Goal: Task Accomplishment & Management: Complete application form

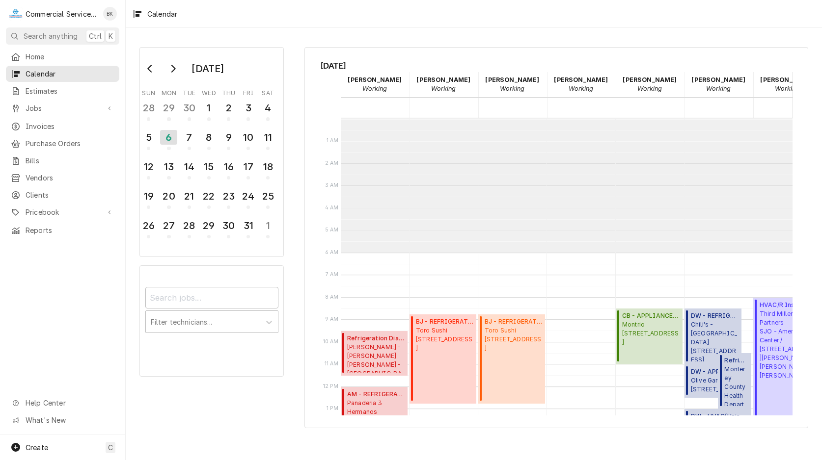
scroll to position [185, 0]
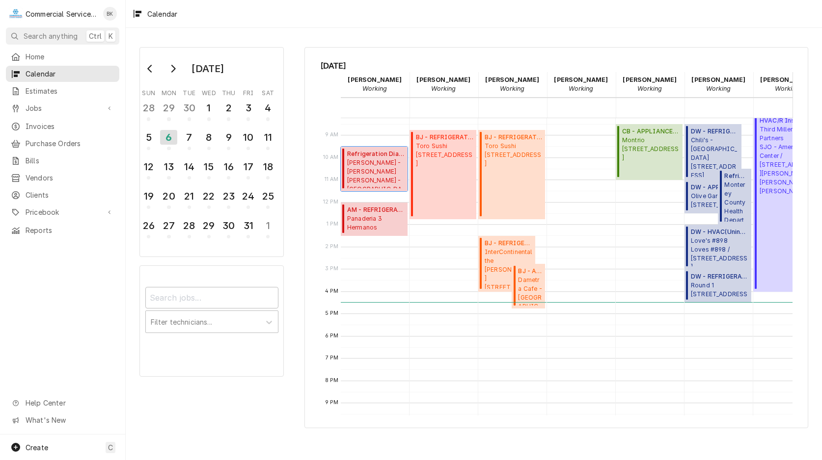
click at [372, 160] on span "Foster's - N. Salinas Foster's - North Salinas / 105 E Boronda Rd, Salinas, CA …" at bounding box center [375, 174] width 57 height 30
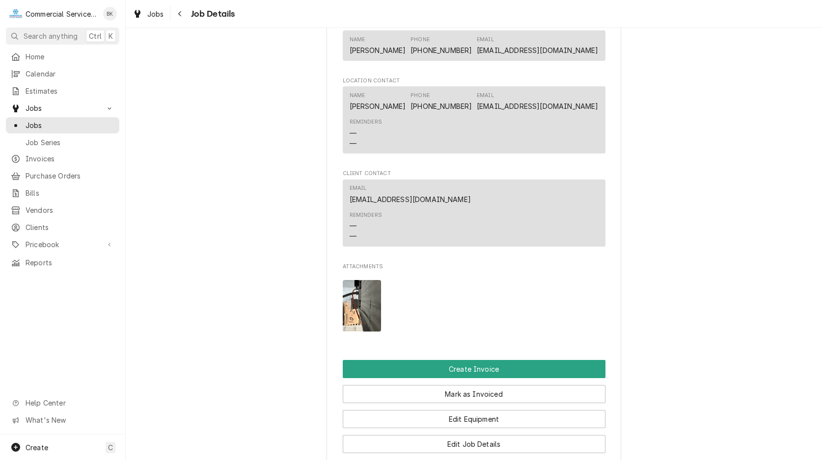
scroll to position [701, 0]
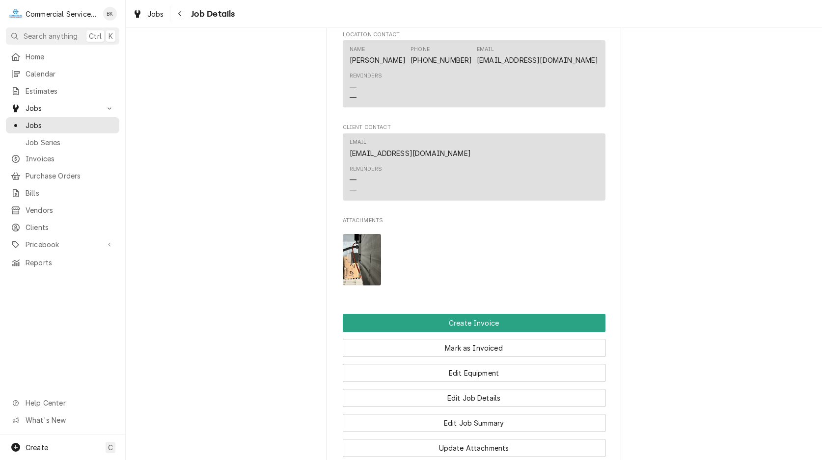
click at [349, 255] on img "Attachments" at bounding box center [362, 260] width 39 height 52
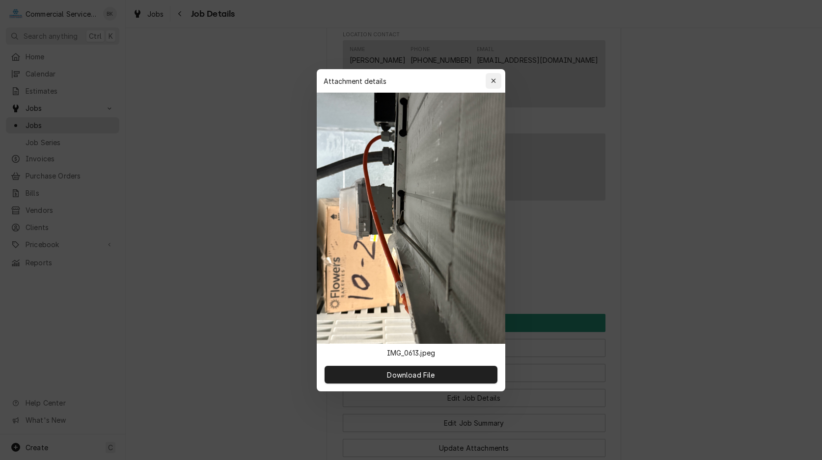
click at [494, 77] on div "button" at bounding box center [493, 81] width 10 height 10
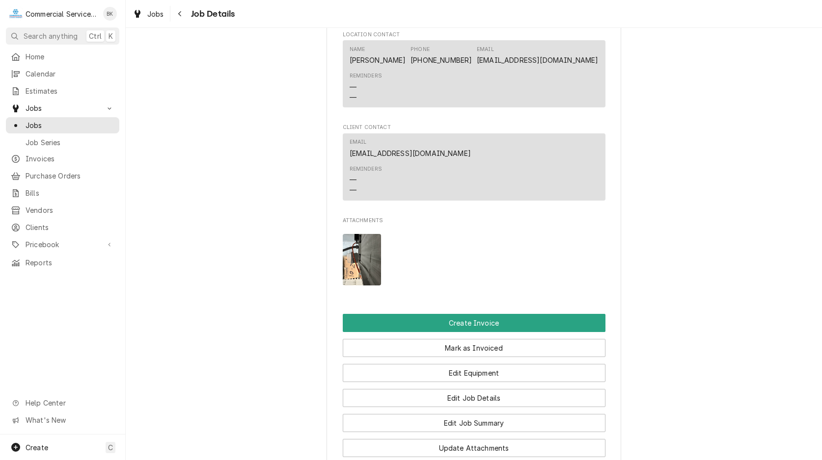
click at [378, 246] on img "Attachments" at bounding box center [362, 260] width 39 height 52
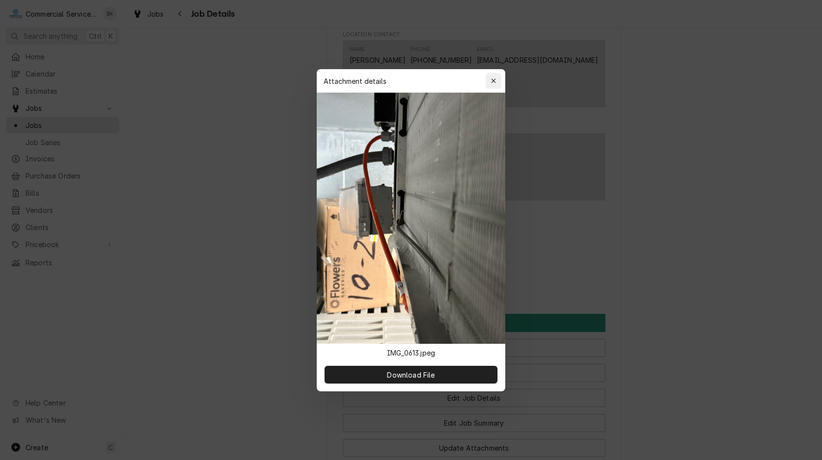
click at [492, 79] on icon "button" at bounding box center [493, 81] width 4 height 4
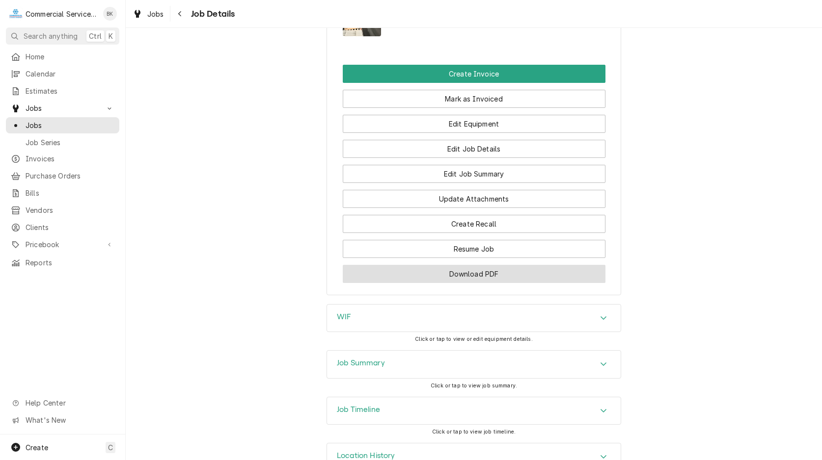
scroll to position [982, 0]
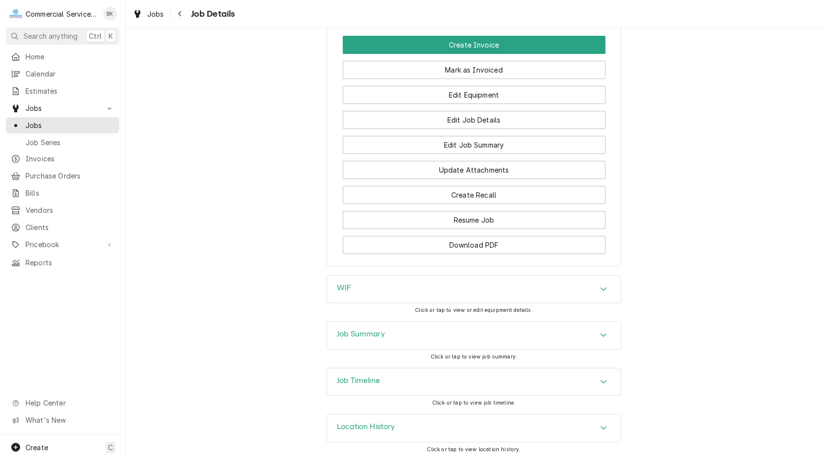
click at [438, 335] on div "Job Summary" at bounding box center [474, 335] width 294 height 27
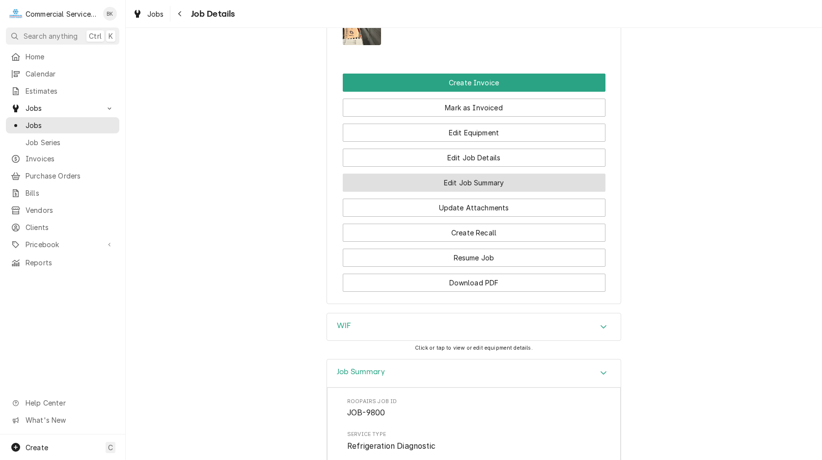
scroll to position [832, 0]
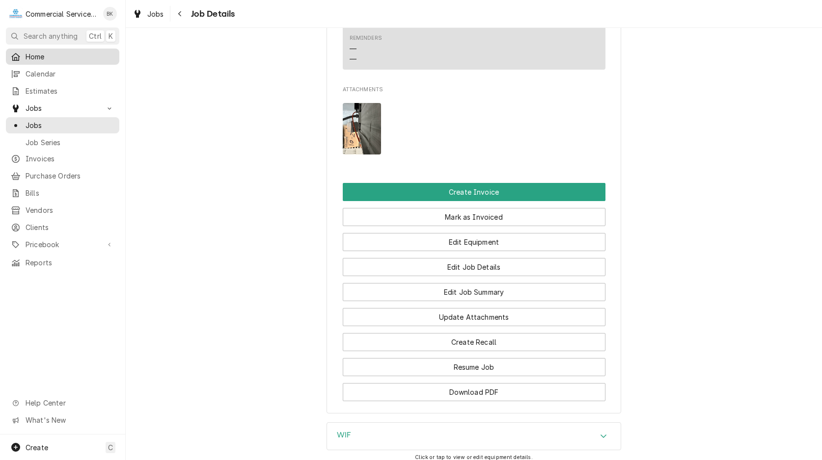
click at [43, 57] on span "Home" at bounding box center [70, 57] width 89 height 10
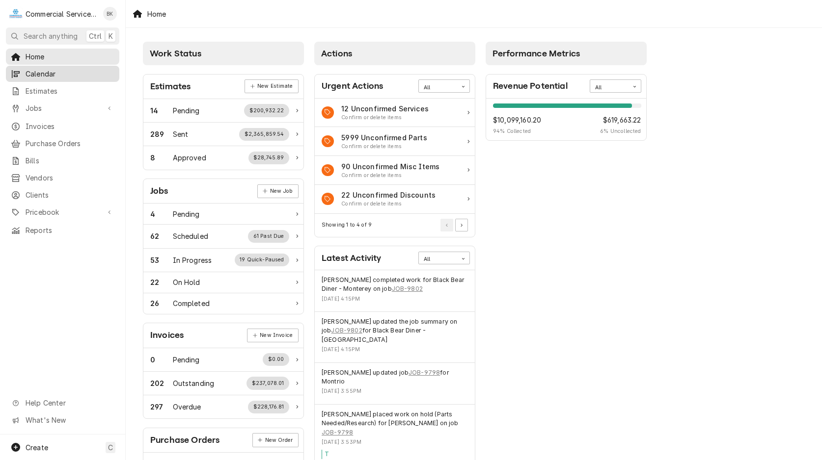
click at [39, 71] on span "Calendar" at bounding box center [70, 74] width 89 height 10
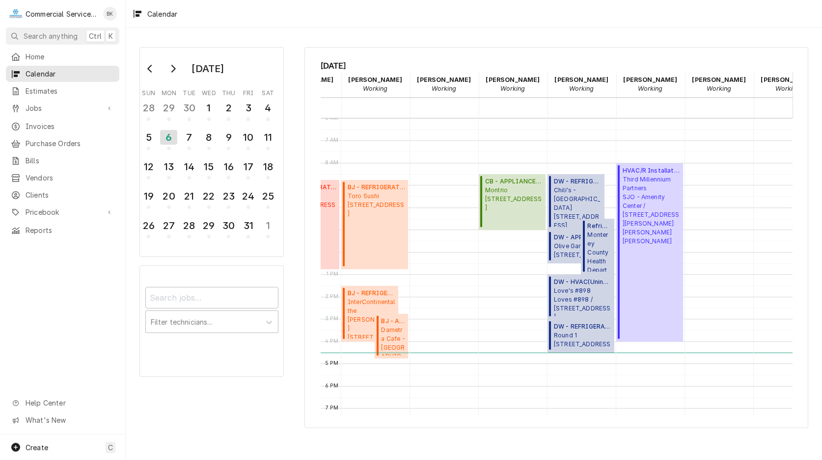
scroll to position [0, 149]
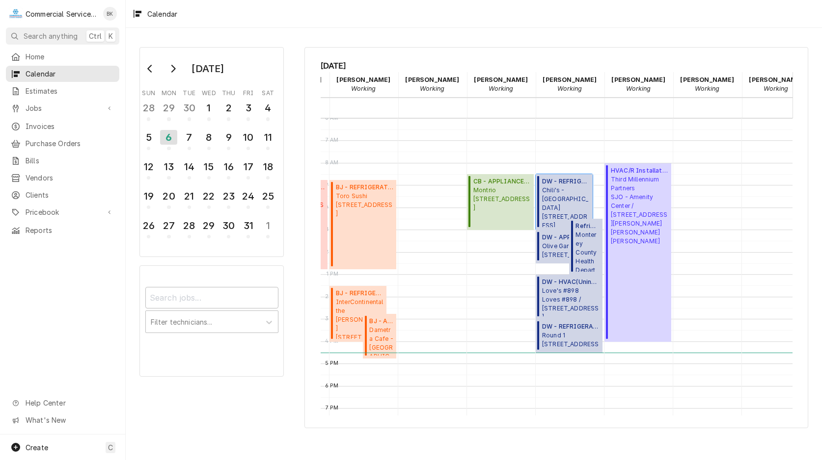
click at [553, 202] on span "Chili's - Salinas 1940 N. Davis Rd., Salinas, CA 93906" at bounding box center [566, 206] width 48 height 41
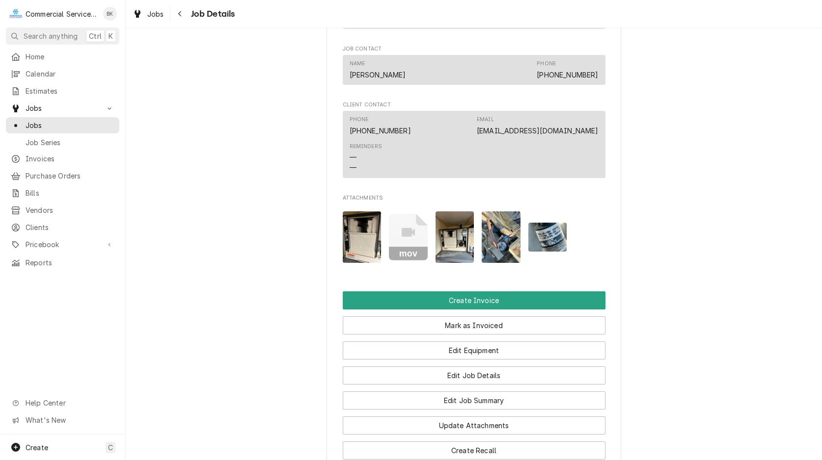
scroll to position [751, 0]
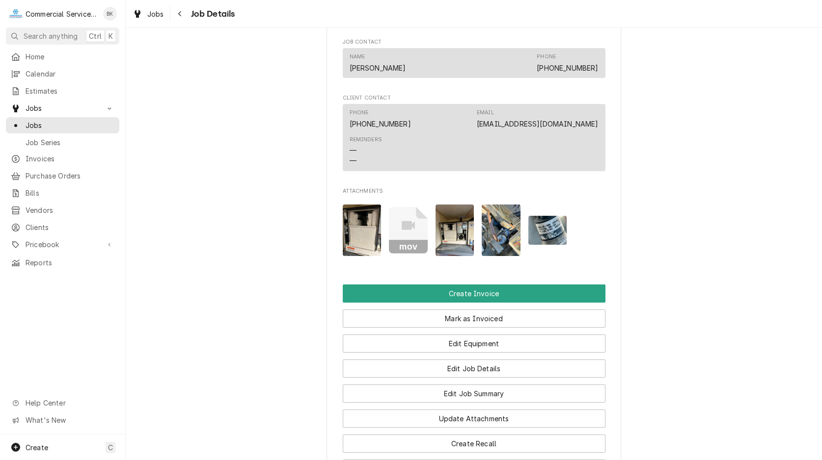
click at [507, 229] on img "Attachments" at bounding box center [500, 231] width 39 height 52
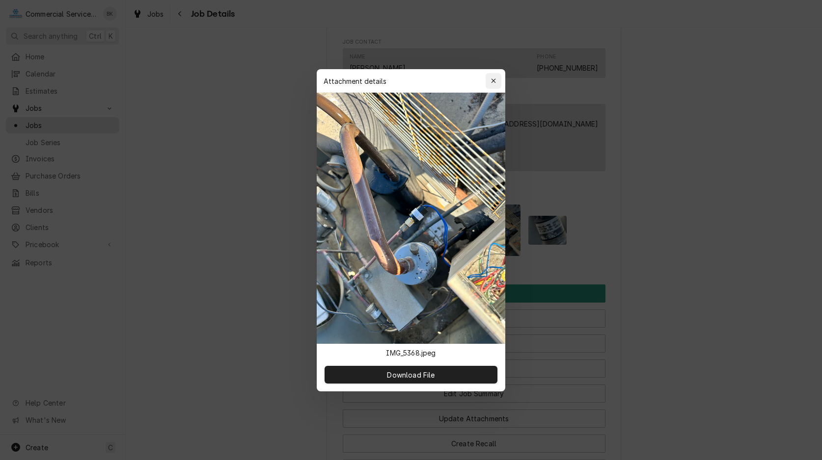
click at [492, 80] on icon "button" at bounding box center [493, 81] width 5 height 7
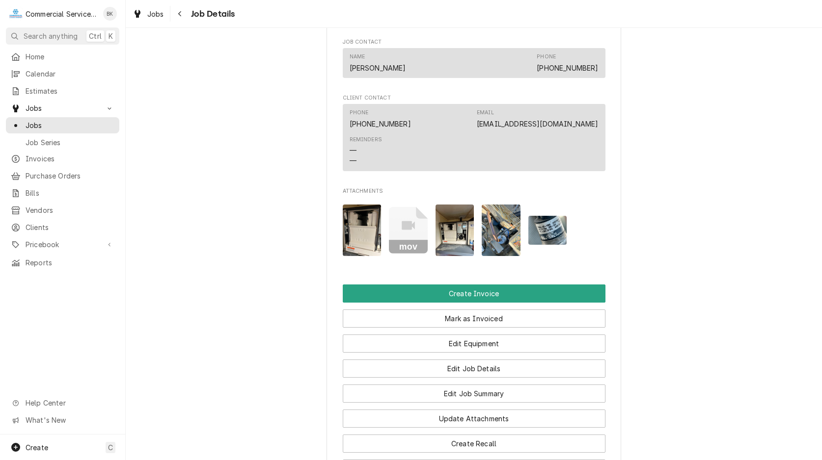
click at [418, 232] on icon "Attachments" at bounding box center [408, 230] width 39 height 47
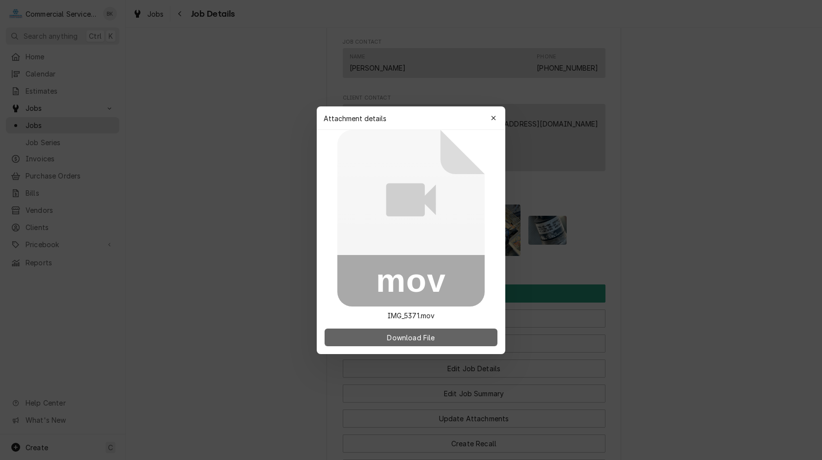
click at [415, 331] on button "Download File" at bounding box center [410, 338] width 173 height 18
click at [495, 118] on icon "button" at bounding box center [493, 118] width 5 height 7
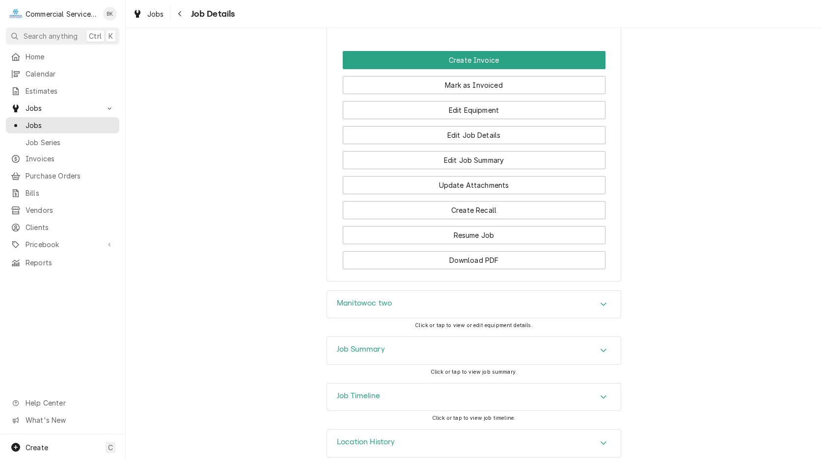
scroll to position [1000, 0]
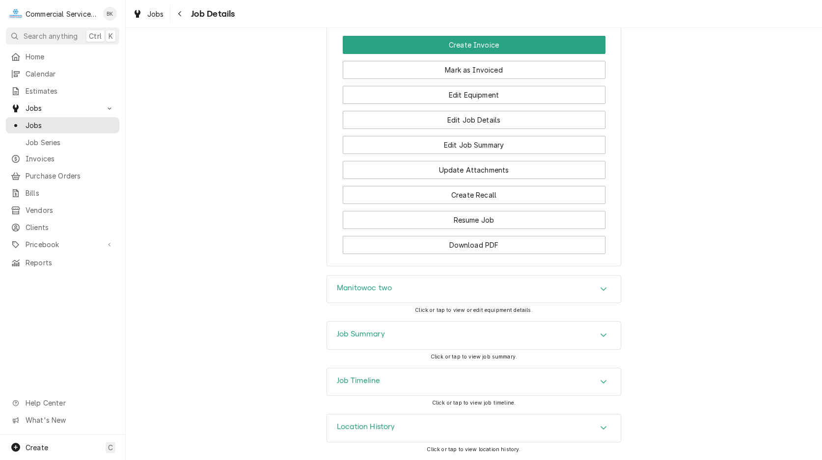
click at [402, 329] on div "Job Summary" at bounding box center [474, 335] width 294 height 27
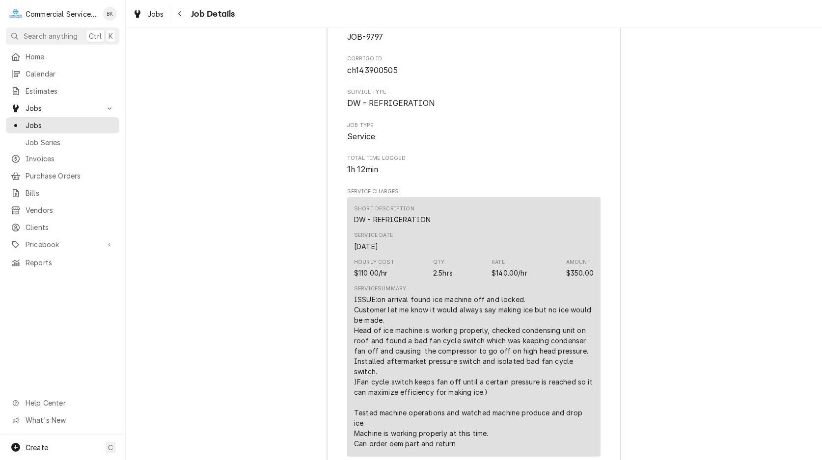
scroll to position [1351, 0]
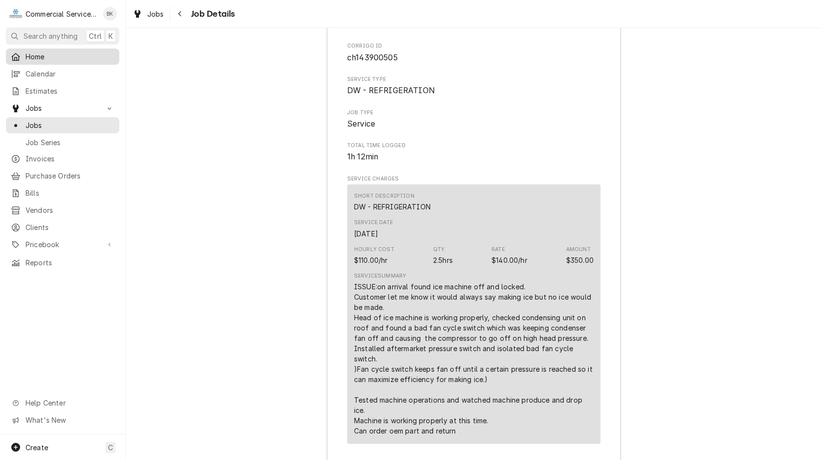
click at [44, 53] on span "Home" at bounding box center [70, 57] width 89 height 10
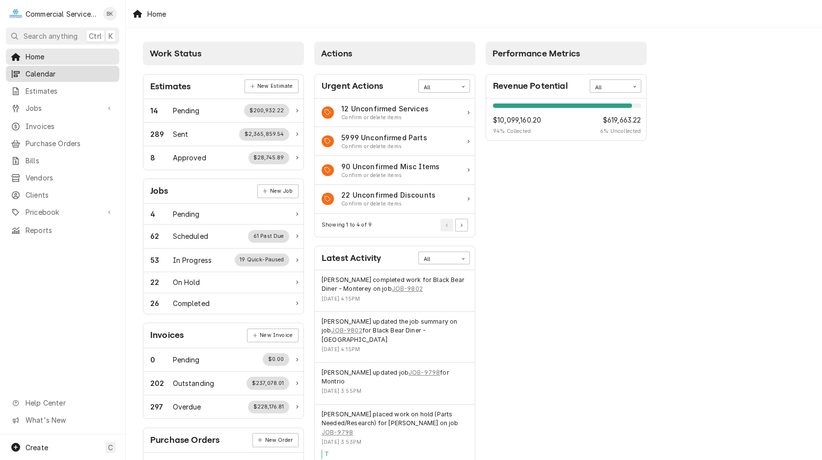
click at [45, 78] on link "Calendar" at bounding box center [62, 74] width 113 height 16
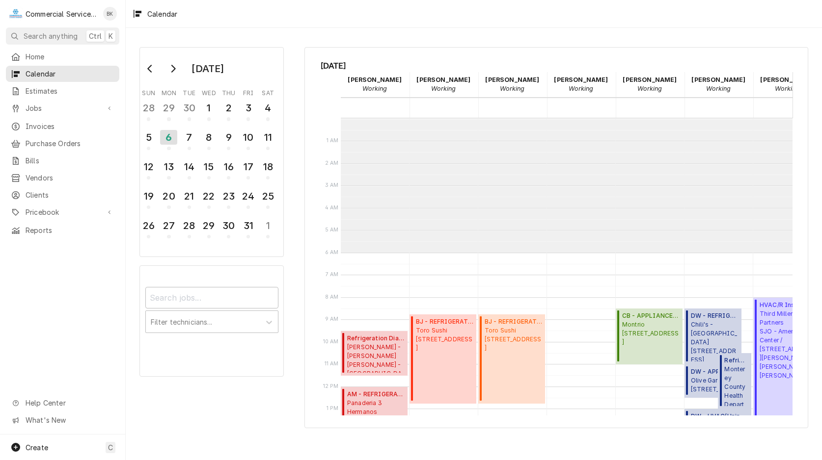
scroll to position [134, 0]
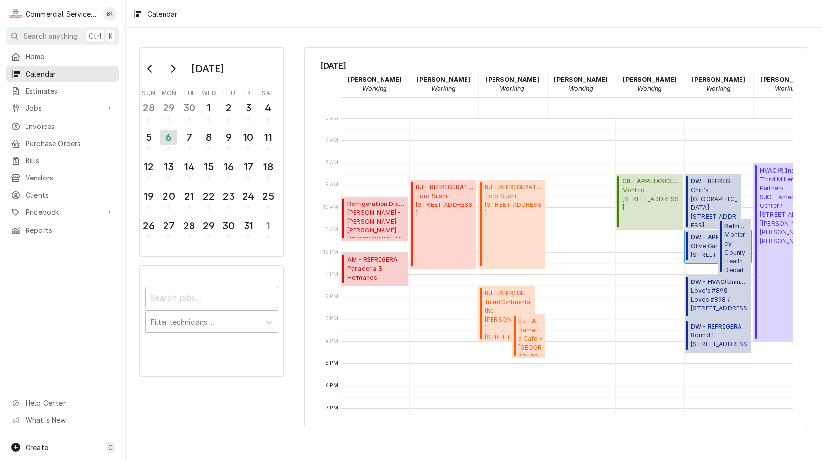
click at [699, 246] on span "Olive Garden 1580 N. Main Street, Salinas, CA 93906" at bounding box center [719, 251] width 57 height 19
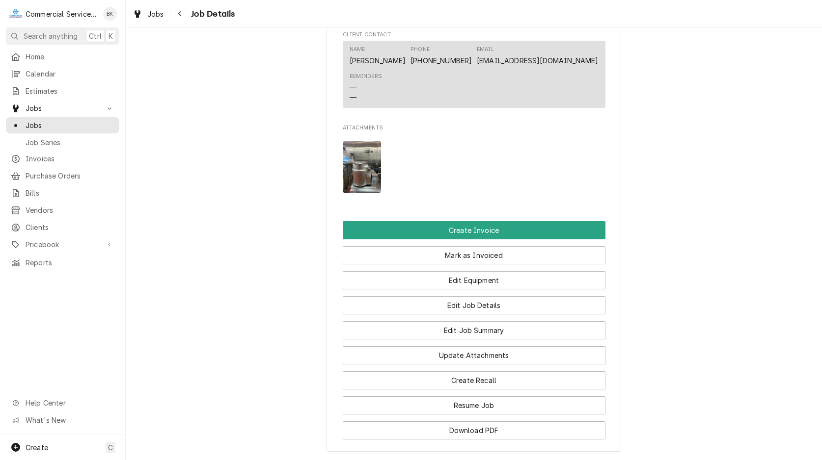
scroll to position [651, 0]
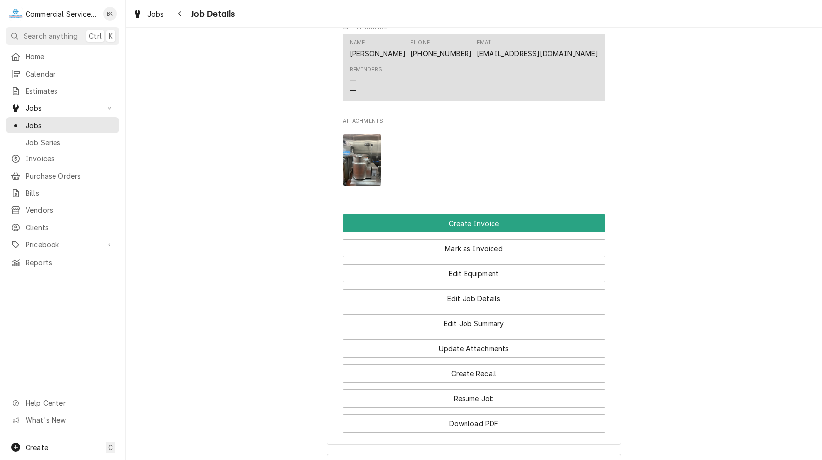
click at [371, 163] on img "Attachments" at bounding box center [362, 160] width 39 height 52
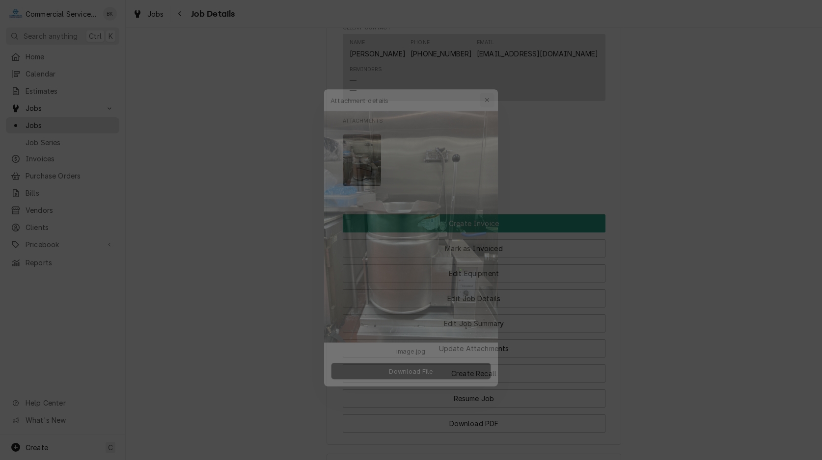
click at [492, 80] on icon "button" at bounding box center [493, 81] width 5 height 7
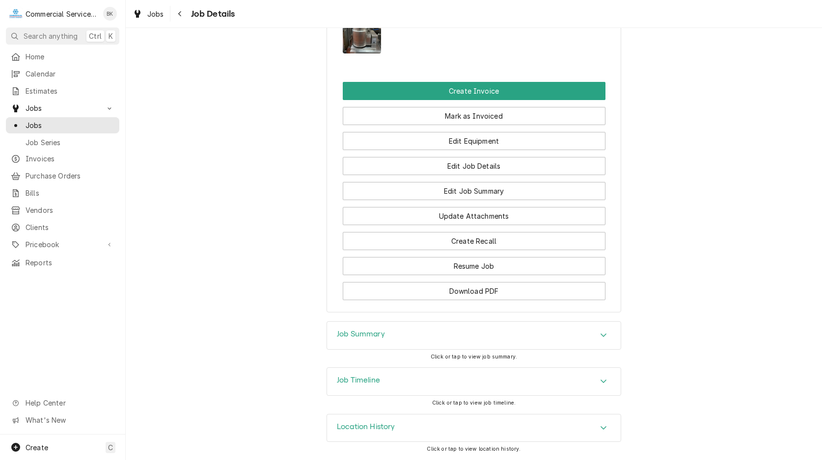
scroll to position [795, 0]
click at [453, 325] on div "Job Summary" at bounding box center [474, 335] width 294 height 27
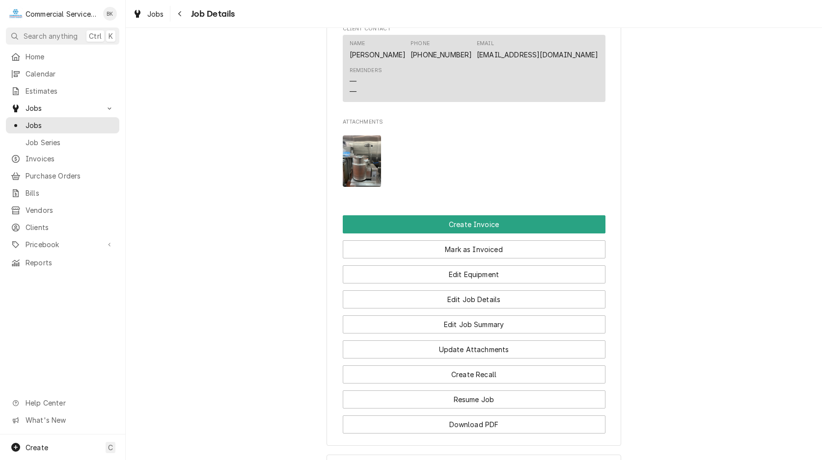
scroll to position [645, 0]
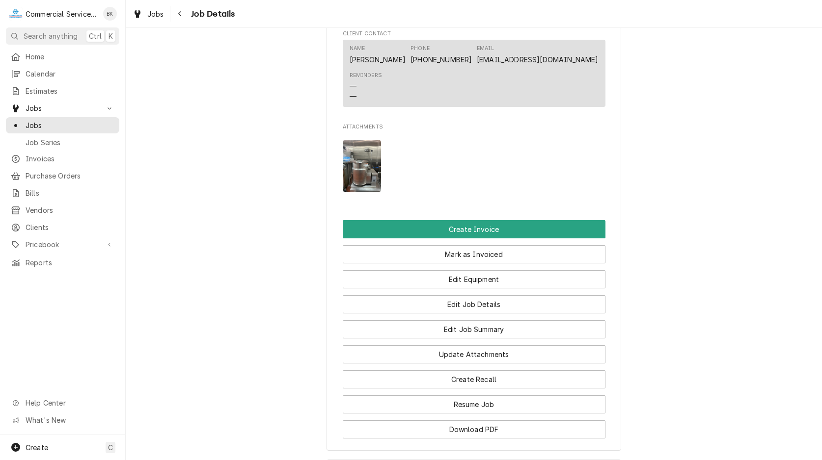
click at [372, 184] on img "Attachments" at bounding box center [362, 166] width 39 height 52
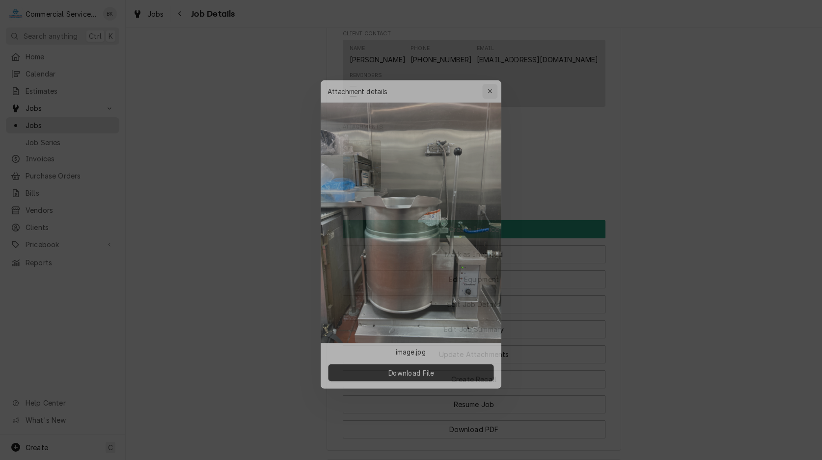
click at [497, 80] on div "button" at bounding box center [493, 81] width 10 height 10
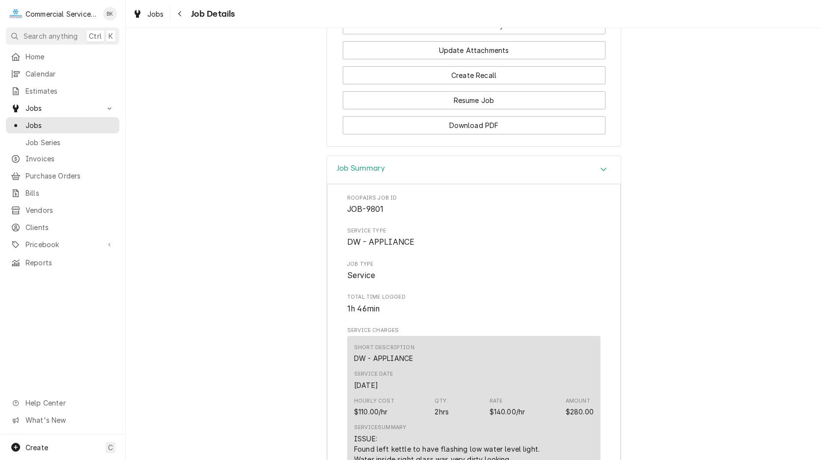
scroll to position [778, 0]
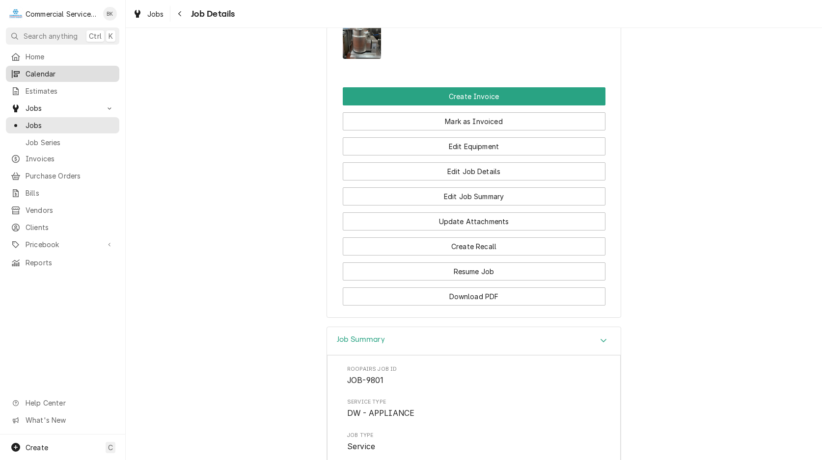
click at [45, 70] on span "Calendar" at bounding box center [70, 74] width 89 height 10
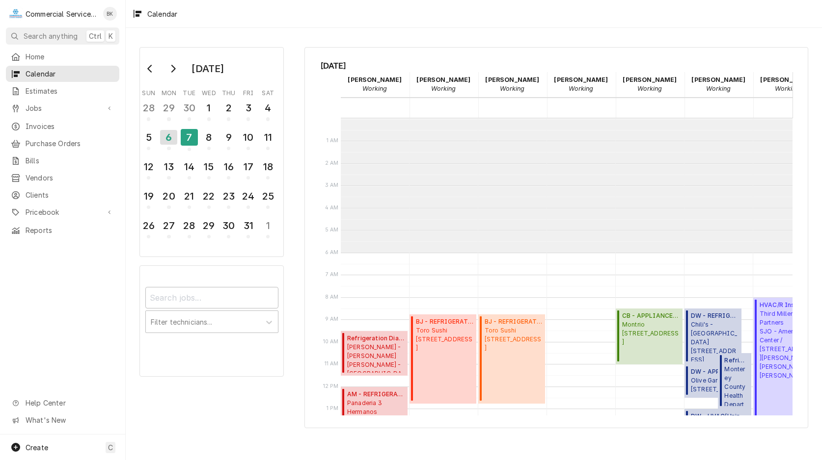
scroll to position [134, 0]
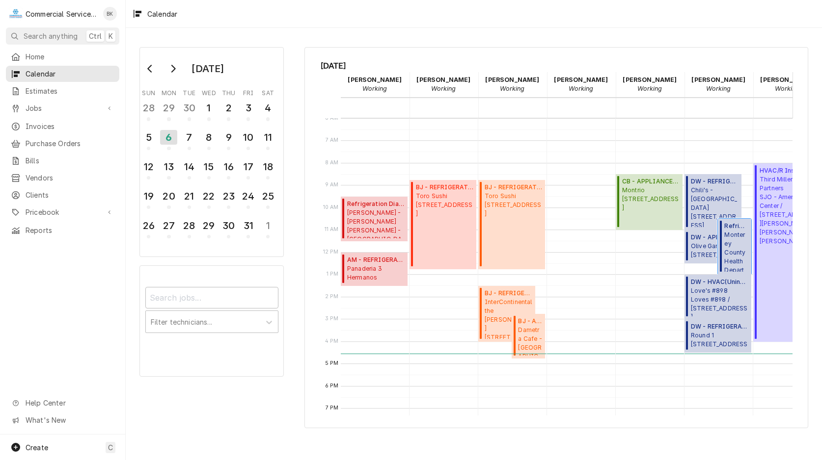
click at [735, 243] on span "Monterey County Health Department Marina Health Clinic / 3155 De Forest Rd, Mar…" at bounding box center [736, 251] width 24 height 41
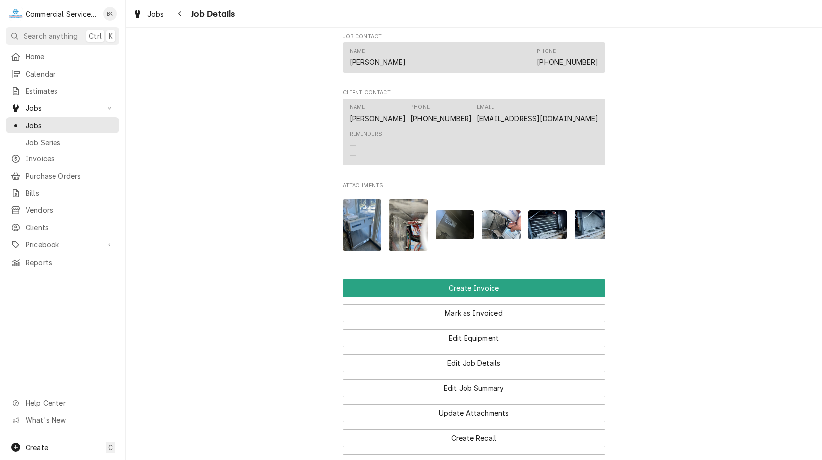
scroll to position [751, 0]
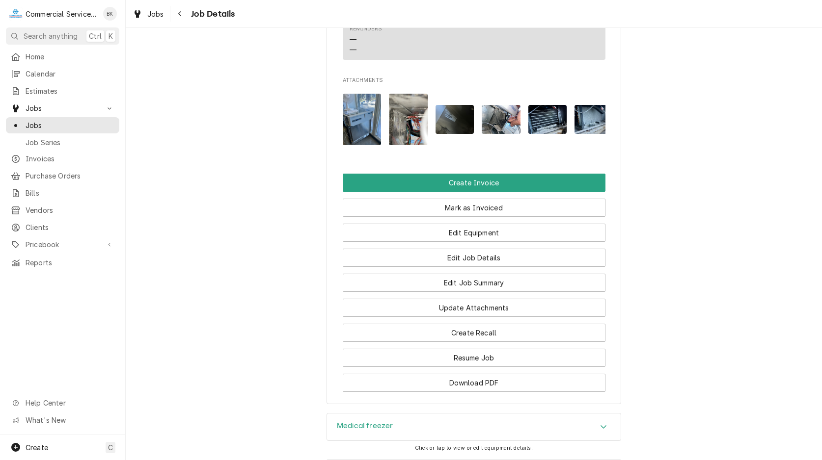
click at [405, 135] on img "Attachments" at bounding box center [408, 120] width 39 height 52
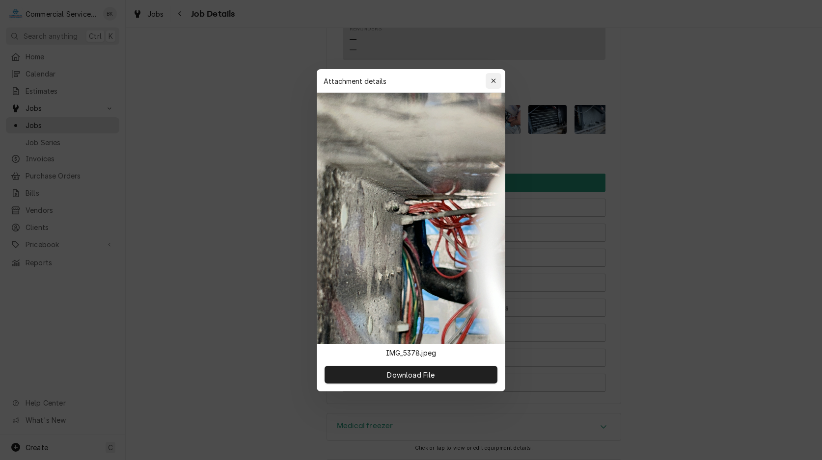
click at [493, 81] on icon "button" at bounding box center [493, 81] width 4 height 4
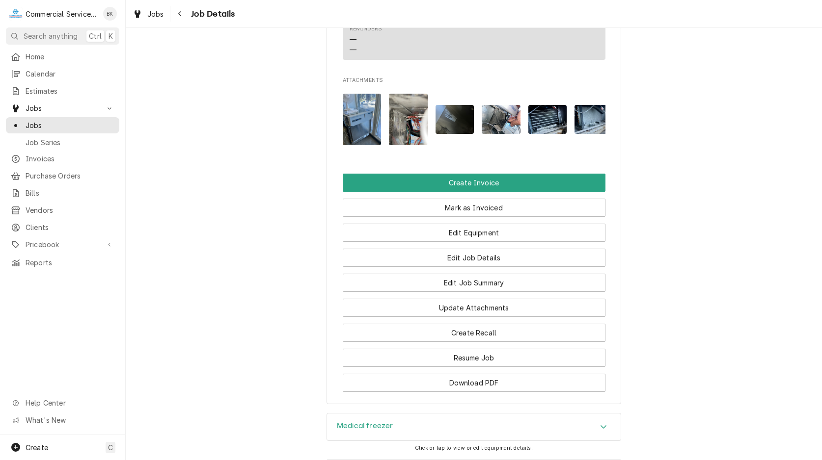
drag, startPoint x: 433, startPoint y: 159, endPoint x: 478, endPoint y: 157, distance: 45.2
click at [478, 153] on div "Attachments" at bounding box center [474, 119] width 263 height 67
click at [511, 126] on img "Attachments" at bounding box center [500, 119] width 39 height 29
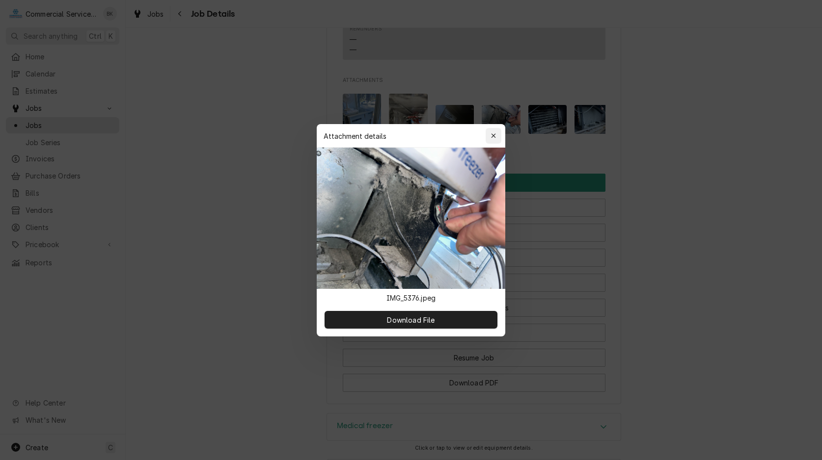
click at [494, 133] on icon "button" at bounding box center [493, 136] width 5 height 7
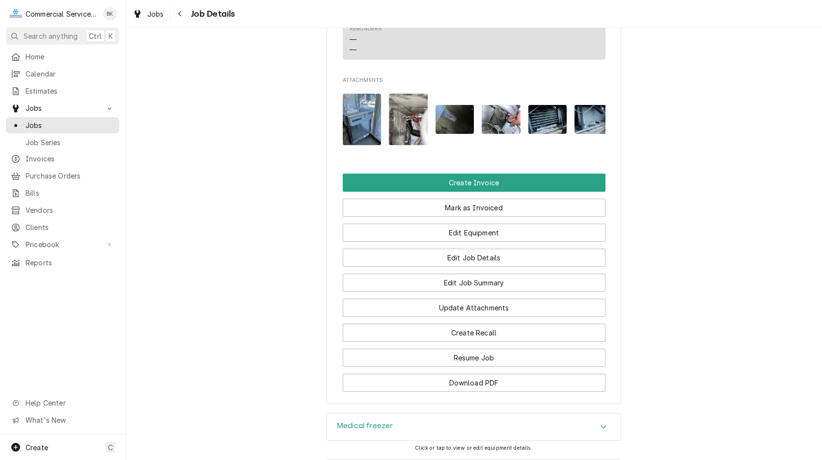
scroll to position [0, 16]
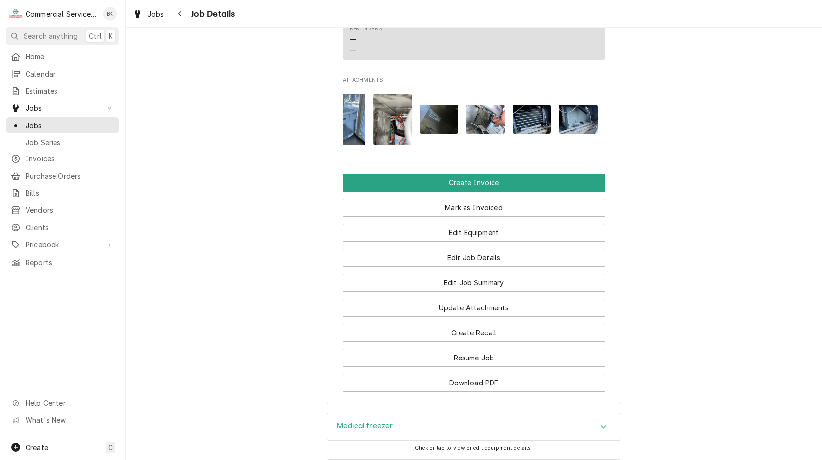
click at [583, 127] on img "Attachments" at bounding box center [578, 119] width 39 height 29
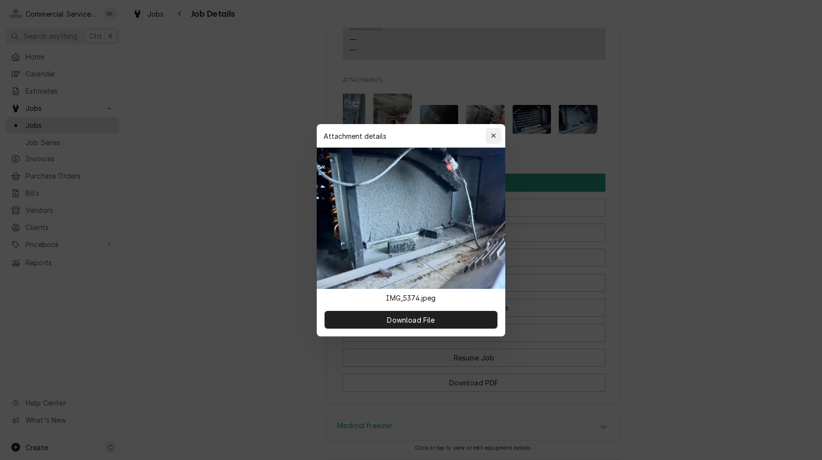
click at [493, 135] on icon "button" at bounding box center [493, 136] width 4 height 4
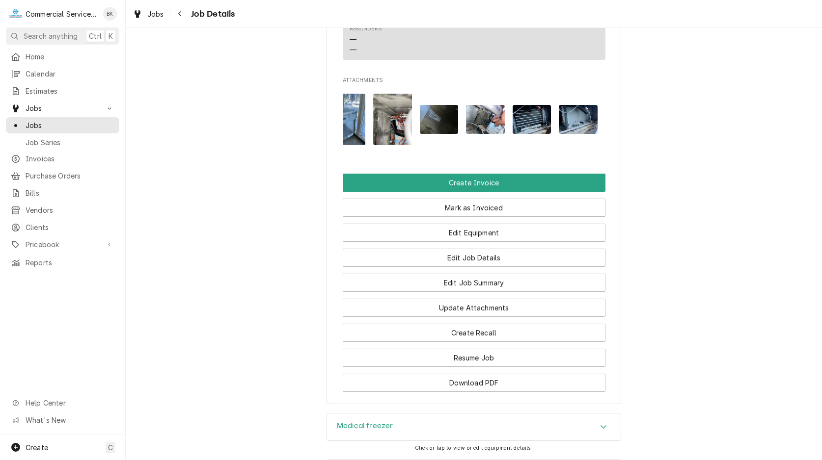
click at [538, 134] on img "Attachments" at bounding box center [531, 119] width 39 height 29
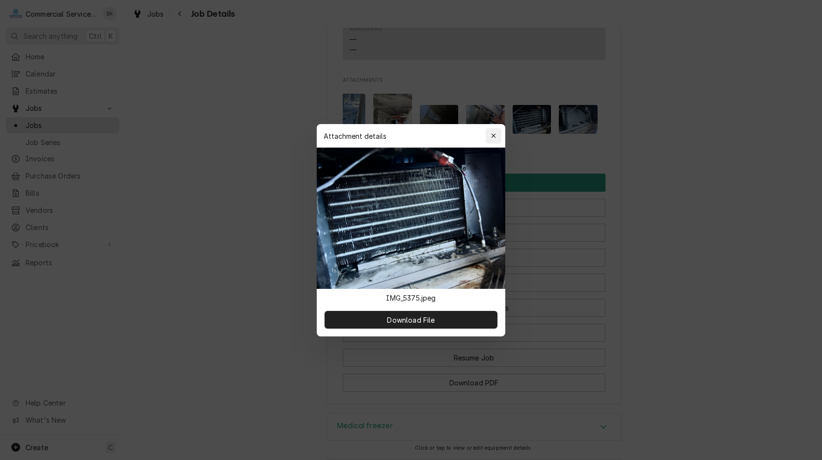
click at [489, 136] on div "button" at bounding box center [493, 136] width 10 height 10
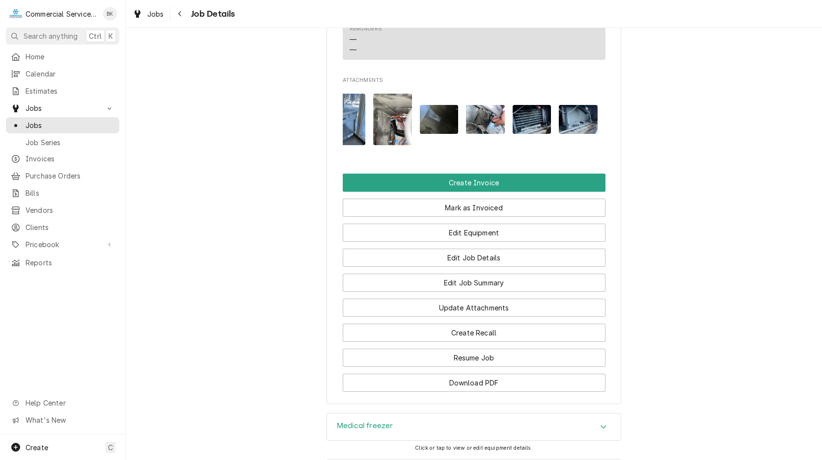
click at [364, 133] on img "Attachments" at bounding box center [346, 120] width 39 height 52
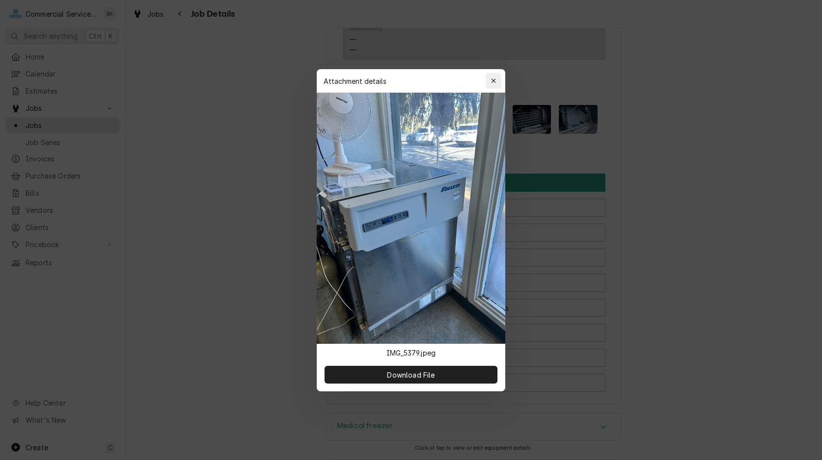
click at [491, 76] on div "button" at bounding box center [493, 81] width 10 height 10
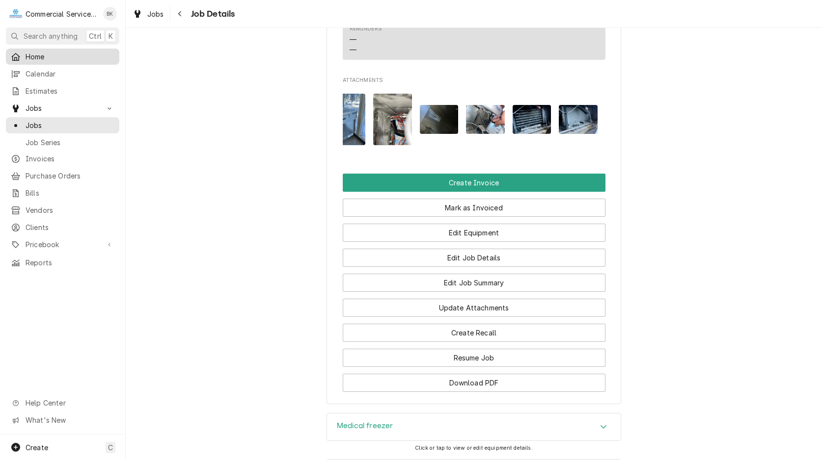
click at [48, 52] on span "Home" at bounding box center [70, 57] width 89 height 10
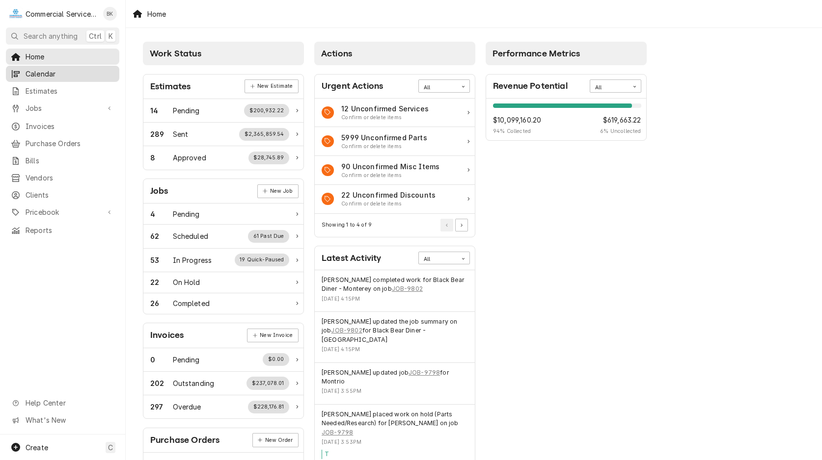
click at [36, 69] on span "Calendar" at bounding box center [70, 74] width 89 height 10
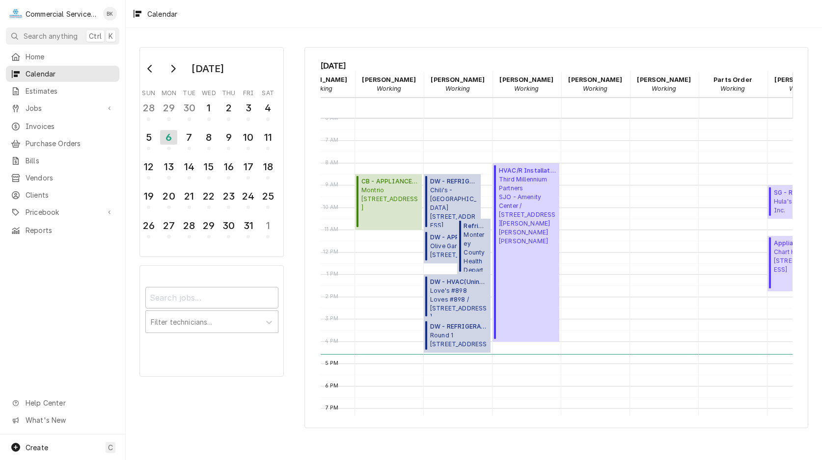
scroll to position [134, 304]
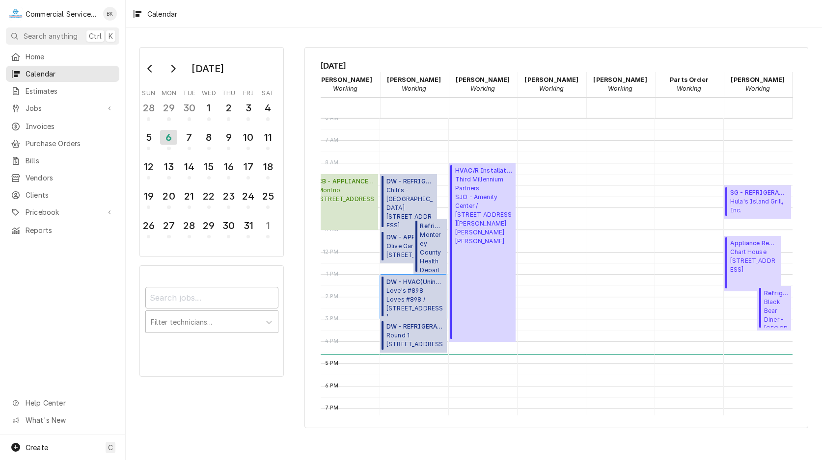
click at [434, 293] on span "Love's #898 Loves #898 / 1254 De la Torre St, Salinas, CA 93905" at bounding box center [414, 302] width 57 height 30
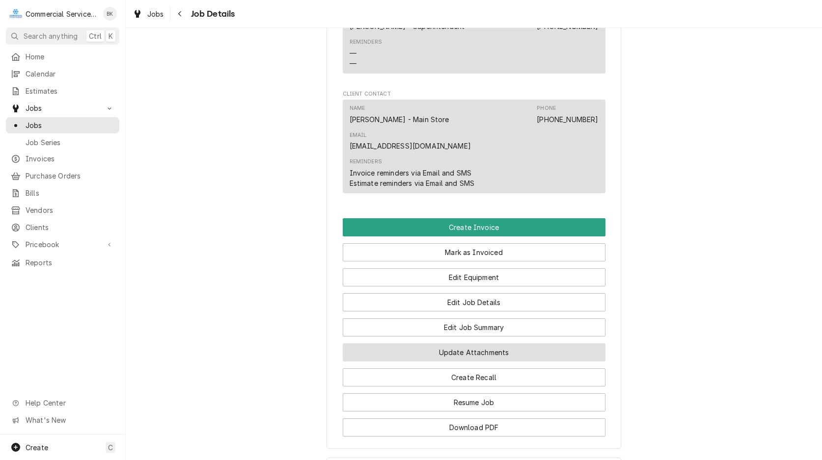
scroll to position [851, 0]
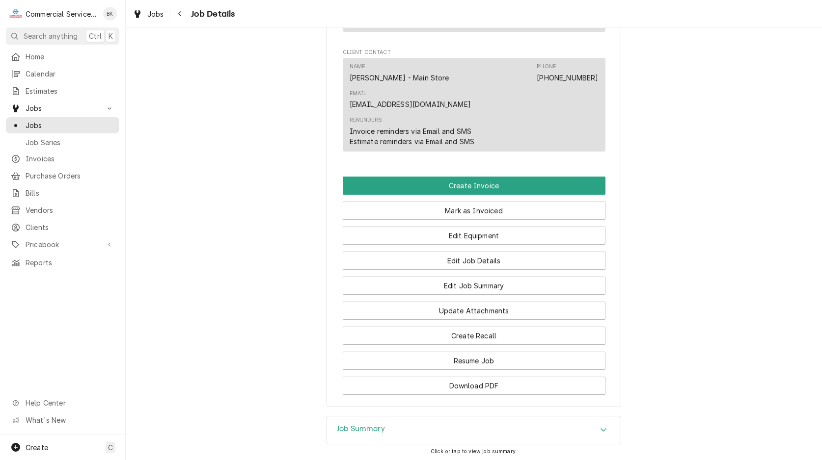
click at [414, 417] on div "Job Summary" at bounding box center [474, 430] width 294 height 27
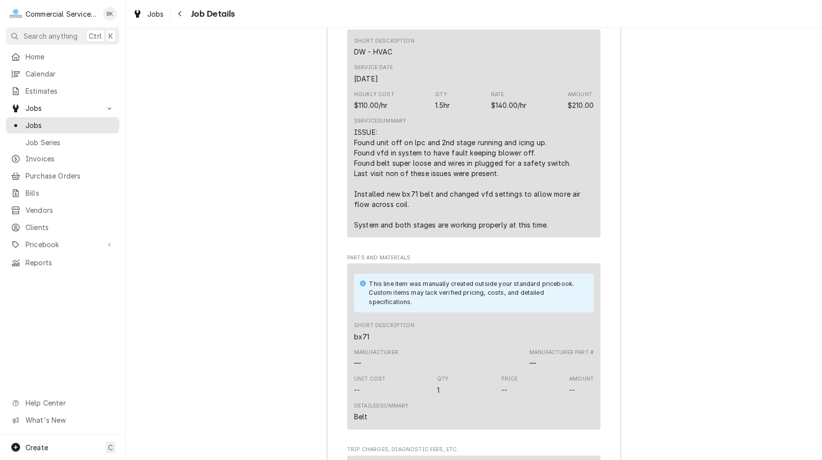
scroll to position [1352, 0]
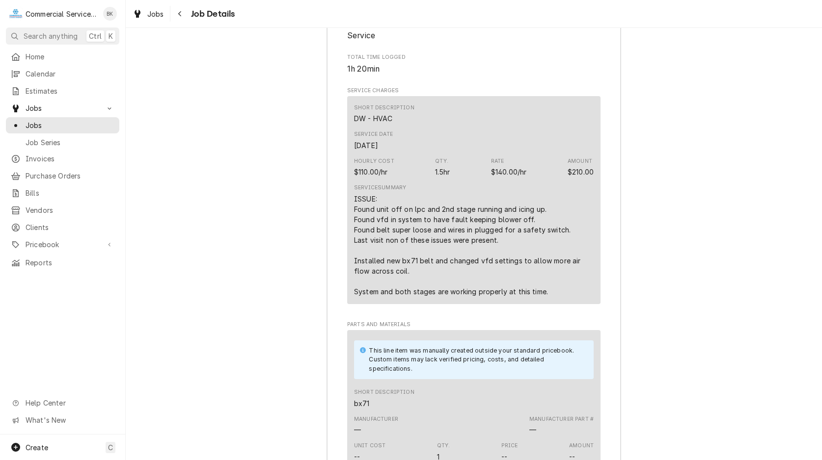
click at [188, 12] on span "Job Details" at bounding box center [211, 13] width 47 height 13
click at [184, 17] on div "Navigate back" at bounding box center [180, 14] width 10 height 10
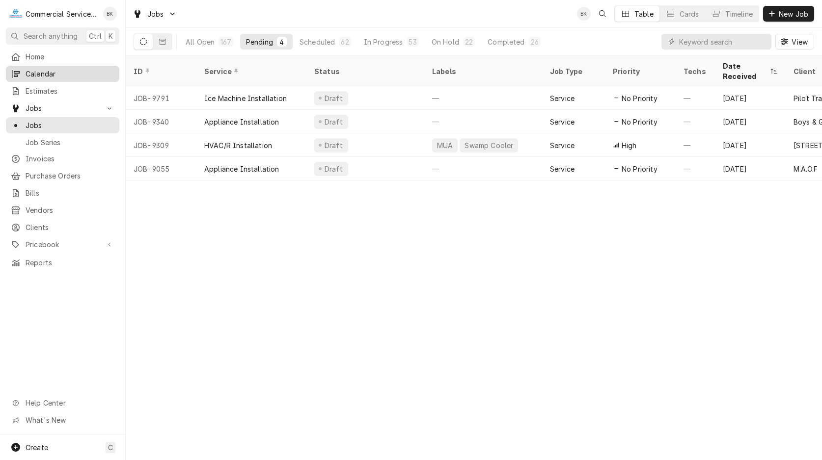
click at [32, 75] on span "Calendar" at bounding box center [70, 74] width 89 height 10
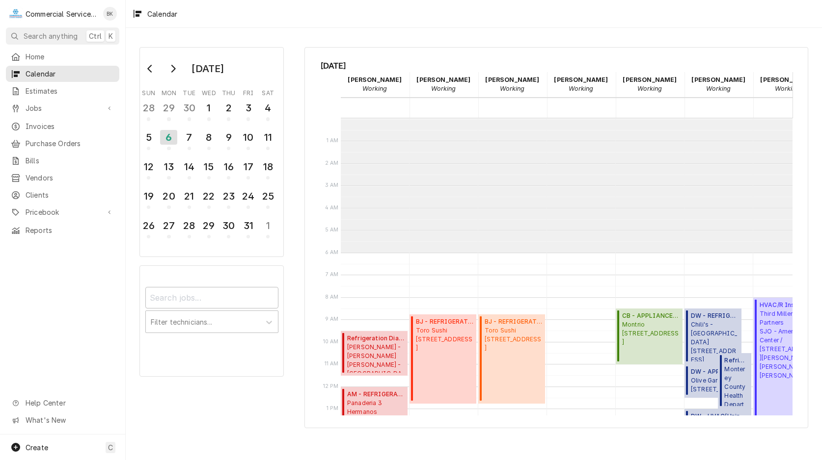
scroll to position [134, 0]
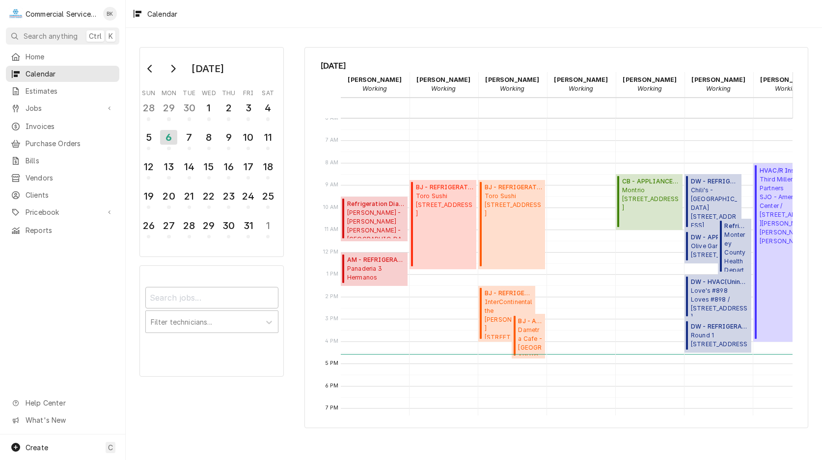
drag, startPoint x: 450, startPoint y: 354, endPoint x: 632, endPoint y: 353, distance: 182.6
click at [632, 353] on div "12 AM 1 AM 2 AM 3 AM 4 AM 5 AM 6 AM 7 AM 8 AM 9 AM 10 AM 11 AM 12 PM 1 PM 2 PM …" at bounding box center [557, 267] width 472 height 298
drag, startPoint x: 475, startPoint y: 352, endPoint x: 494, endPoint y: 350, distance: 18.8
click at [493, 350] on div "12 AM 1 AM 2 AM 3 AM 4 AM 5 AM 6 AM 7 AM 8 AM 9 AM 10 AM 11 AM 12 PM 1 PM 2 PM …" at bounding box center [557, 267] width 472 height 298
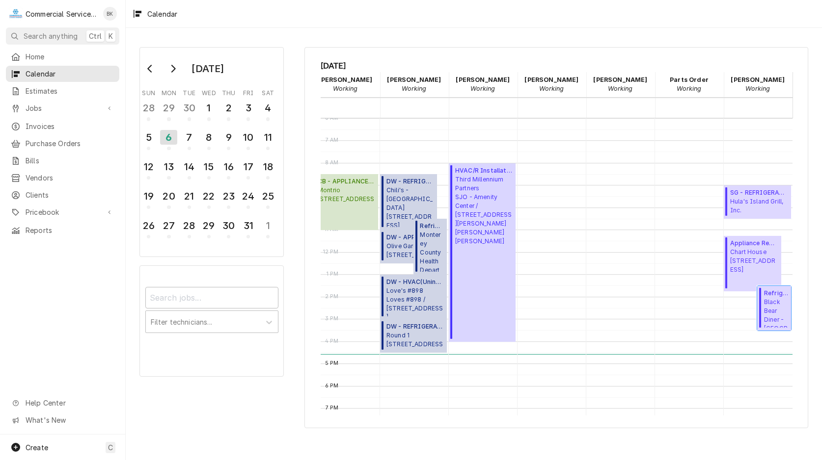
click at [773, 309] on span "Black Bear Diner - Monterey 2450 N. Fremont Blvd, Monterey, CA 93940" at bounding box center [776, 313] width 24 height 30
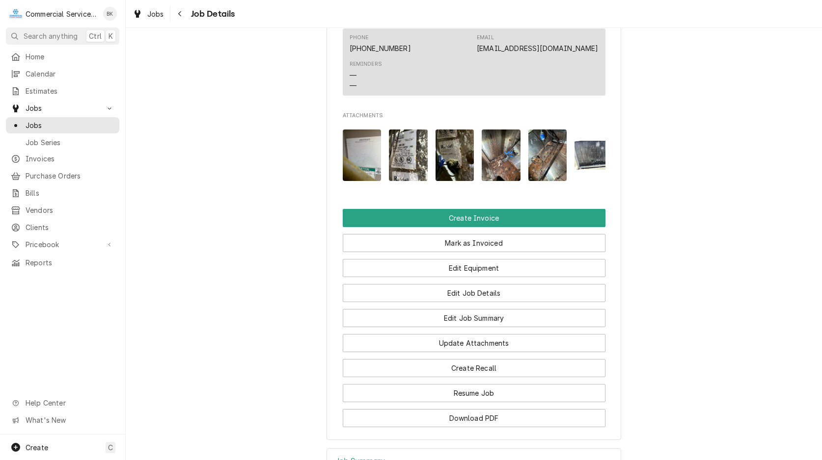
scroll to position [738, 0]
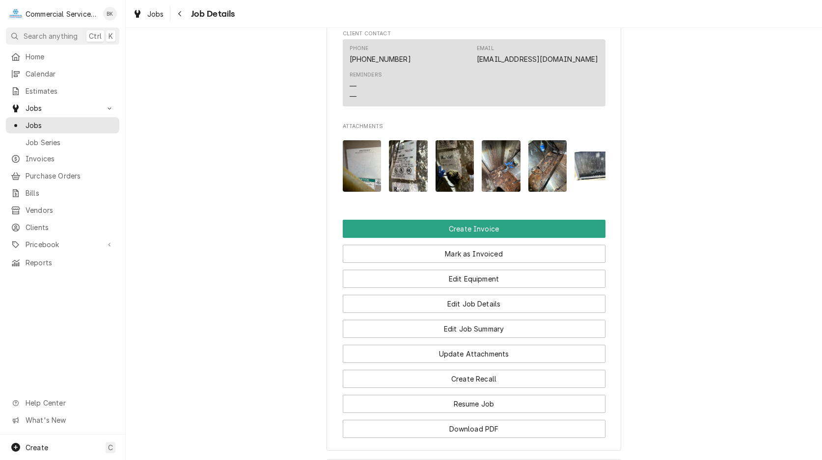
click at [415, 175] on img "Attachments" at bounding box center [408, 166] width 39 height 52
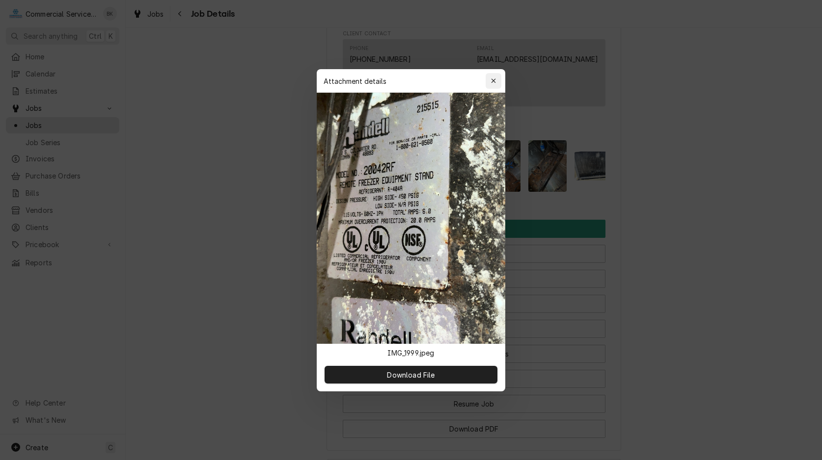
click at [490, 79] on div "button" at bounding box center [493, 81] width 10 height 10
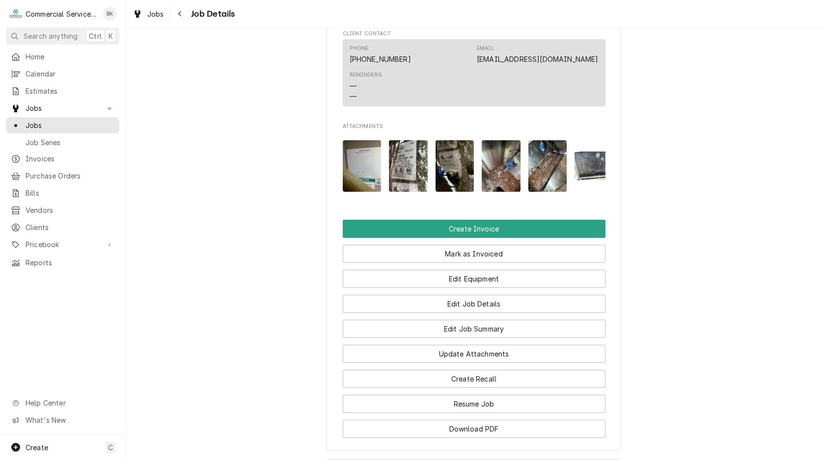
click at [448, 184] on img "Attachments" at bounding box center [454, 166] width 39 height 52
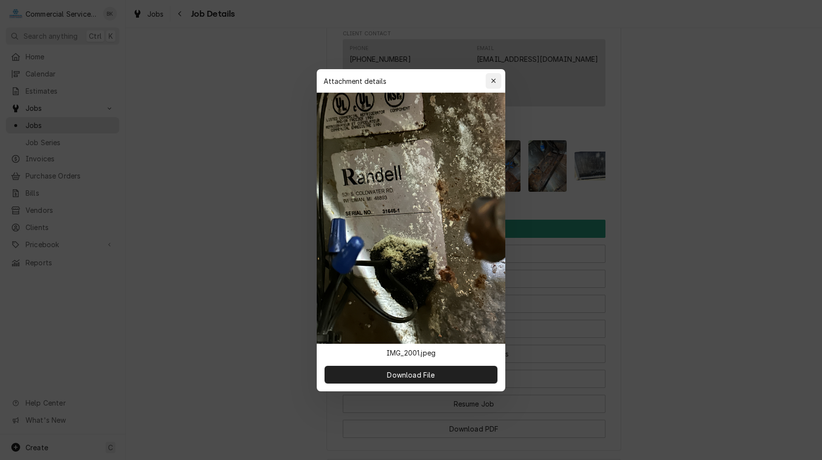
click at [497, 83] on div "button" at bounding box center [493, 81] width 10 height 10
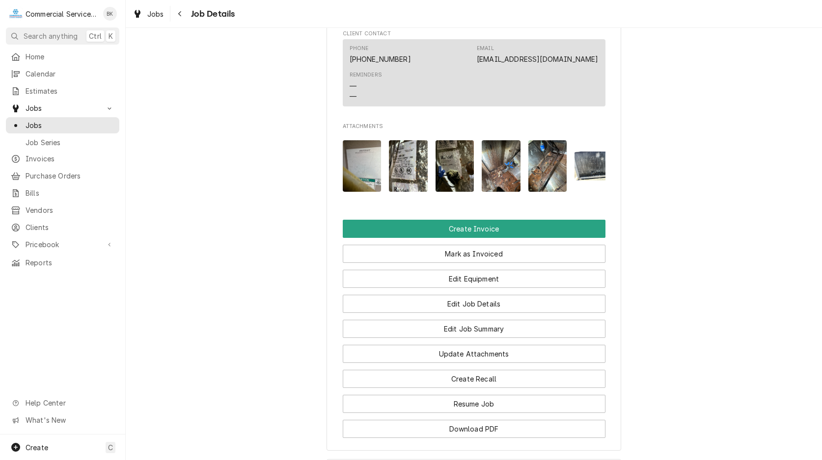
click at [505, 179] on img "Attachments" at bounding box center [500, 166] width 39 height 52
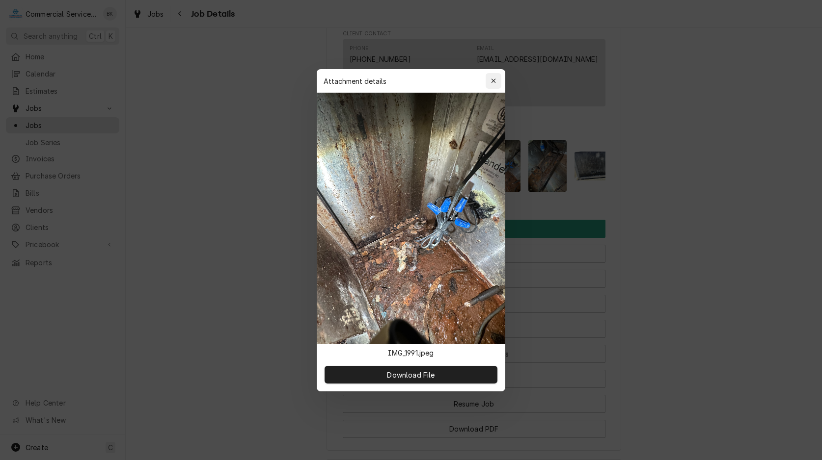
click at [494, 79] on icon "button" at bounding box center [493, 81] width 5 height 7
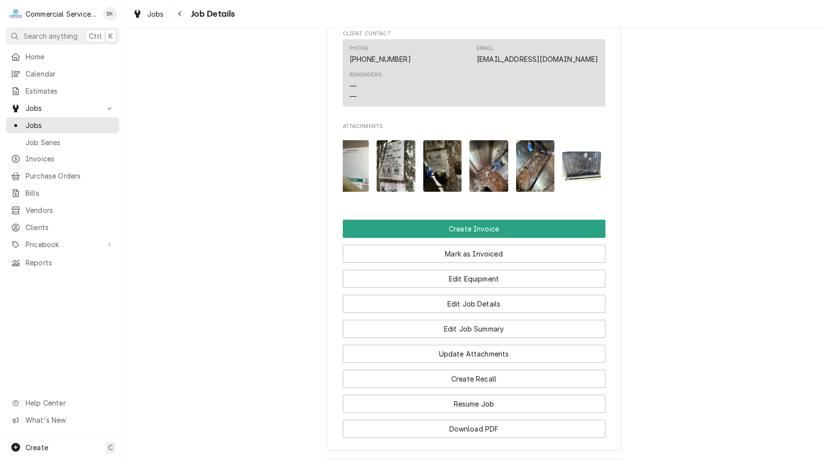
scroll to position [0, 16]
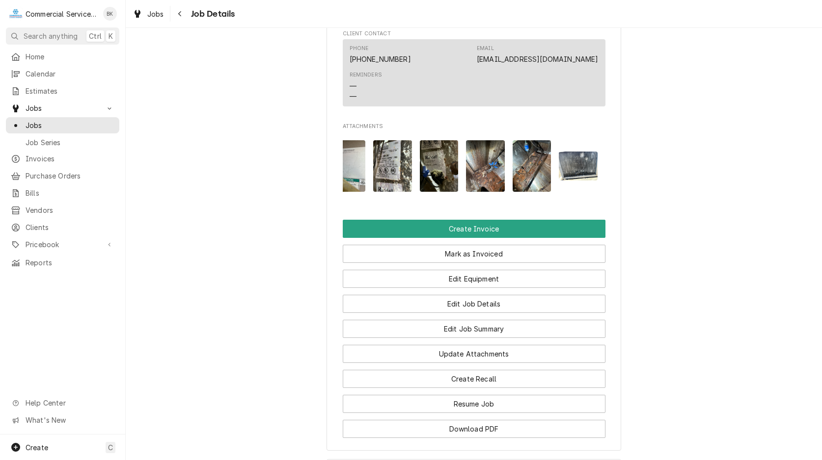
click at [563, 180] on img "Attachments" at bounding box center [578, 166] width 39 height 29
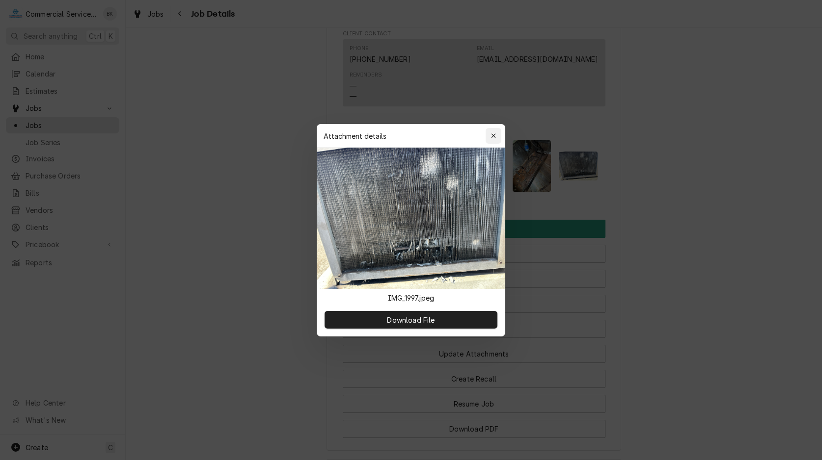
click at [492, 135] on icon "button" at bounding box center [493, 136] width 5 height 7
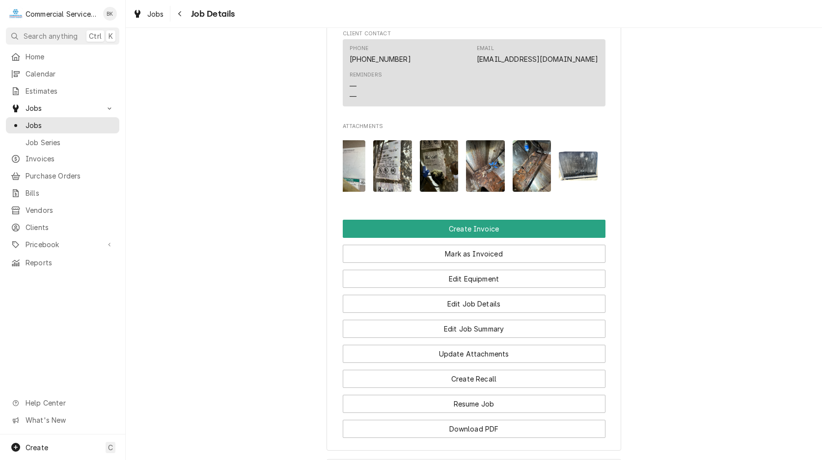
click at [559, 192] on button "Attachments" at bounding box center [578, 166] width 39 height 52
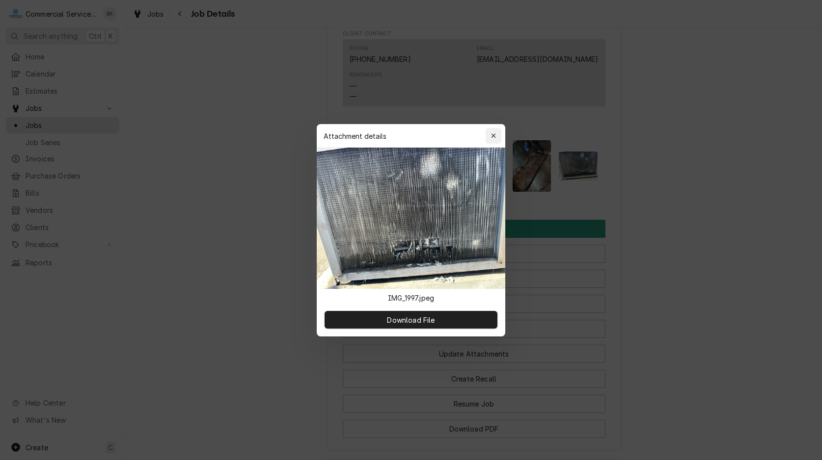
click at [489, 134] on div "button" at bounding box center [493, 136] width 10 height 10
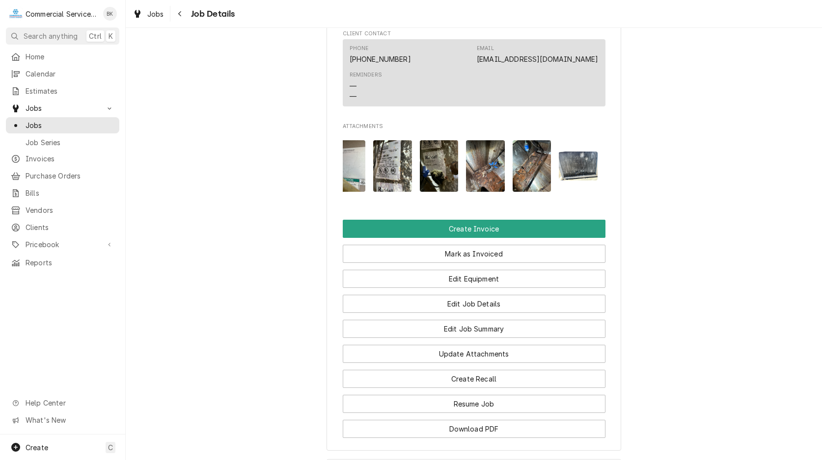
click at [530, 178] on img "Attachments" at bounding box center [531, 166] width 39 height 52
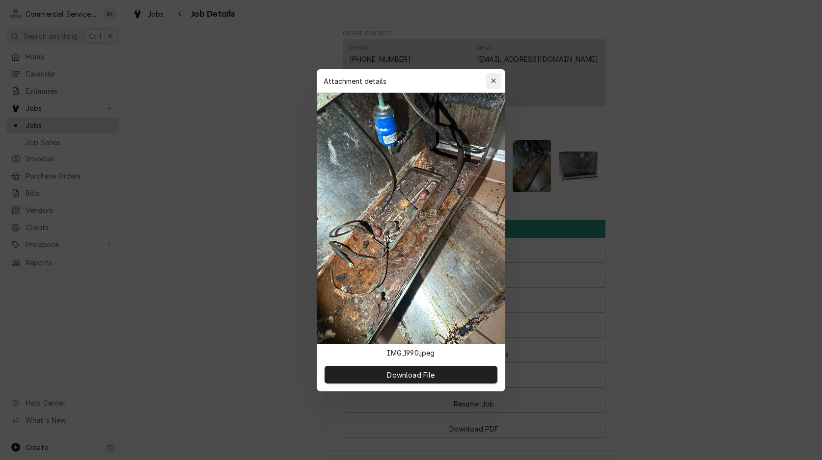
click at [494, 80] on icon "button" at bounding box center [493, 81] width 4 height 4
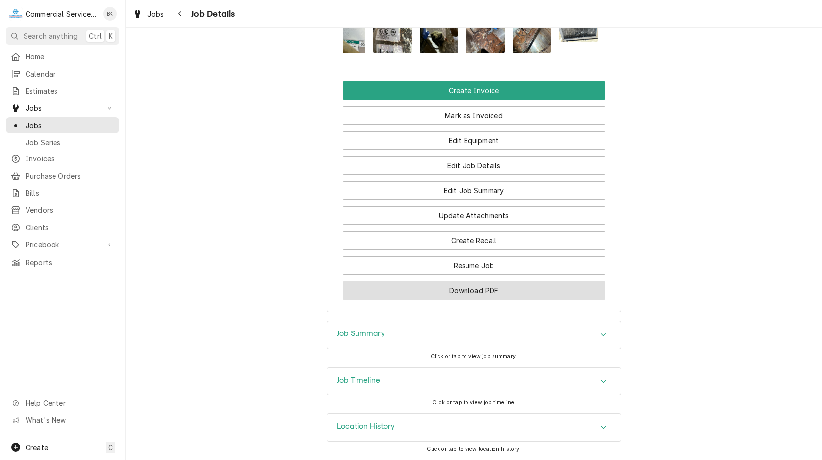
scroll to position [888, 0]
click at [413, 337] on div "Job Summary" at bounding box center [474, 334] width 294 height 27
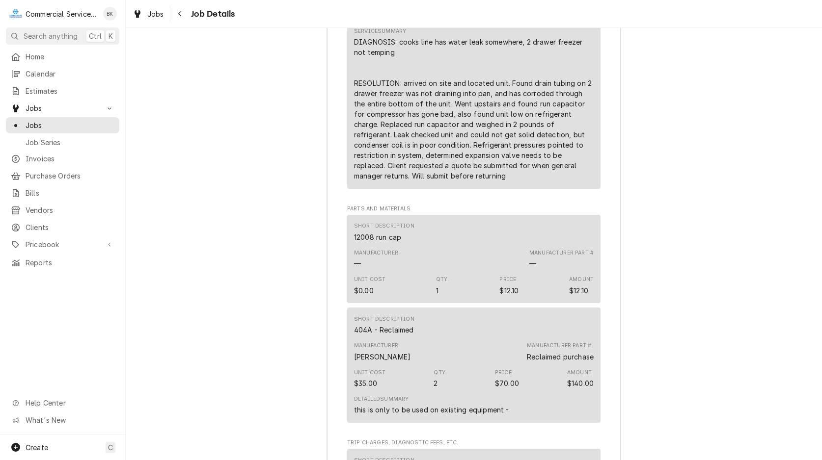
scroll to position [1389, 0]
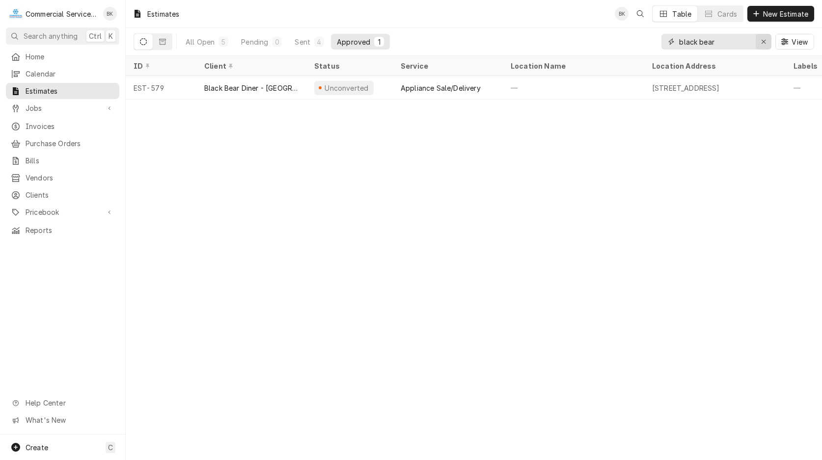
click at [762, 42] on icon "Erase input" at bounding box center [763, 42] width 4 height 4
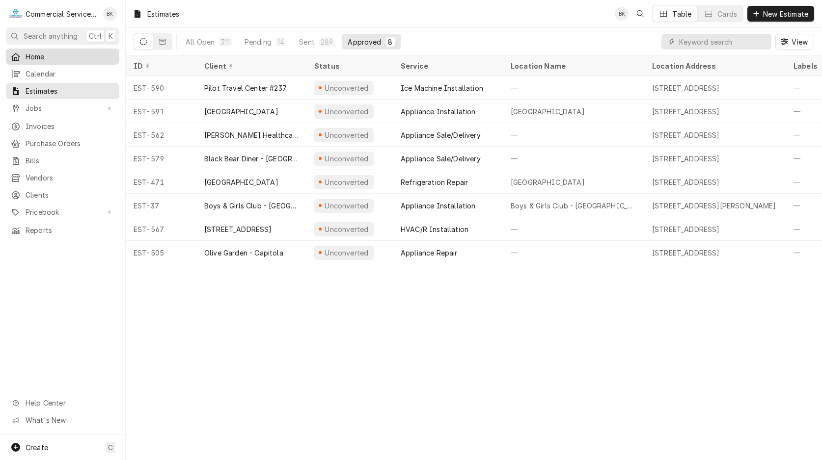
click at [39, 55] on span "Home" at bounding box center [70, 57] width 89 height 10
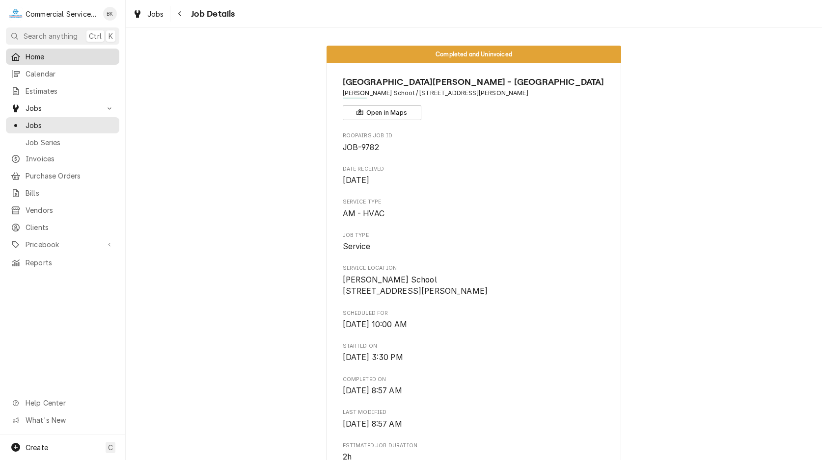
click at [40, 54] on span "Home" at bounding box center [70, 57] width 89 height 10
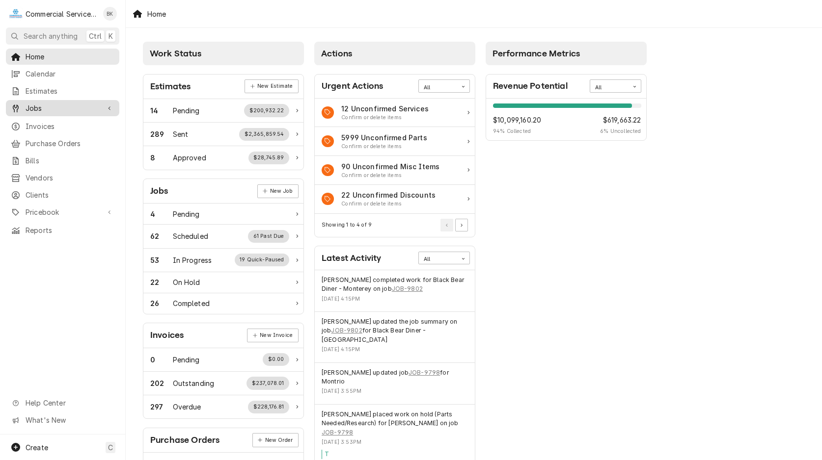
click at [24, 109] on div "Jobs" at bounding box center [55, 108] width 89 height 10
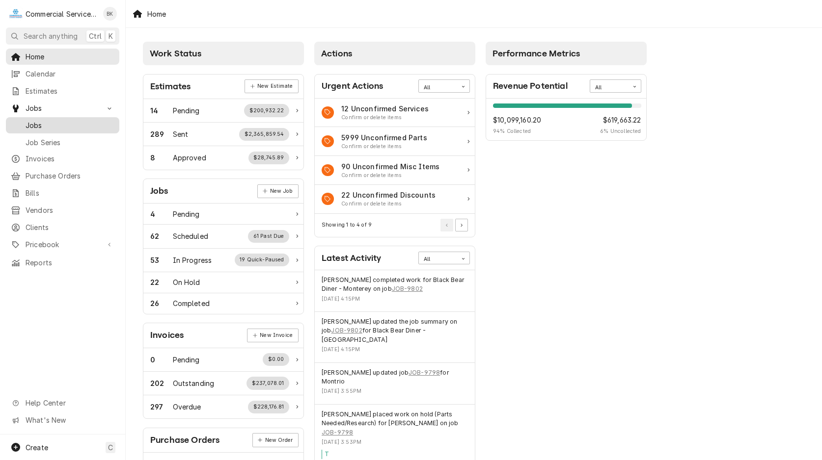
click at [46, 121] on span "Jobs" at bounding box center [70, 125] width 89 height 10
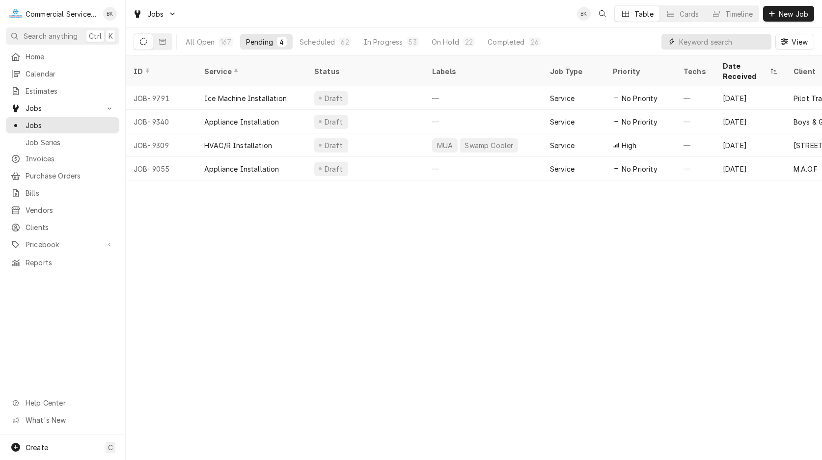
click at [701, 41] on input "Dynamic Content Wrapper" at bounding box center [722, 42] width 87 height 16
click at [792, 6] on button "New Job" at bounding box center [788, 14] width 51 height 16
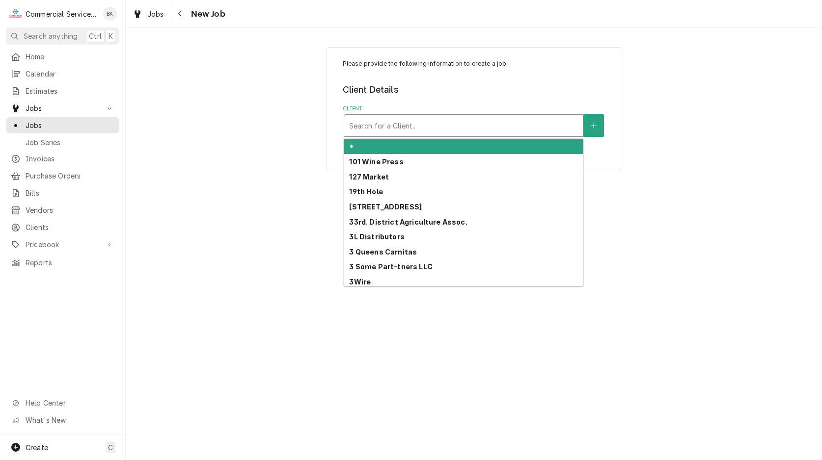
click at [379, 128] on div "Client" at bounding box center [463, 126] width 229 height 18
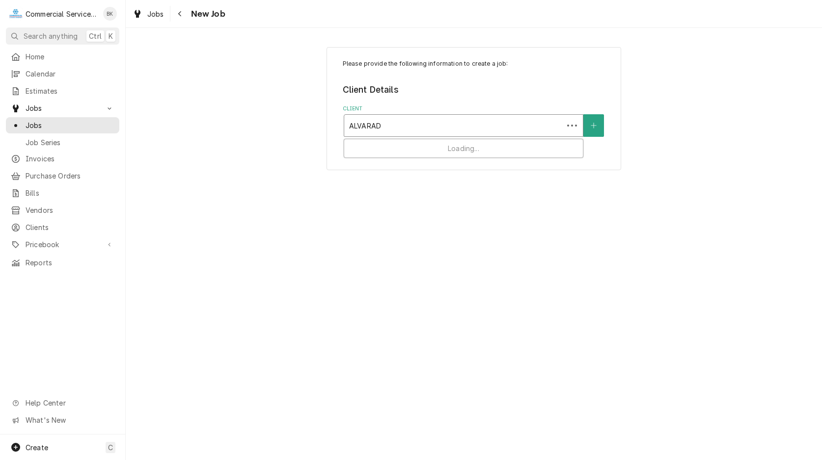
type input "ALVARADO"
click at [396, 189] on div "Service Location" at bounding box center [463, 187] width 229 height 18
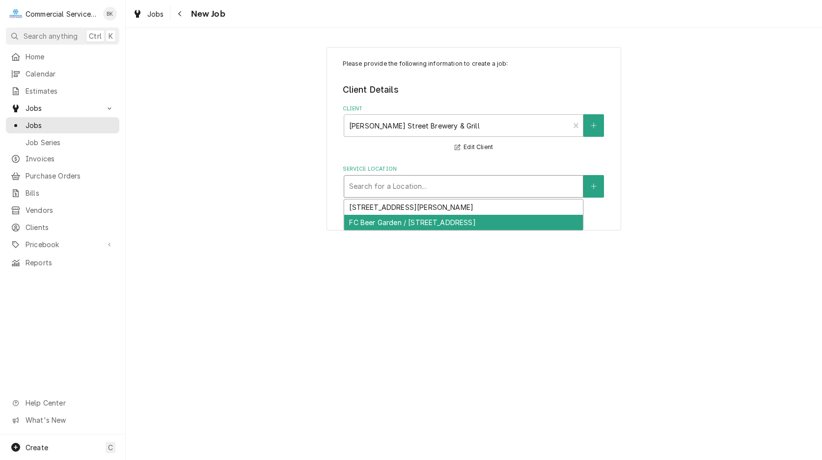
click at [401, 221] on div "FC Beer Garden / 4111 2nd Ave, Seaside, CA 93955" at bounding box center [463, 222] width 239 height 15
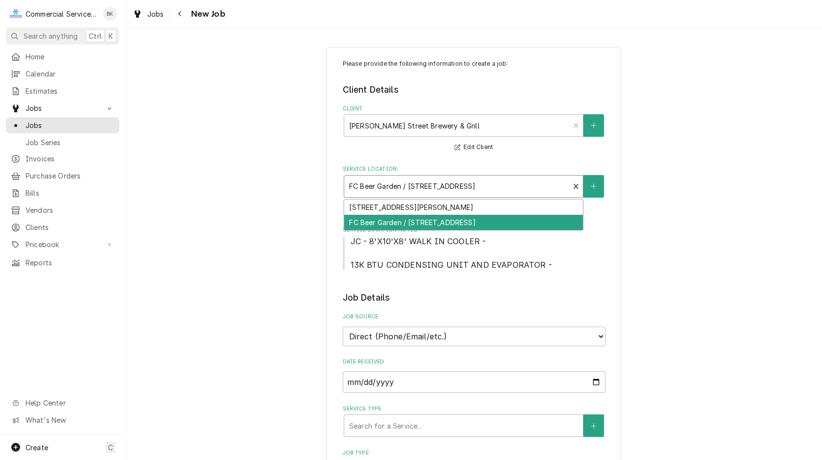
click at [403, 191] on div "Service Location" at bounding box center [456, 187] width 215 height 18
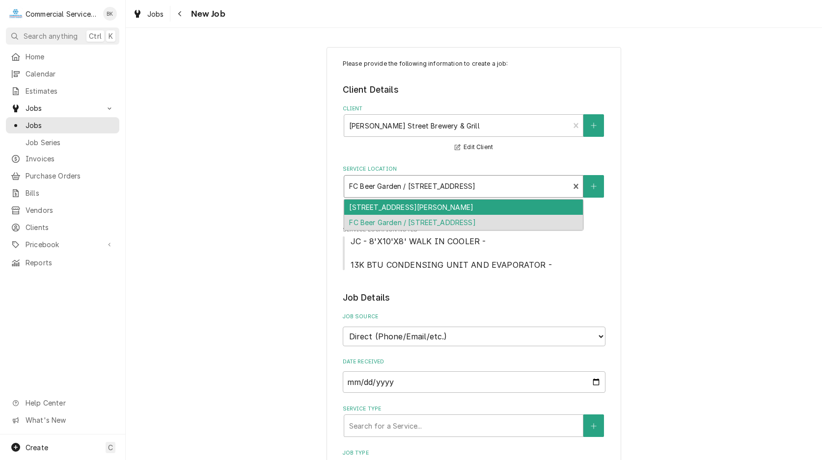
click at [403, 206] on div "426 Alvarado St, Monterey, CA 93940" at bounding box center [463, 207] width 239 height 15
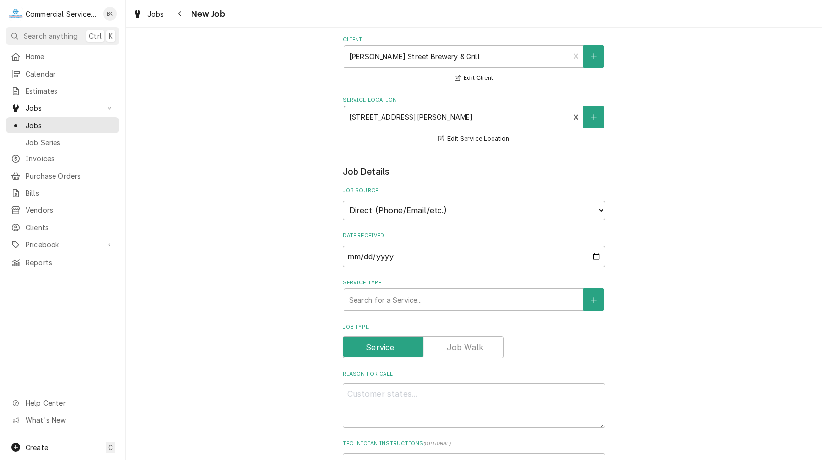
scroll to position [150, 0]
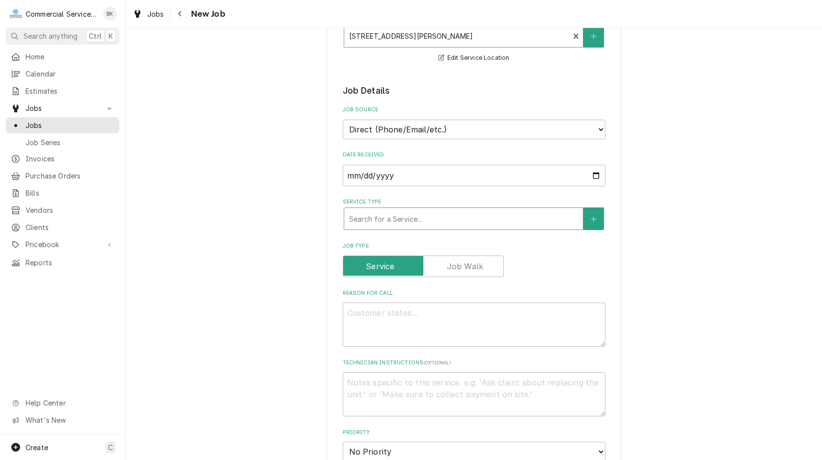
click at [410, 229] on div "Search for a Service..." at bounding box center [463, 219] width 239 height 22
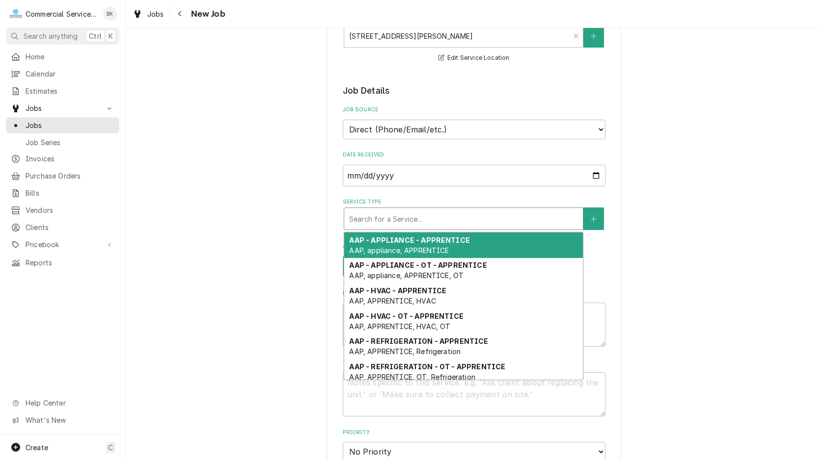
type textarea "x"
type input "R"
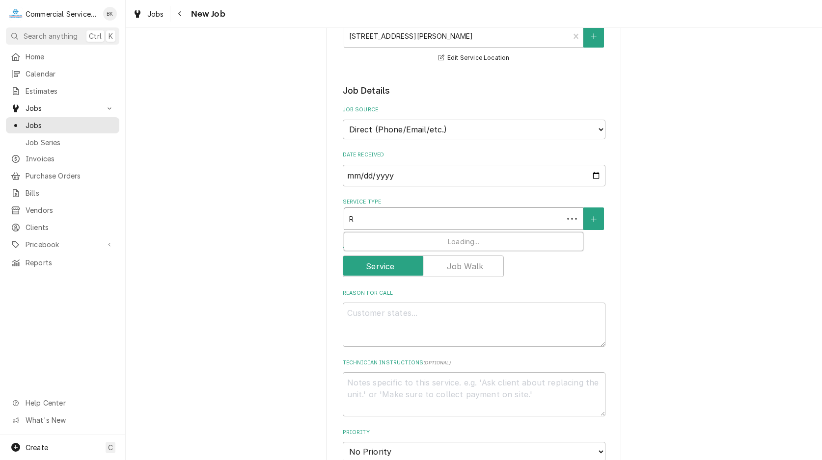
type textarea "x"
type input "RE"
type textarea "x"
type input "REF"
type textarea "x"
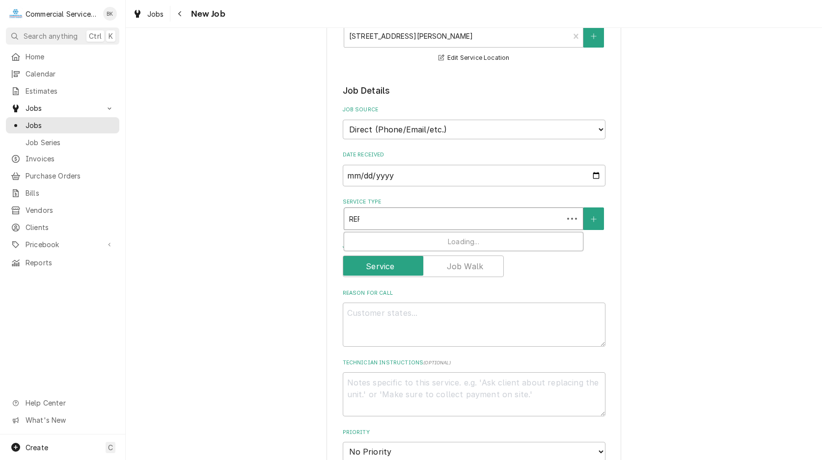
type input "REFR"
type textarea "x"
type input "REFRI"
type textarea "x"
type input "REFRIG"
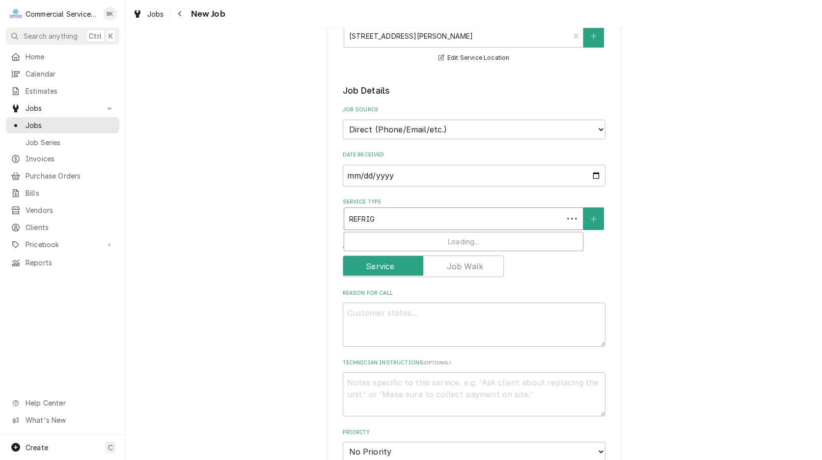
type textarea "x"
type input "REFRIGE"
type textarea "x"
type input "REFRIGER"
type textarea "x"
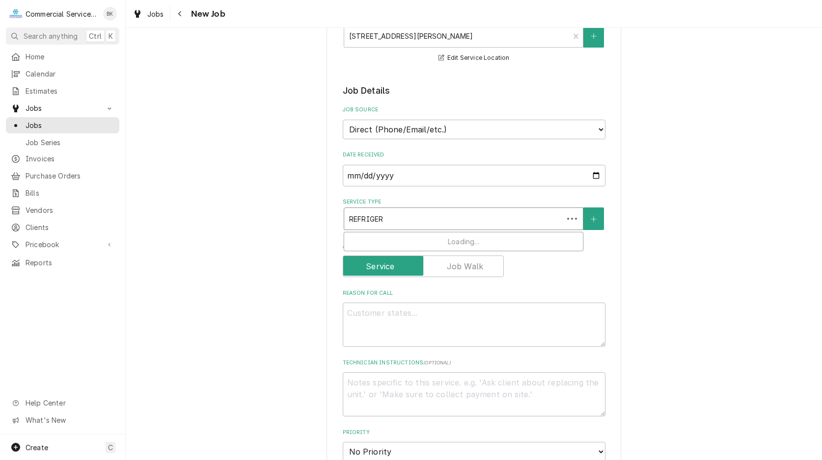
type input "REFRIGERA"
type textarea "x"
type input "REFRIGERAT"
type textarea "x"
type input "REFRIGERATI"
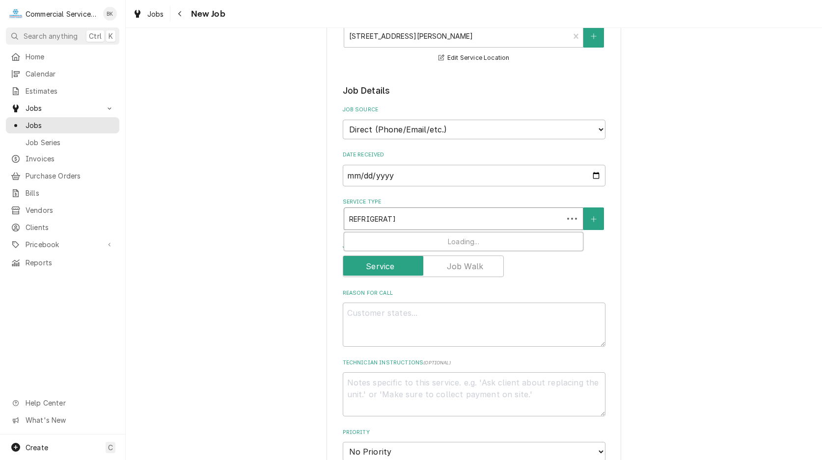
type textarea "x"
type input "REFRIGERATIO"
type textarea "x"
type input "REFRIGERATION"
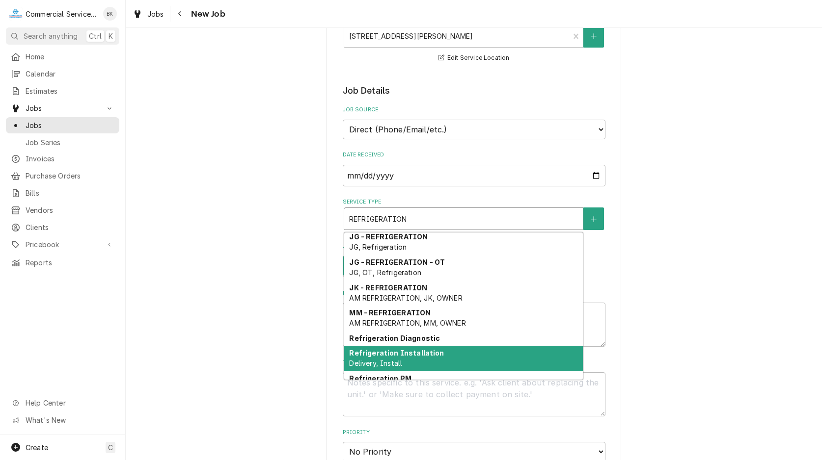
scroll to position [308, 0]
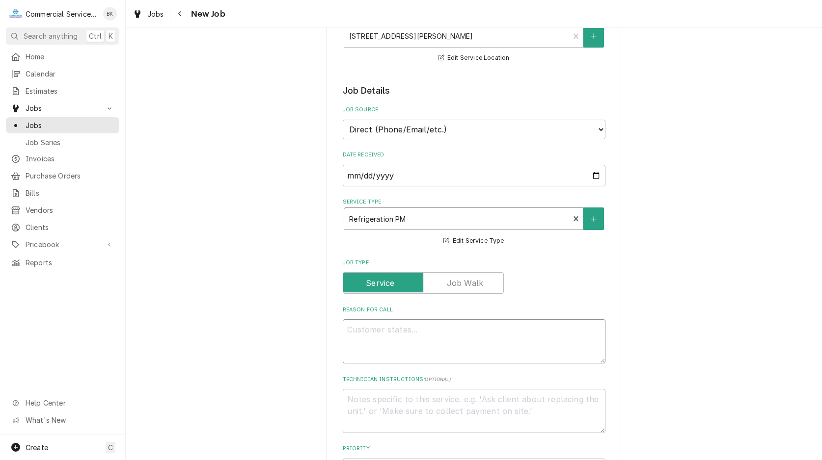
click at [393, 326] on textarea "Reason For Call" at bounding box center [474, 342] width 263 height 44
type textarea "x"
type textarea "r"
type textarea "x"
type textarea "rE"
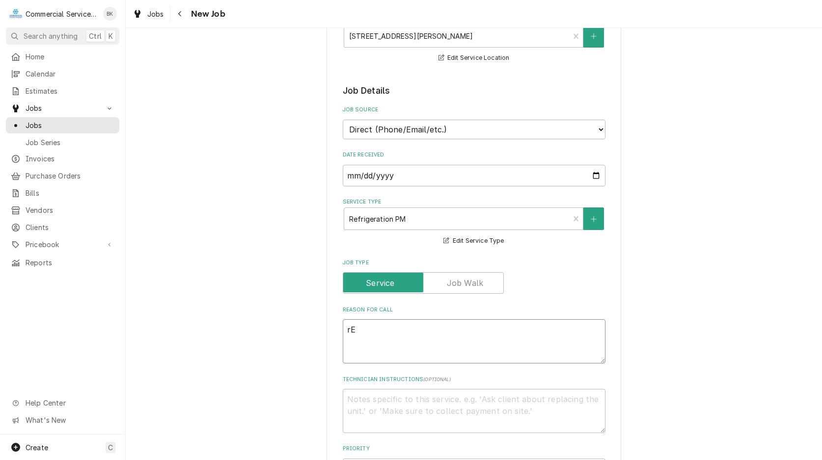
type textarea "x"
type textarea "rEF"
type textarea "x"
type textarea "rE"
type textarea "x"
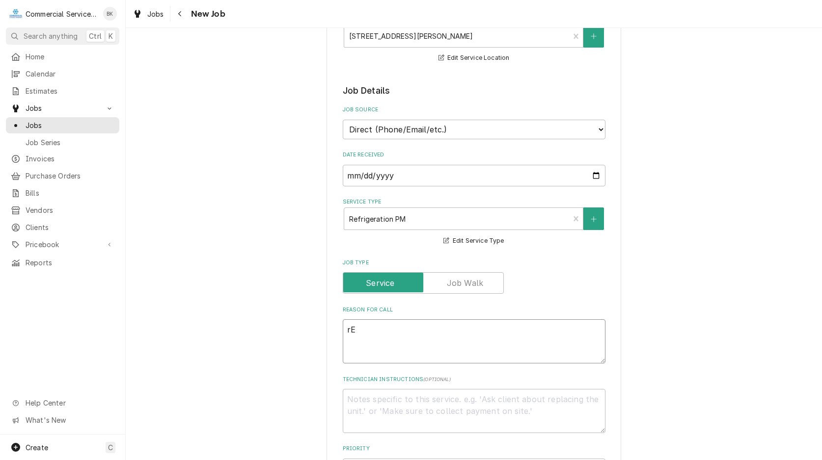
type textarea "r"
type textarea "x"
type textarea "R"
type textarea "x"
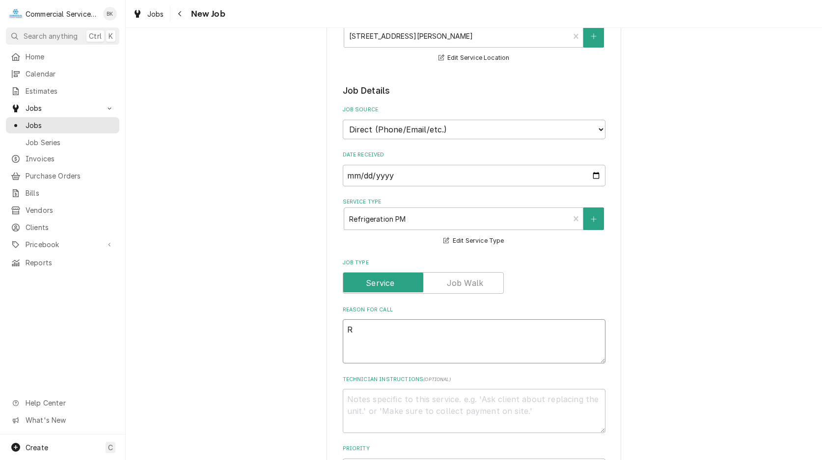
type textarea "Re"
type textarea "x"
type textarea "Ref"
type textarea "x"
type textarea "Refr"
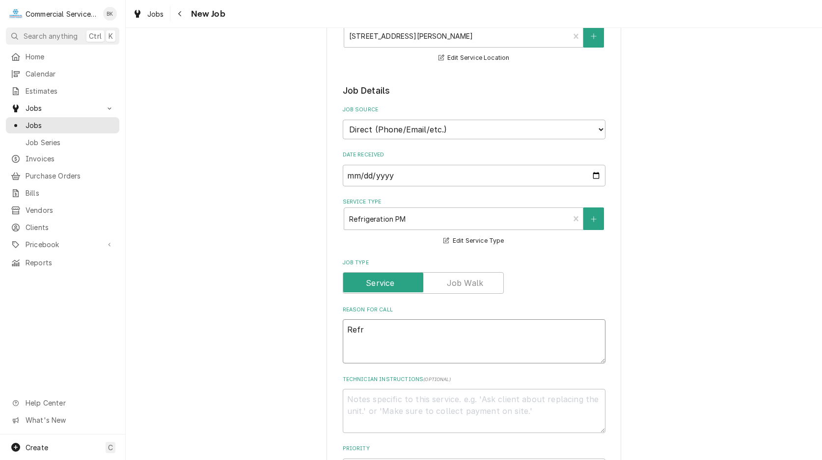
type textarea "x"
type textarea "Refri"
type textarea "x"
type textarea "Refrig"
type textarea "x"
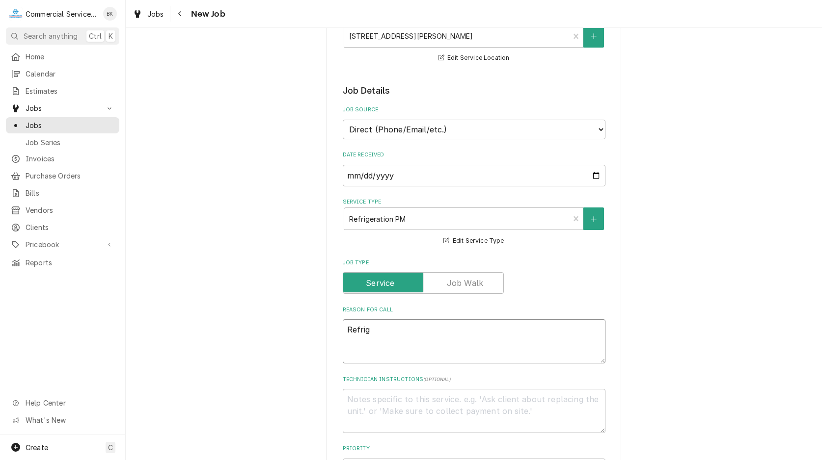
type textarea "Refrige"
type textarea "x"
type textarea "Refriger"
type textarea "x"
type textarea "Refrigera"
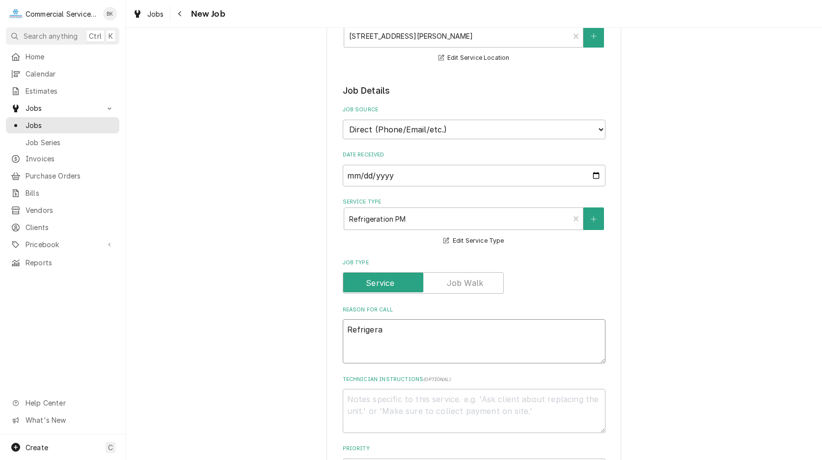
type textarea "x"
type textarea "Refrigerat"
type textarea "x"
type textarea "Refrigerati"
type textarea "x"
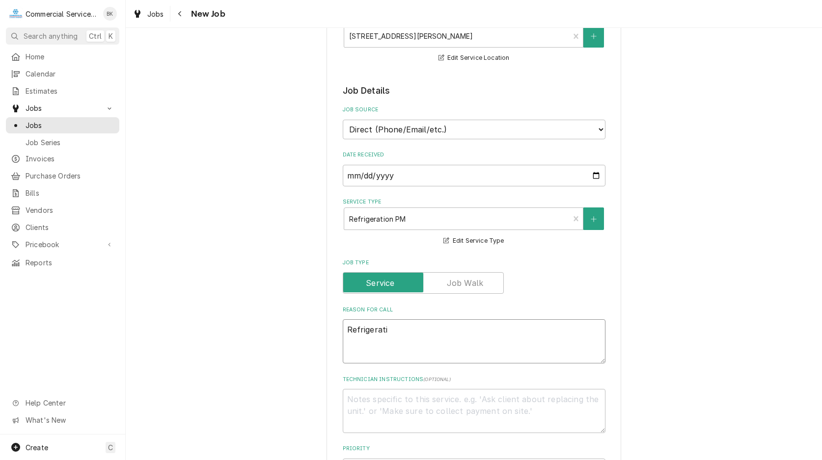
type textarea "Refrigeratio"
type textarea "x"
type textarea "Refrigeration"
type textarea "x"
type textarea "Refrigeration,"
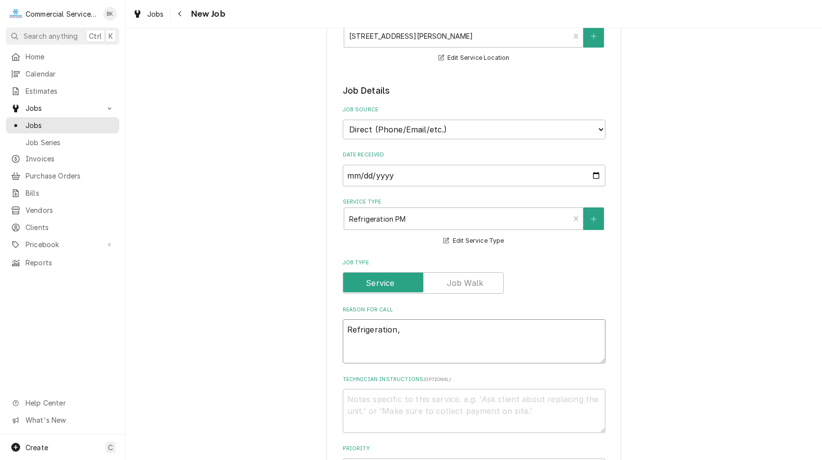
type textarea "x"
type textarea "Refrigeration,"
type textarea "x"
type textarea "Refrigeration, H"
type textarea "x"
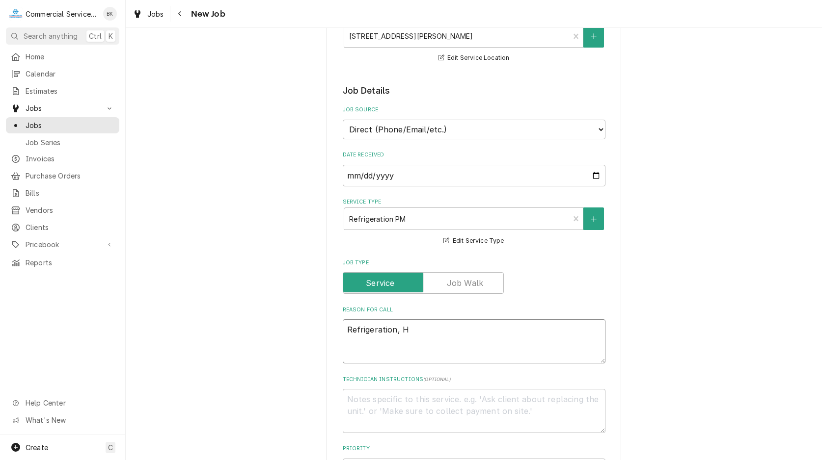
type textarea "Refrigeration, HV"
type textarea "x"
type textarea "Refrigeration, HVA"
type textarea "x"
type textarea "Refrigeration, HVAC"
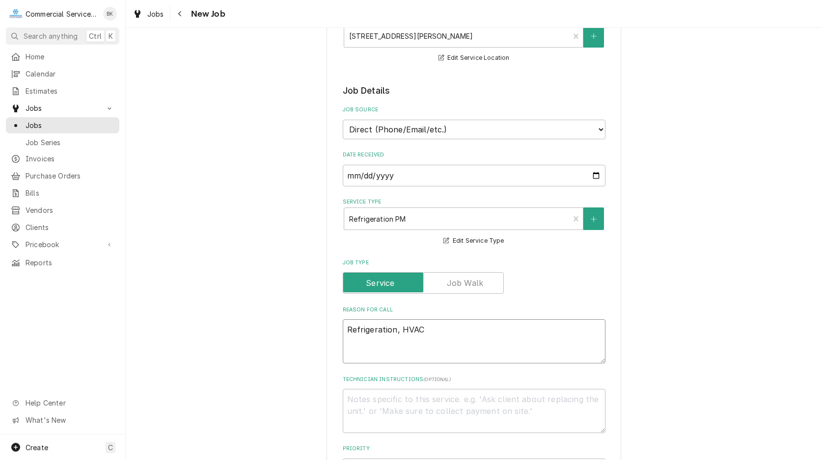
type textarea "x"
type textarea "Refrigeration, HVA"
type textarea "x"
type textarea "Refrigeration, HV"
type textarea "x"
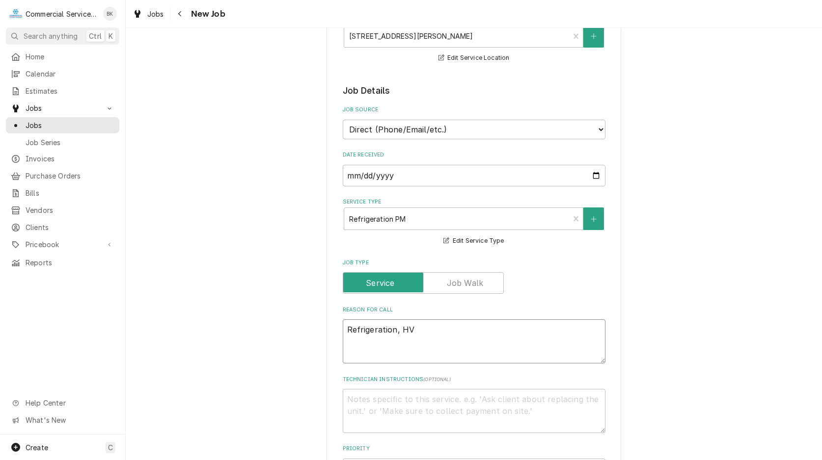
type textarea "Refrigeration, H"
type textarea "x"
type textarea "Refrigeration,"
type textarea "x"
type textarea "Refrigeration,"
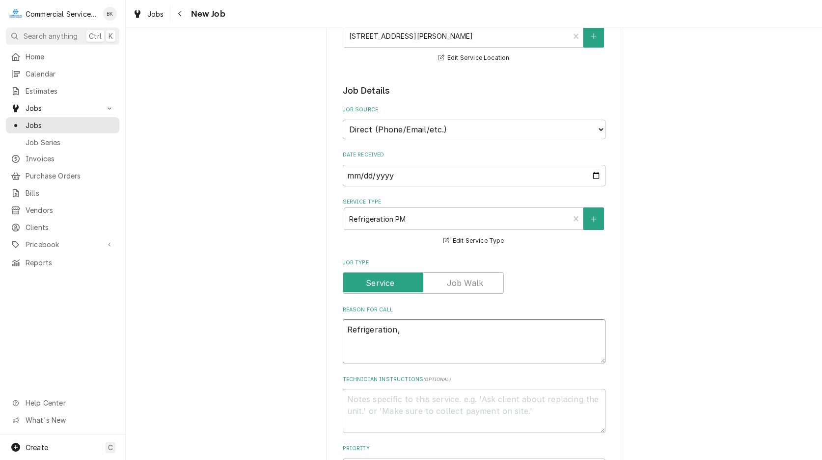
type textarea "x"
type textarea "Refrigeration"
type textarea "x"
type textarea "Refrigeration"
type textarea "x"
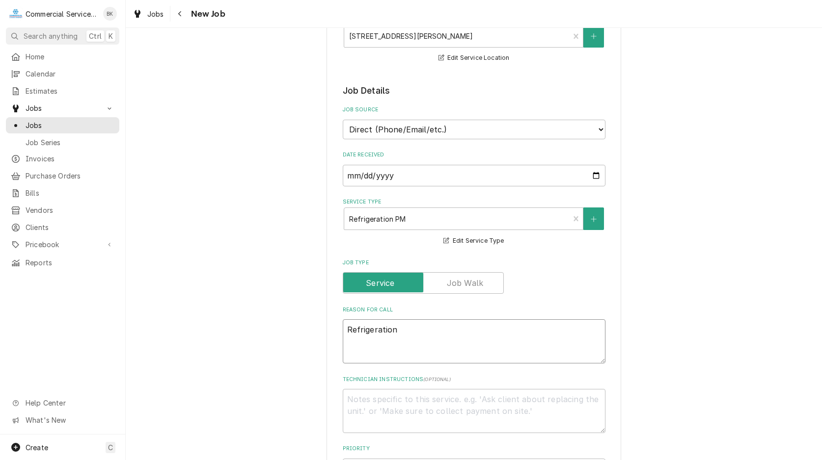
type textarea "Refrigeration P"
type textarea "x"
type textarea "Refrigeration Pm"
type textarea "x"
type textarea "Refrigeration Pm"
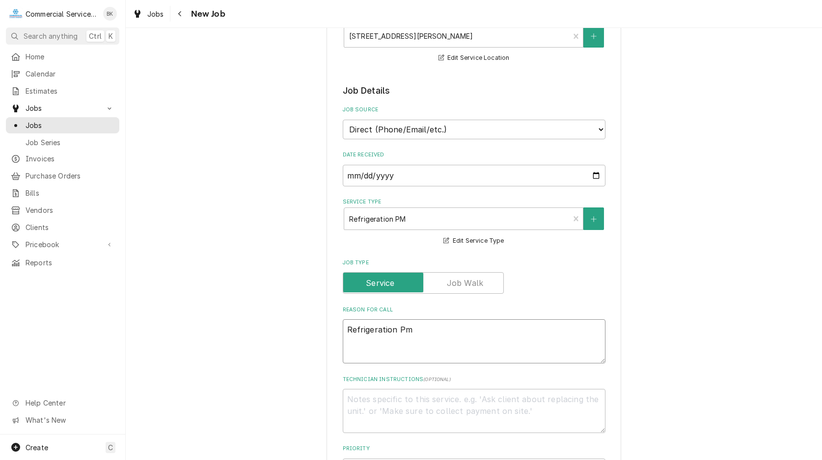
type textarea "x"
type textarea "Refrigeration Pm o"
type textarea "x"
type textarea "Refrigeration Pm"
type textarea "x"
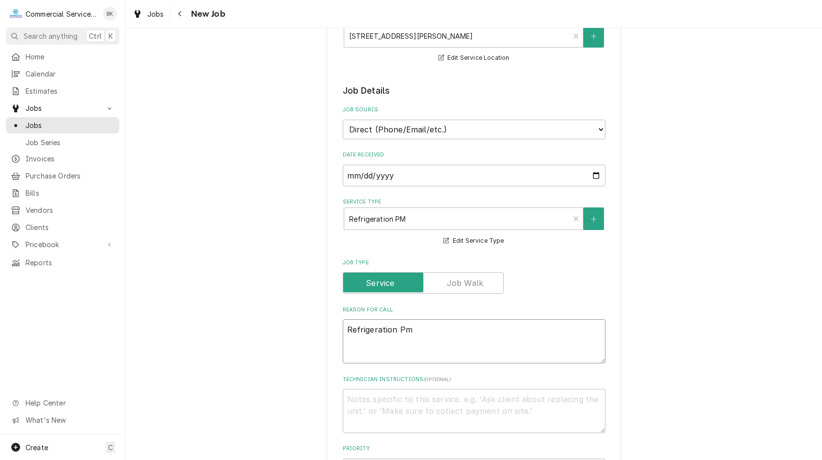
type textarea "Refrigeration Pm /"
type textarea "x"
type textarea "Refrigeration Pm /"
type textarea "x"
type textarea "Refrigeration Pm / H"
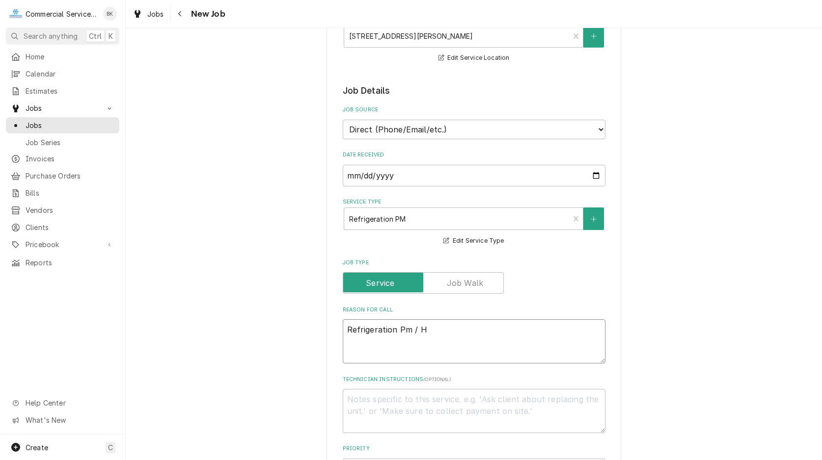
type textarea "x"
type textarea "Refrigeration Pm / HV"
type textarea "x"
type textarea "Refrigeration Pm / HVA"
type textarea "x"
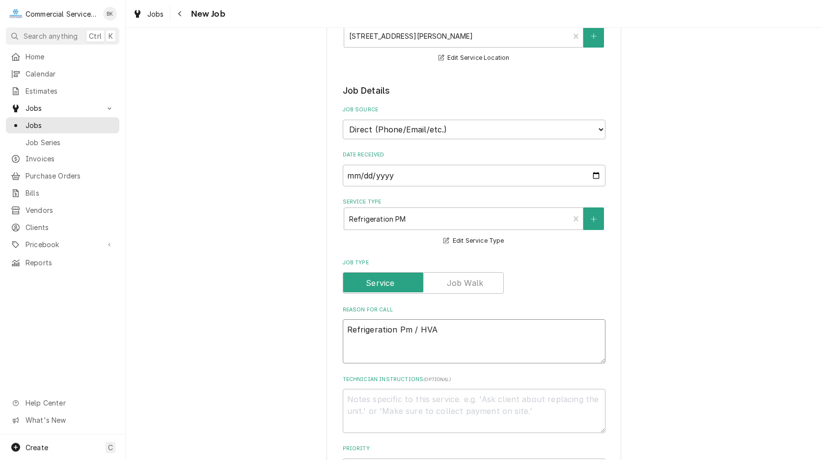
type textarea "Refrigeration Pm / HVAC"
type textarea "x"
type textarea "Refrigeration Pm / HVAC"
type textarea "x"
type textarea "Refrigeration Pm / HVAC P"
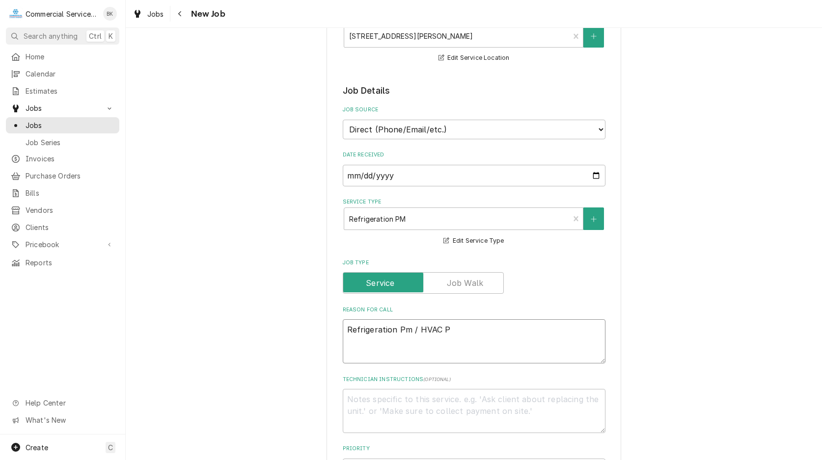
type textarea "x"
type textarea "Refrigeration Pm / HVAC Pm"
type textarea "x"
type textarea "Refrigeration Pm / HVAC Pm"
type textarea "x"
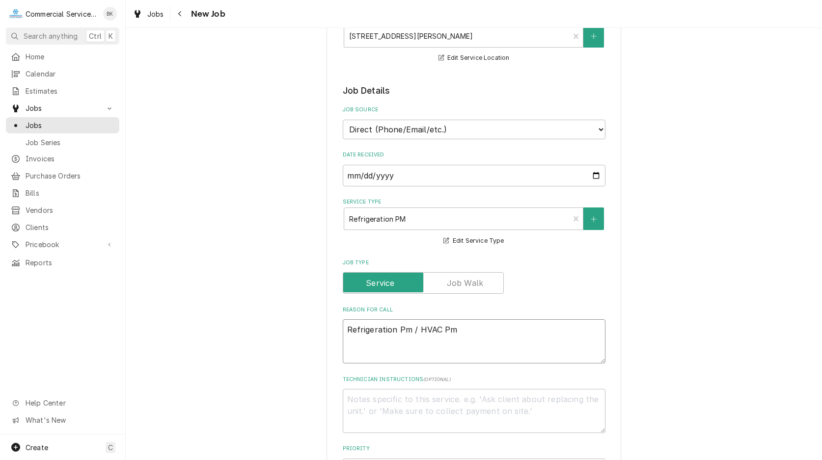
type textarea "Refrigeration Pm / HVAC Pm /"
type textarea "x"
type textarea "Refrigeration Pm / HVAC Pm /"
type textarea "x"
type textarea "Refrigeration Pm / HVAC Pm / G"
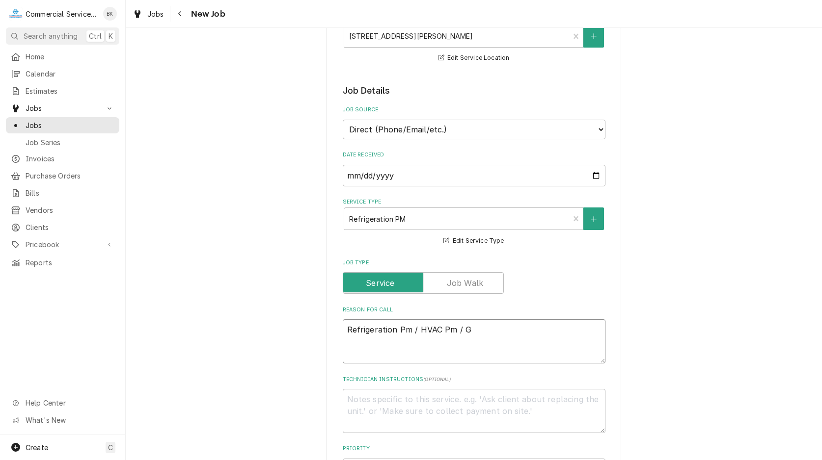
type textarea "x"
type textarea "Refrigeration Pm / HVAC Pm / Ga"
type textarea "x"
type textarea "Refrigeration Pm / HVAC Pm / Gas"
type textarea "x"
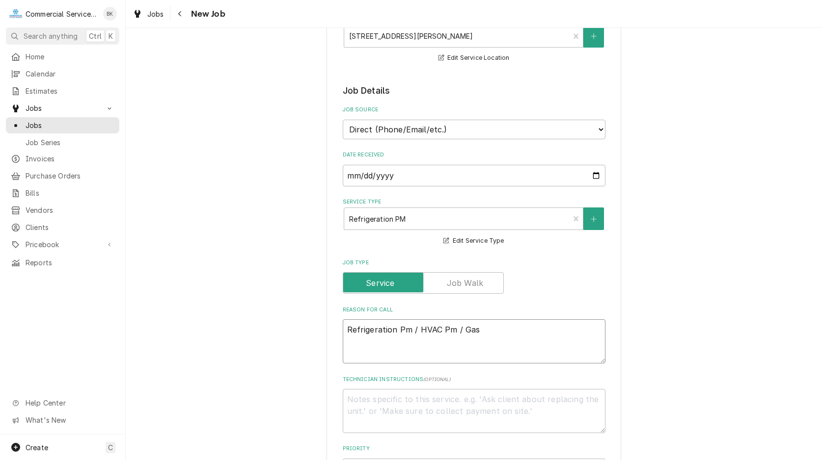
type textarea "Refrigeration Pm / HVAC Pm / Gas"
type textarea "x"
type textarea "Refrigeration Pm / HVAC Pm / Gas V"
type textarea "x"
type textarea "Refrigeration Pm / HVAC Pm / Gas"
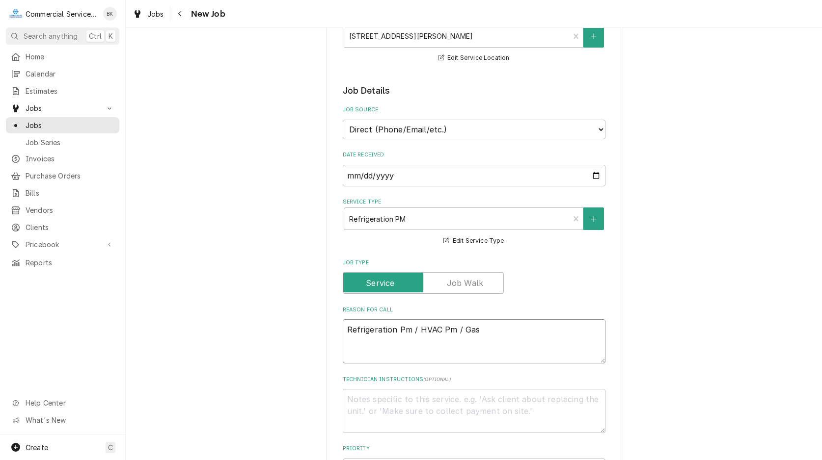
type textarea "x"
type textarea "Refrigeration Pm / HVAC Pm / Gas v"
type textarea "x"
type textarea "Refrigeration Pm / HVAC Pm / Gas ve"
type textarea "x"
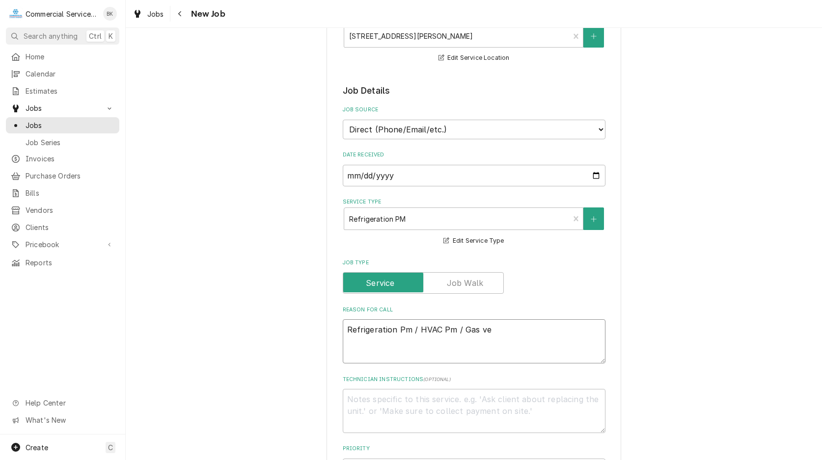
type textarea "Refrigeration Pm / HVAC Pm / Gas ver"
type textarea "x"
type textarea "Refrigeration Pm / HVAC Pm / Gas veri"
type textarea "x"
type textarea "Refrigeration Pm / HVAC Pm / Gas verif"
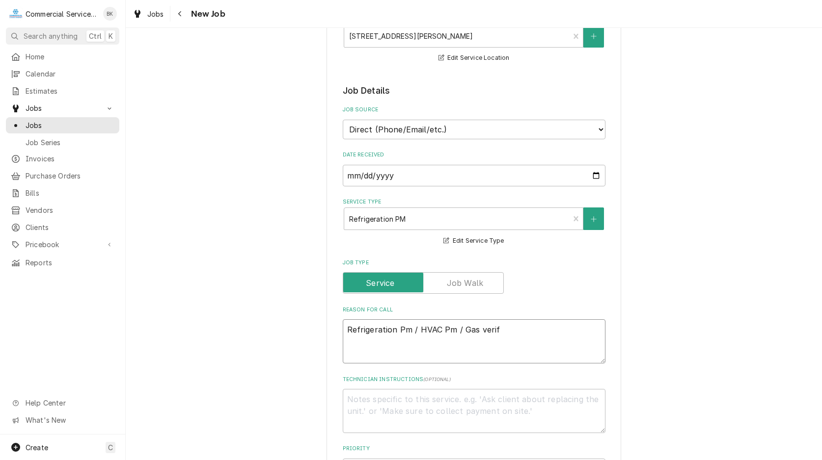
type textarea "x"
type textarea "Refrigeration Pm / HVAC Pm / Gas verifi"
type textarea "x"
type textarea "Refrigeration Pm / HVAC Pm / Gas verific"
type textarea "x"
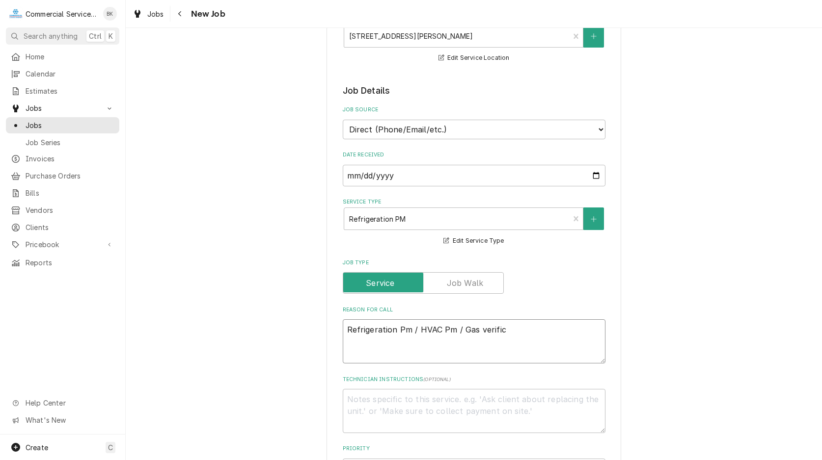
type textarea "Refrigeration Pm / HVAC Pm / Gas verifica"
type textarea "x"
type textarea "Refrigeration Pm / HVAC Pm / Gas verificat"
type textarea "x"
type textarea "Refrigeration Pm / HVAC Pm / Gas verificati"
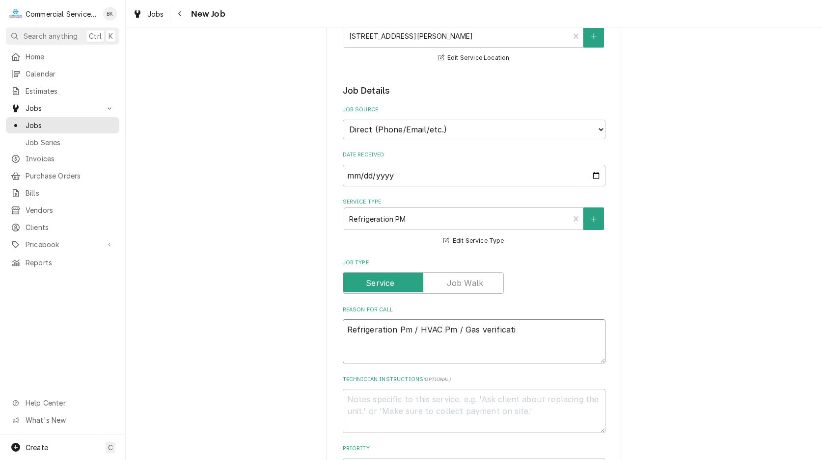
type textarea "x"
type textarea "Refrigeration Pm / HVAC Pm / Gas verificatio"
type textarea "x"
type textarea "Refrigeration Pm / HVAC Pm / Gas verification"
type textarea "x"
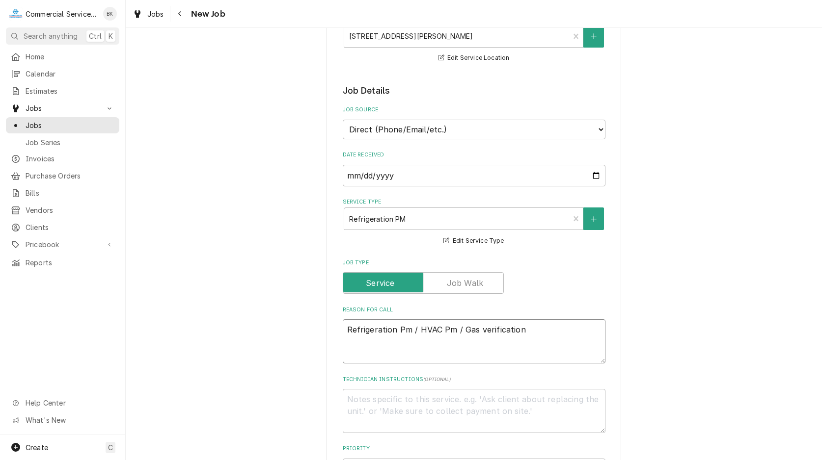
type textarea "Refrigeration Pm / HVAC Pm / Gas verification"
type textarea "x"
type textarea "Refrigeration Pm / HVAC Pm / Gas verification o"
type textarea "x"
type textarea "Refrigeration Pm / HVAC Pm / Gas verification on"
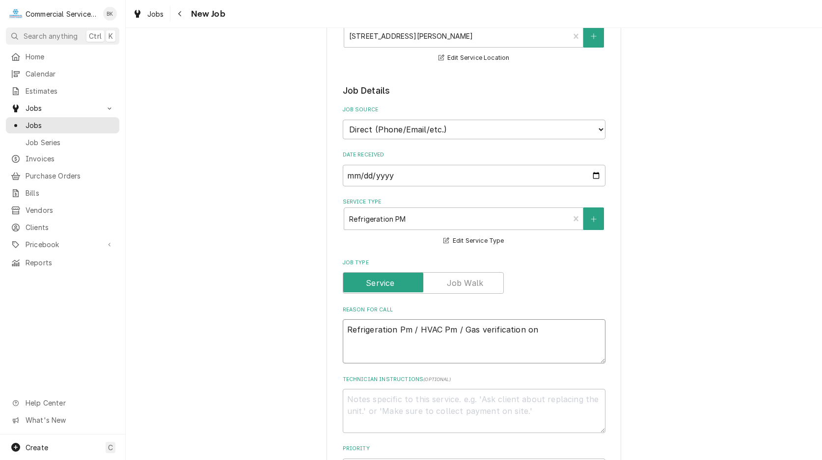
type textarea "x"
type textarea "Refrigeration Pm / HVAC Pm / Gas verification on"
type textarea "x"
type textarea "Refrigeration Pm / HVAC Pm / Gas verification on o"
type textarea "x"
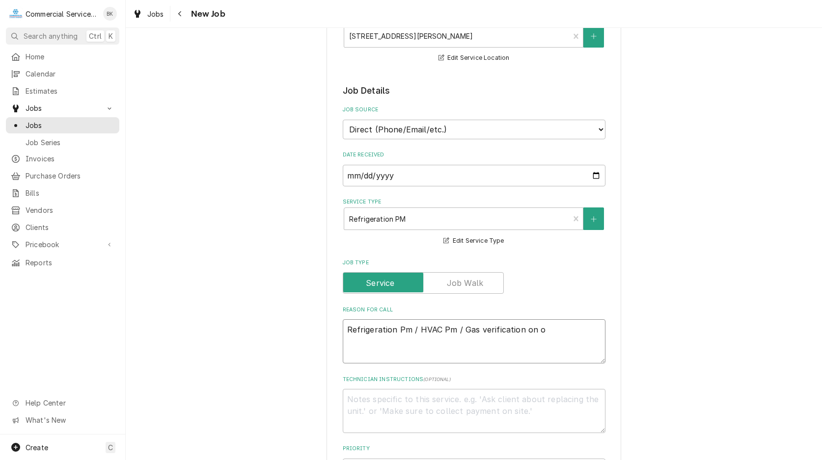
type textarea "Refrigeration Pm / HVAC Pm / Gas verification on ot"
type textarea "x"
type textarea "Refrigeration Pm / HVAC Pm / Gas verification on oth"
type textarea "x"
type textarea "Refrigeration Pm / HVAC Pm / Gas verification on othe"
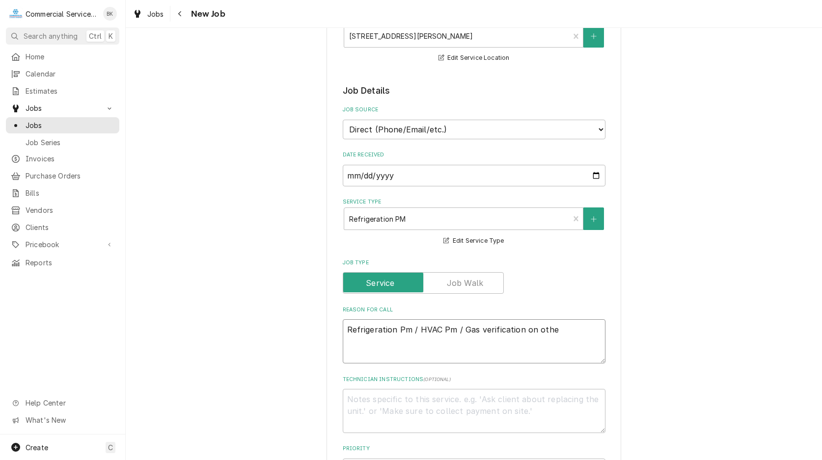
type textarea "x"
type textarea "Refrigeration Pm / HVAC Pm / Gas verification on other"
type textarea "x"
type textarea "Refrigeration Pm / HVAC Pm / Gas verification on other"
type textarea "x"
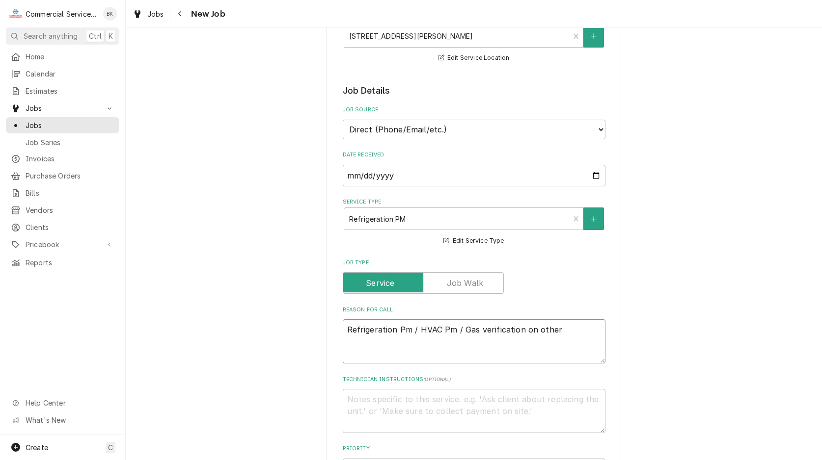
type textarea "Refrigeration Pm / HVAC Pm / Gas verification on other u"
type textarea "x"
type textarea "Refrigeration Pm / HVAC Pm / Gas verification on other un"
type textarea "x"
type textarea "Refrigeration Pm / HVAC Pm / Gas verification on other uni"
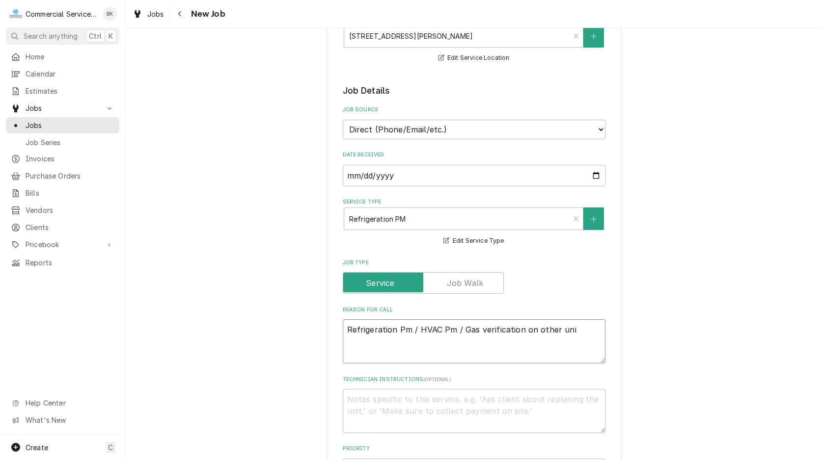
type textarea "x"
type textarea "Refrigeration Pm / HVAC Pm / Gas verification on other unit"
type textarea "x"
type textarea "Refrigeration Pm / HVAC Pm / Gas verification on other units"
type textarea "x"
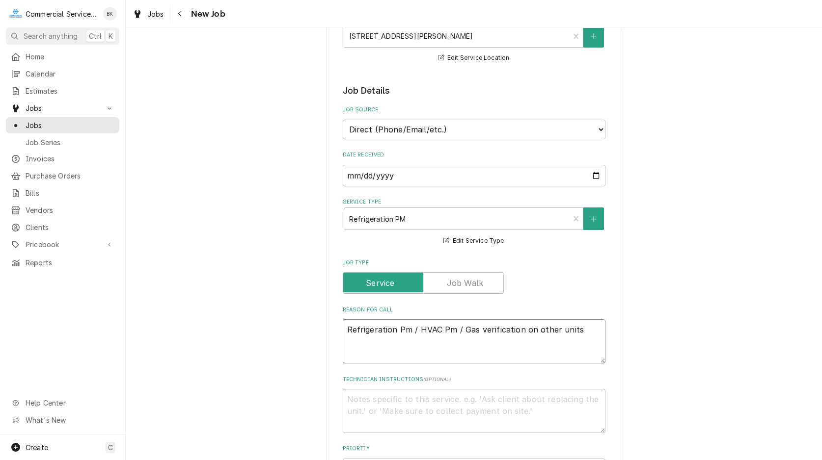
type textarea "Refrigeration Pm / HVAC Pm / Gas verification on other units"
type textarea "x"
type textarea "Refrigeration Pm / HVAC Pm / Gas verification on other units -"
type textarea "x"
type textarea "Refrigeration Pm / HVAC Pm / Gas verification on other units -"
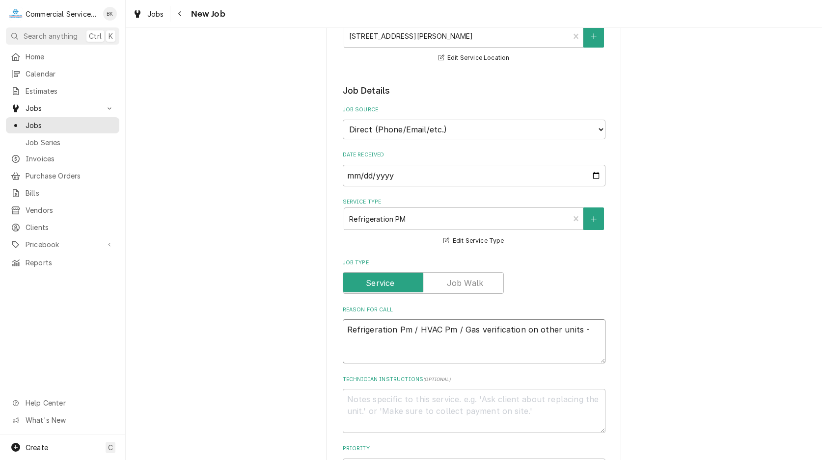
type textarea "x"
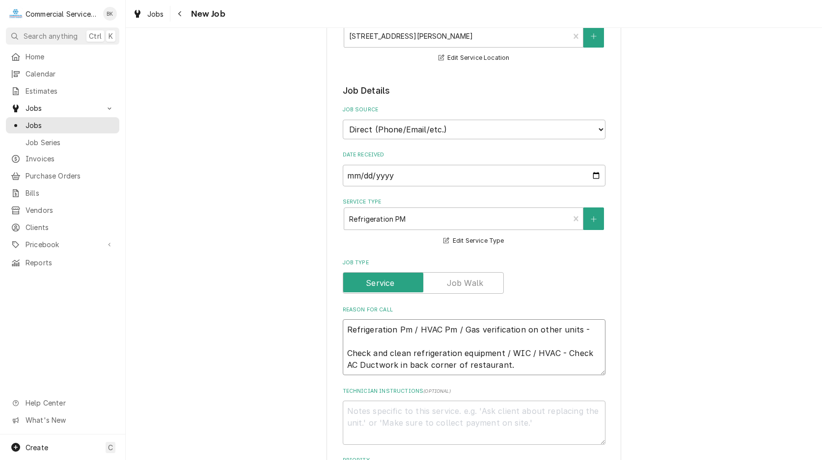
click at [376, 364] on textarea "Refrigeration Pm / HVAC Pm / Gas verification on other units - Check and clean …" at bounding box center [474, 348] width 263 height 56
click at [527, 366] on textarea "Refrigeration Pm / HVAC Pm / Gas verification on other units - Check and clean …" at bounding box center [474, 348] width 263 height 56
click at [529, 366] on textarea "Refrigeration Pm / HVAC Pm / Gas verification on other units - Check and clean …" at bounding box center [474, 348] width 263 height 56
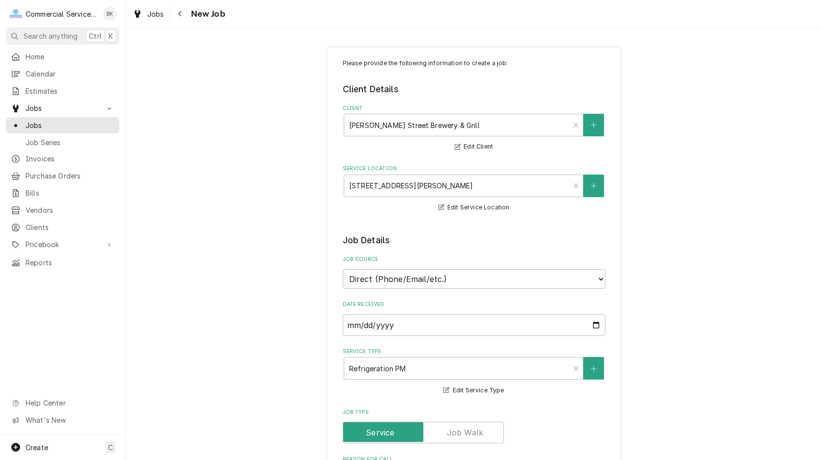
scroll to position [0, 0]
click at [37, 69] on span "Calendar" at bounding box center [70, 74] width 89 height 10
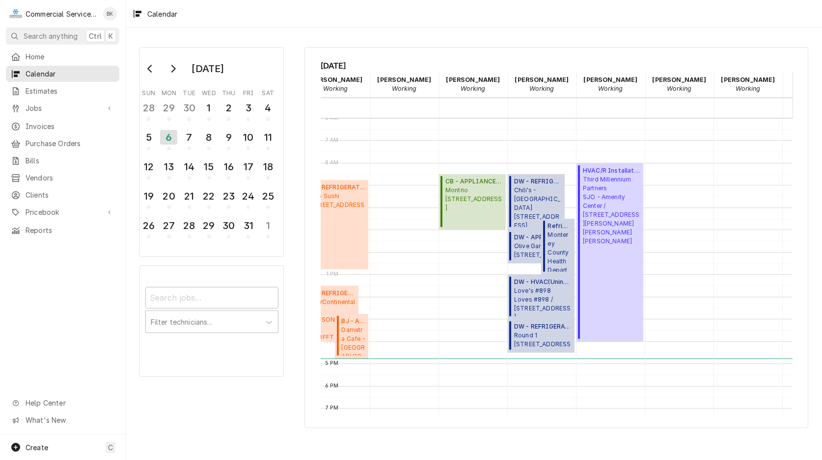
scroll to position [0, 177]
click at [532, 336] on span "Round 1 1600 Northridge Mall Ste 200, Salinas, CA 93906" at bounding box center [542, 340] width 57 height 19
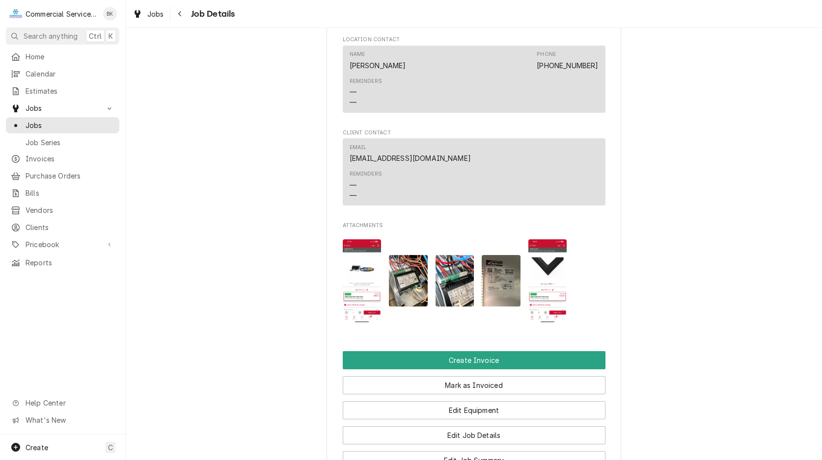
scroll to position [801, 0]
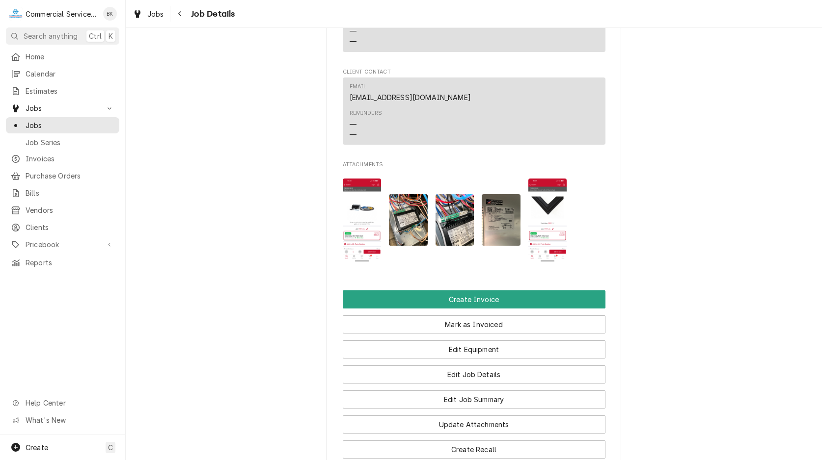
click at [368, 244] on img "Attachments" at bounding box center [362, 220] width 39 height 83
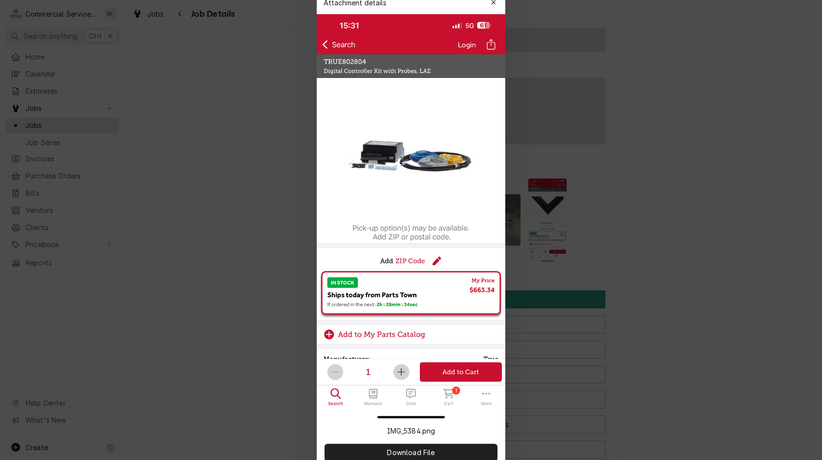
click at [674, 346] on div at bounding box center [411, 230] width 822 height 460
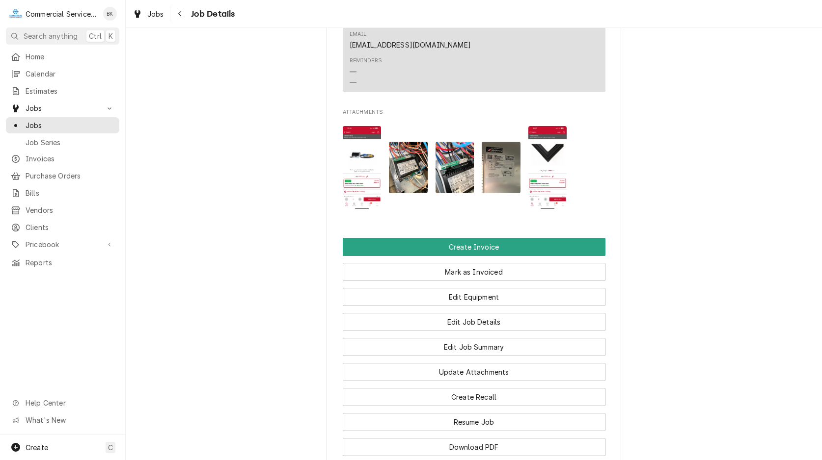
scroll to position [871, 0]
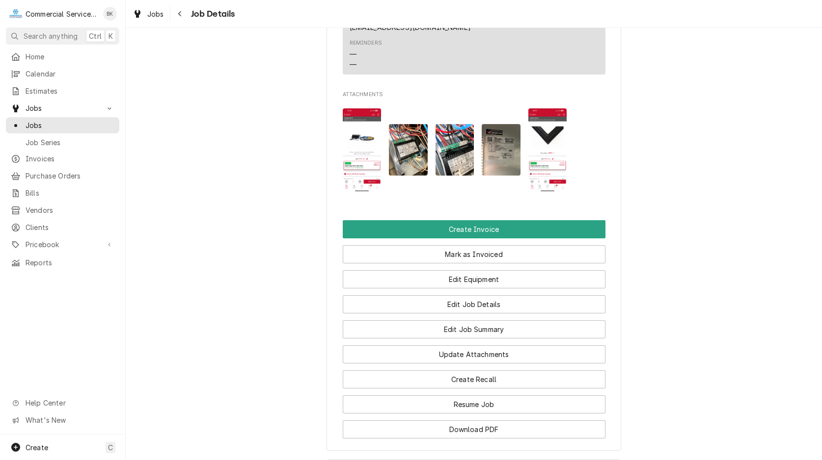
click at [506, 166] on img "Attachments" at bounding box center [500, 150] width 39 height 52
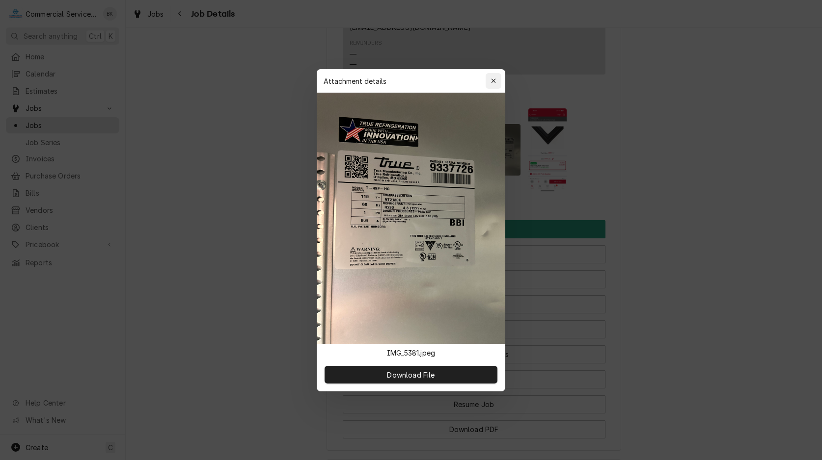
click at [490, 82] on div "button" at bounding box center [493, 81] width 10 height 10
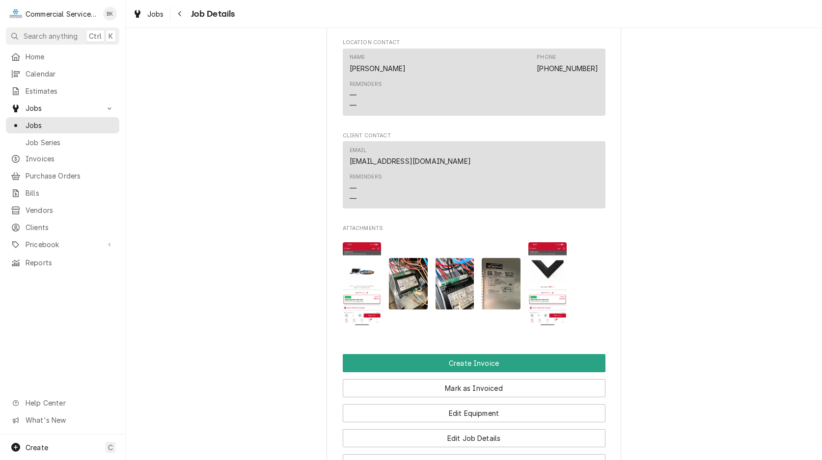
scroll to position [721, 0]
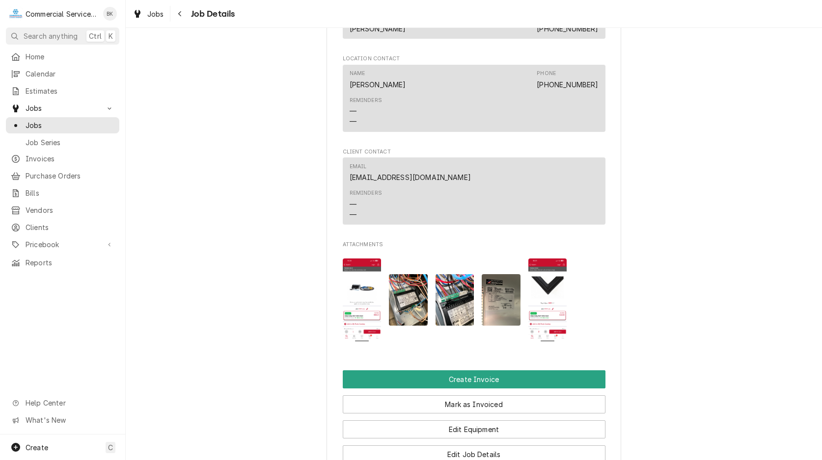
click at [540, 309] on img "Attachments" at bounding box center [547, 300] width 39 height 83
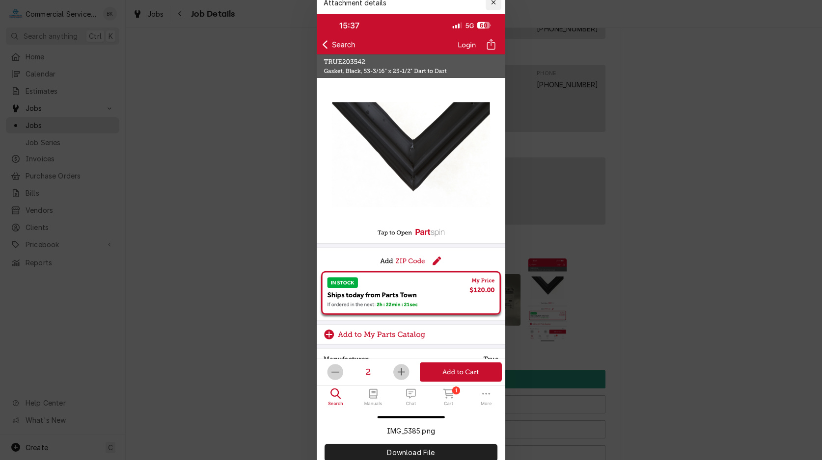
click at [494, 6] on icon "button" at bounding box center [493, 2] width 5 height 7
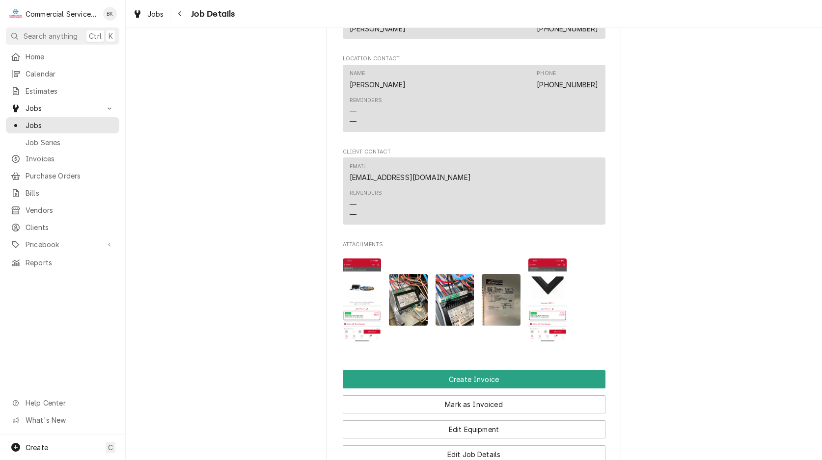
click at [549, 315] on img "Attachments" at bounding box center [547, 300] width 39 height 83
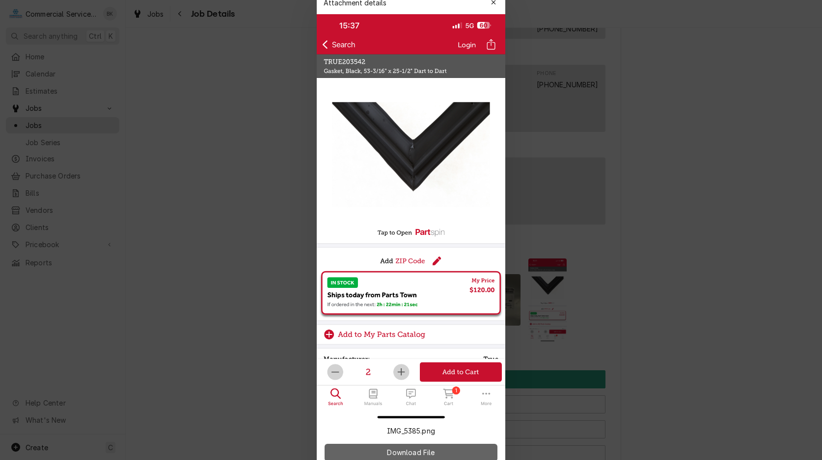
click at [409, 444] on button "Download File" at bounding box center [410, 453] width 173 height 18
click at [494, 7] on div "button" at bounding box center [493, 3] width 10 height 10
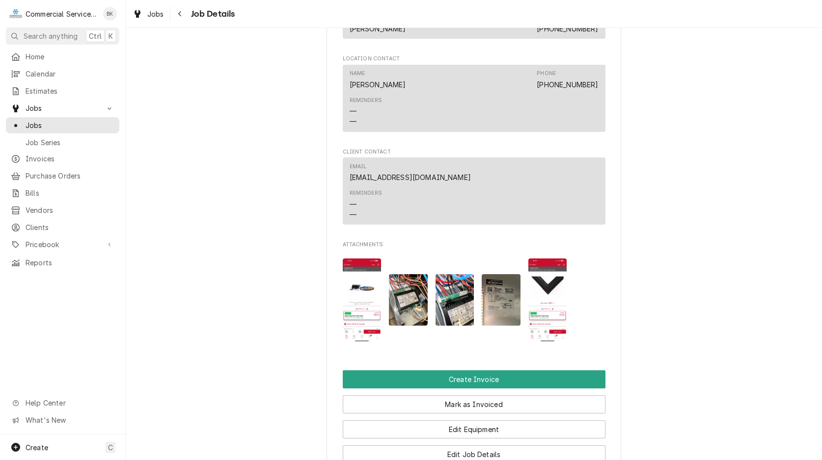
click at [402, 308] on img "Attachments" at bounding box center [408, 300] width 39 height 52
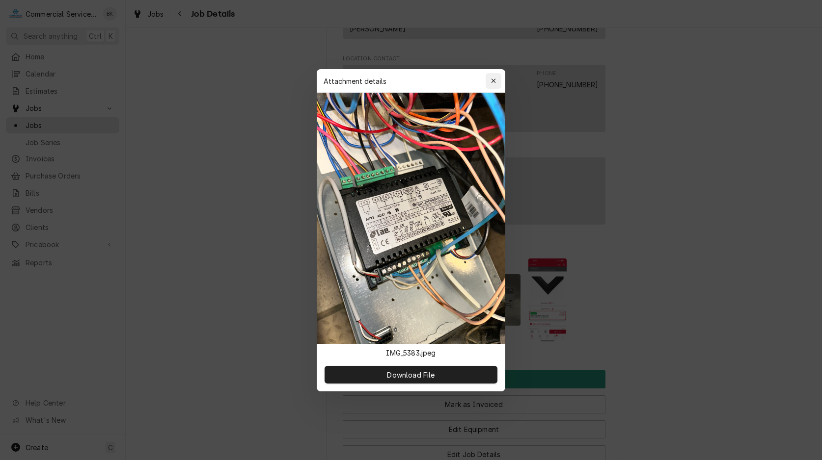
click at [491, 84] on icon "button" at bounding box center [493, 81] width 5 height 7
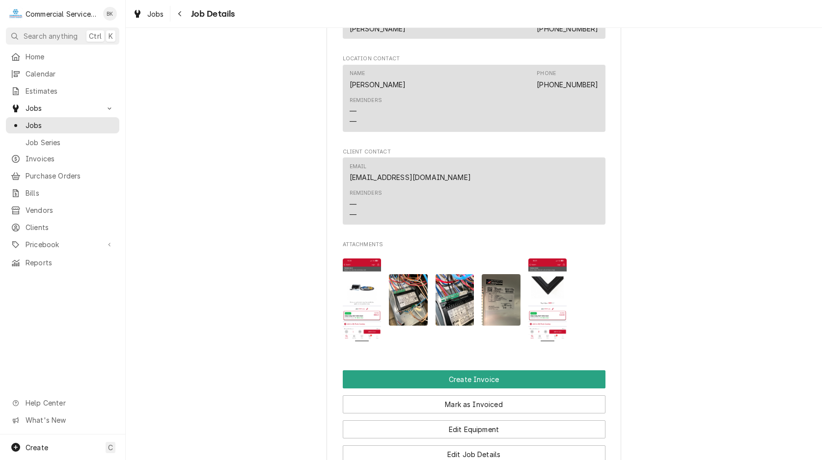
click at [453, 300] on img "Attachments" at bounding box center [454, 300] width 39 height 52
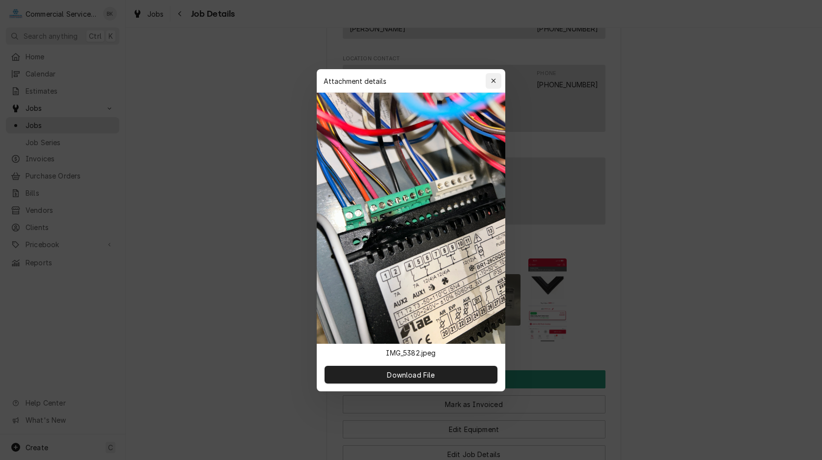
click at [496, 86] on div "button" at bounding box center [493, 81] width 10 height 10
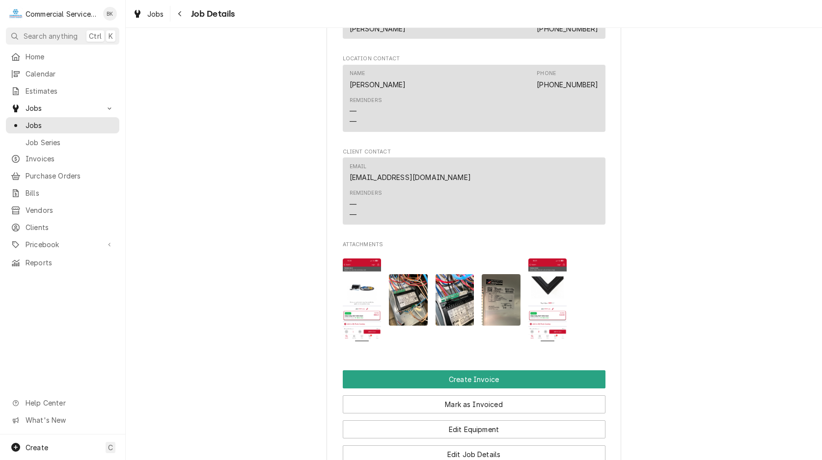
click at [534, 283] on img "Attachments" at bounding box center [547, 300] width 39 height 83
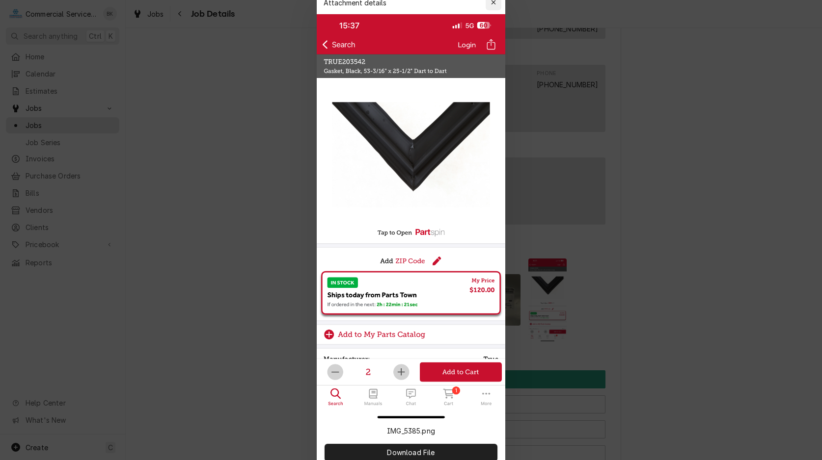
click at [495, 6] on icon "button" at bounding box center [493, 2] width 5 height 7
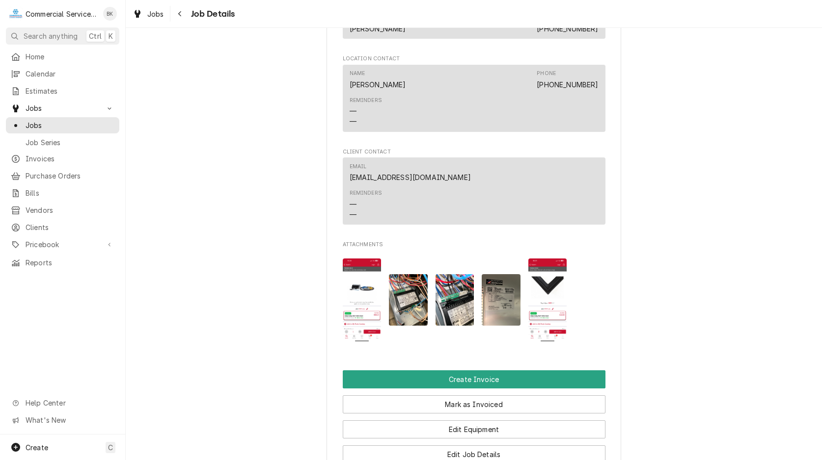
click at [361, 312] on img "Attachments" at bounding box center [362, 300] width 39 height 83
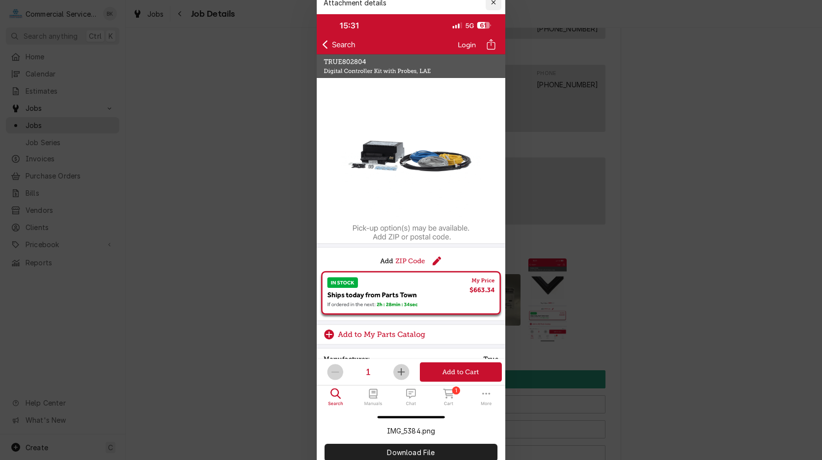
click at [495, 4] on icon "button" at bounding box center [493, 2] width 4 height 4
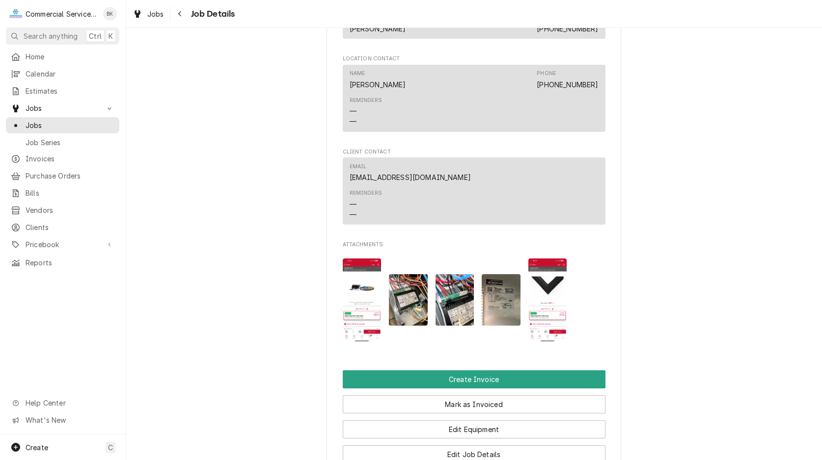
click at [553, 309] on img "Attachments" at bounding box center [547, 300] width 39 height 83
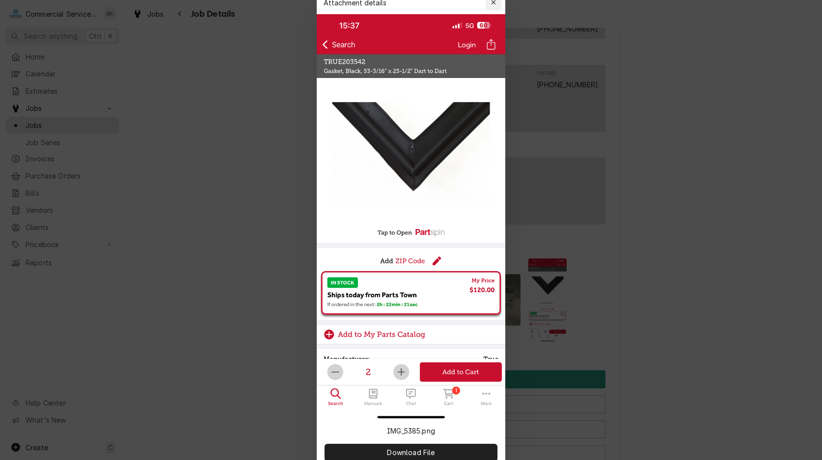
click at [492, 4] on icon "button" at bounding box center [493, 2] width 4 height 4
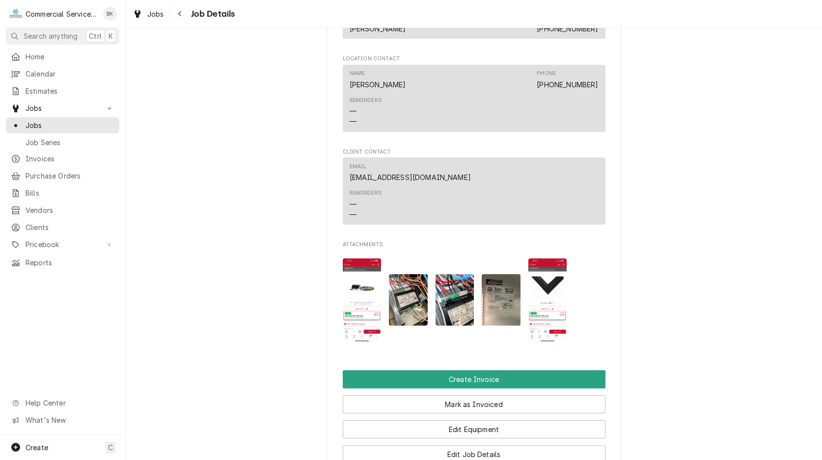
click at [549, 302] on img "Attachments" at bounding box center [547, 300] width 39 height 83
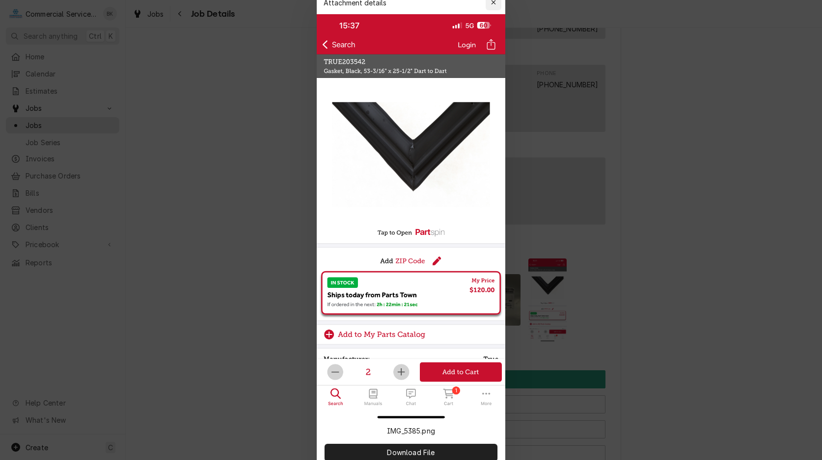
click at [496, 7] on div "button" at bounding box center [493, 3] width 10 height 10
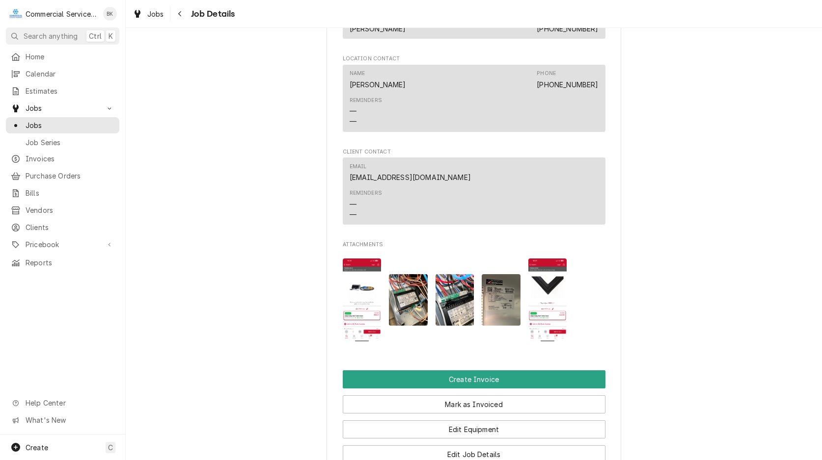
click at [546, 331] on img "Attachments" at bounding box center [547, 300] width 39 height 83
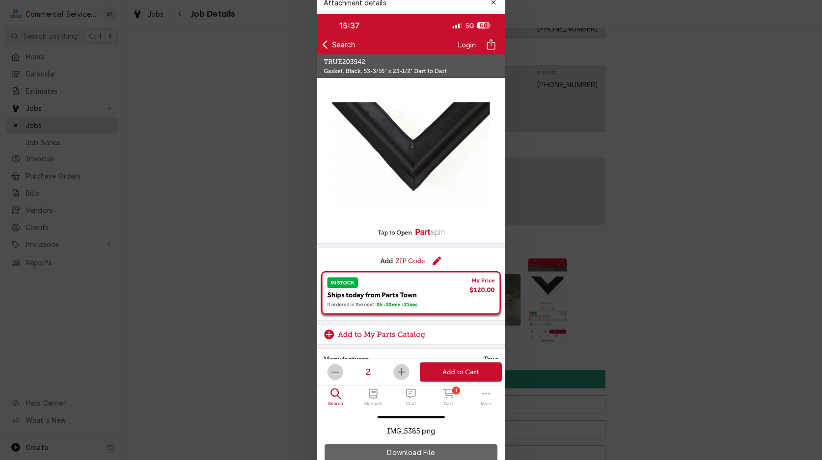
click at [453, 444] on button "Download File" at bounding box center [410, 453] width 173 height 18
click at [494, 6] on icon "button" at bounding box center [493, 2] width 5 height 7
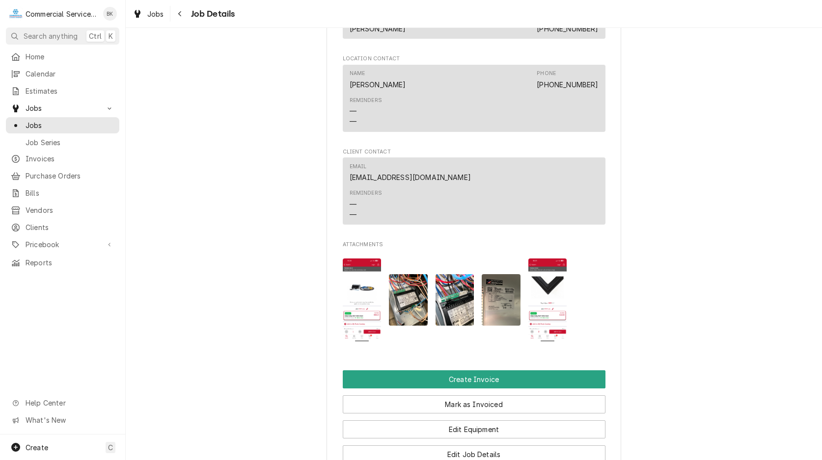
click at [549, 317] on img "Attachments" at bounding box center [547, 300] width 39 height 83
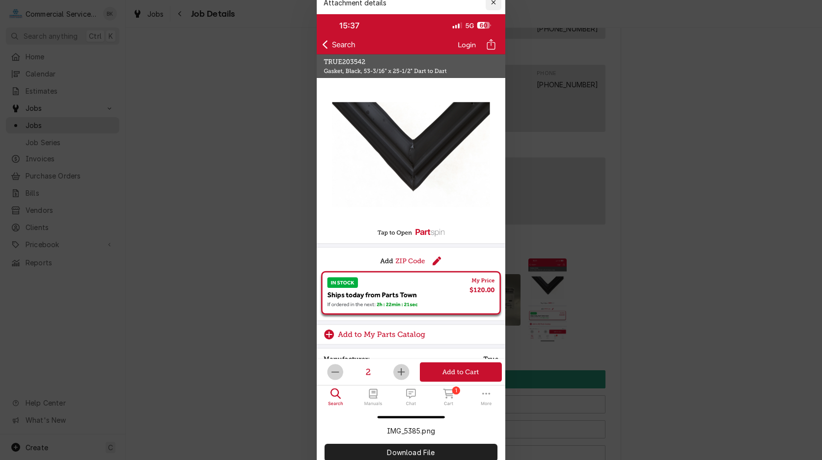
click at [495, 6] on icon "button" at bounding box center [493, 2] width 5 height 7
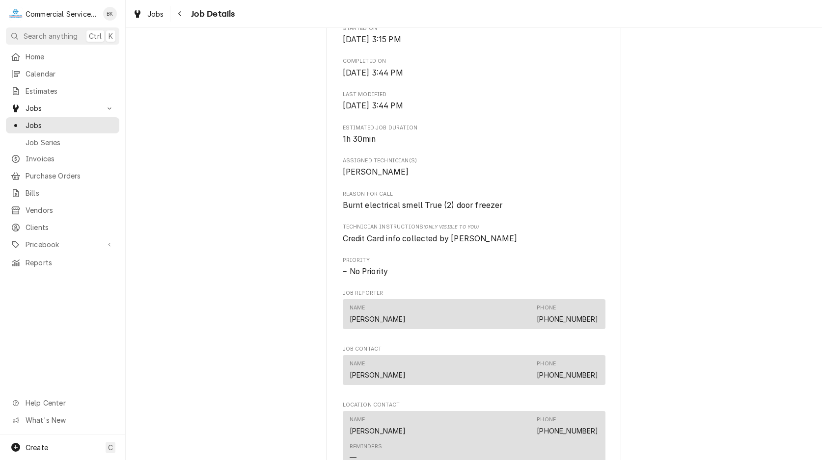
scroll to position [350, 0]
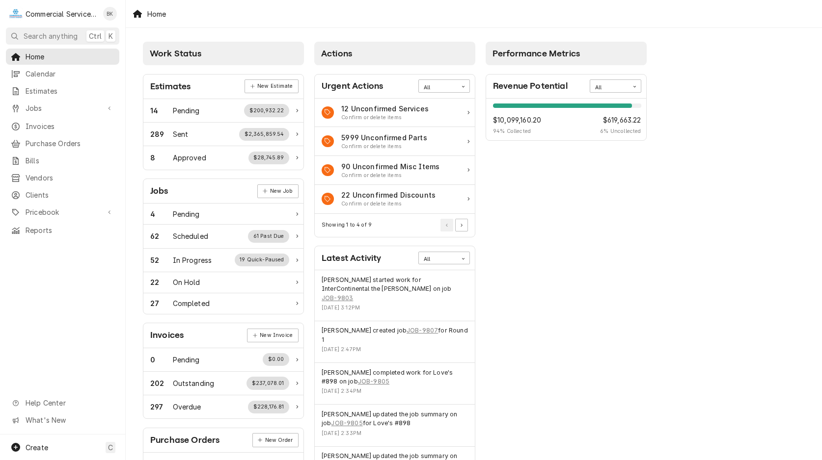
click at [40, 71] on span "Calendar" at bounding box center [70, 74] width 89 height 10
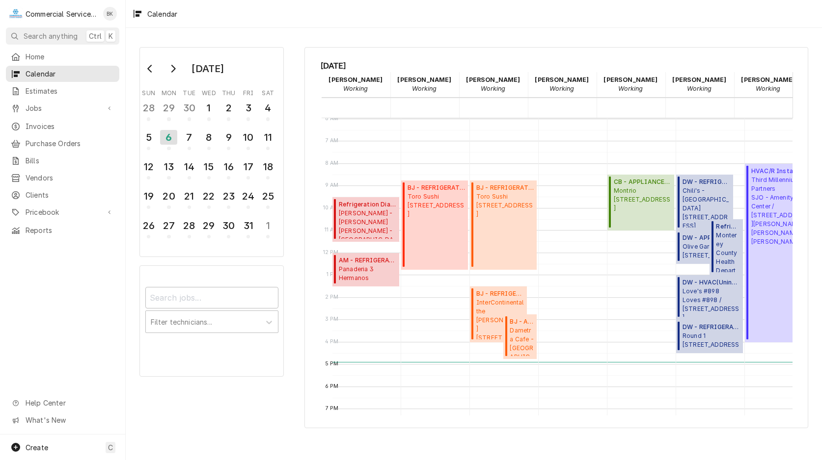
scroll to position [0, 8]
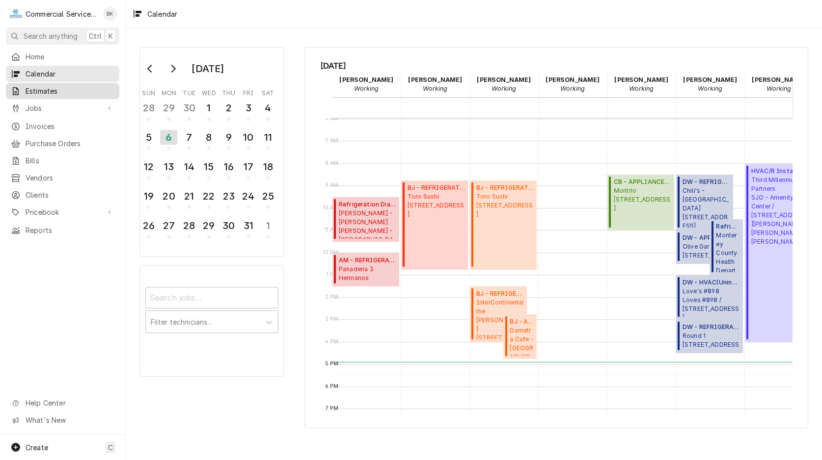
click at [57, 92] on span "Estimates" at bounding box center [70, 91] width 89 height 10
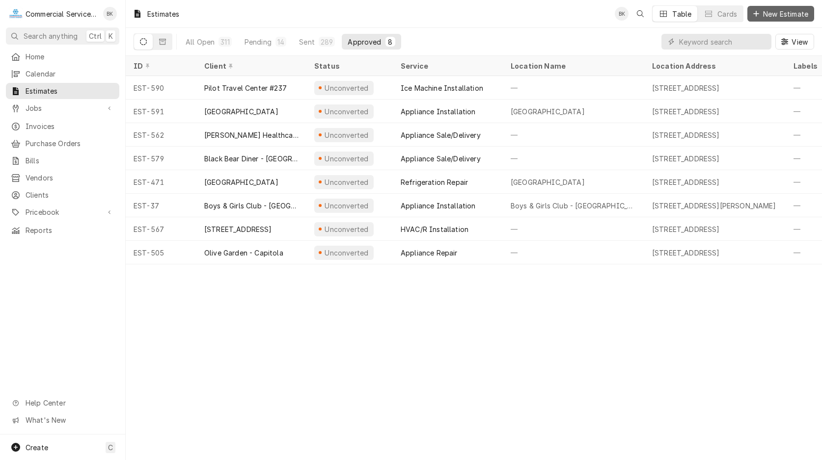
click at [773, 16] on span "New Estimate" at bounding box center [785, 14] width 49 height 10
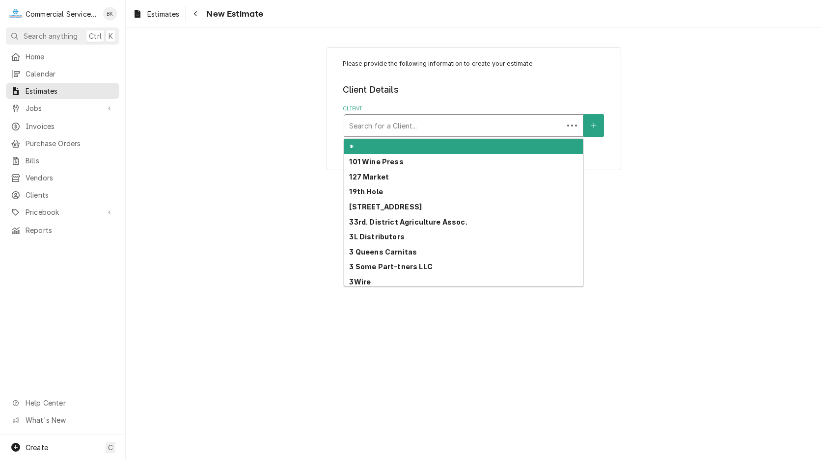
click at [412, 123] on div "Client" at bounding box center [453, 126] width 209 height 18
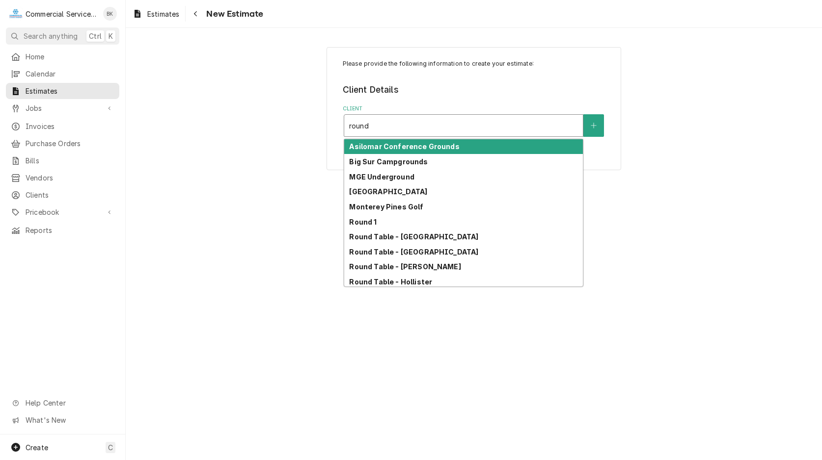
type input "roun"
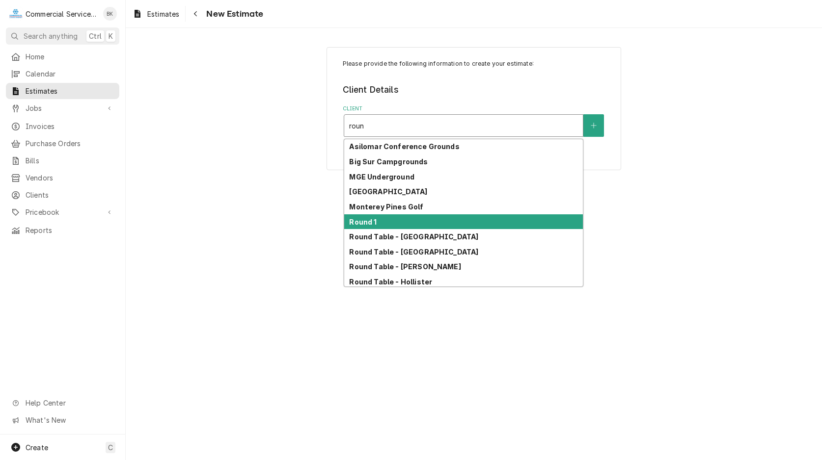
click at [354, 224] on strong "Round 1" at bounding box center [362, 222] width 27 height 8
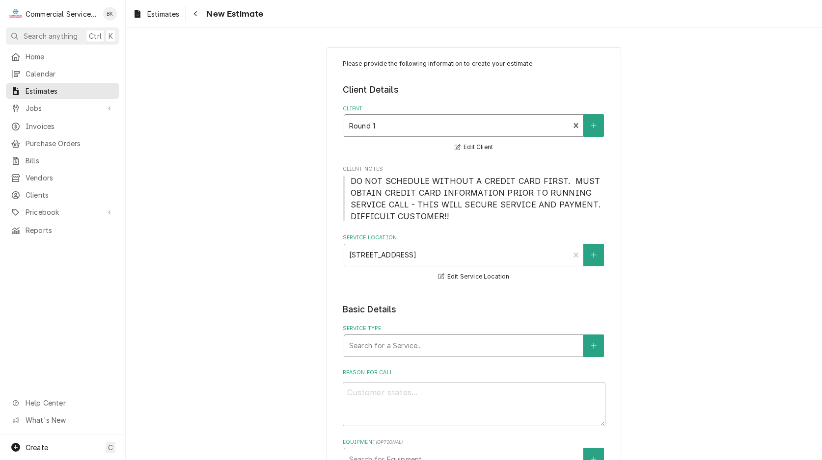
click at [398, 346] on div "Service Type" at bounding box center [463, 346] width 229 height 18
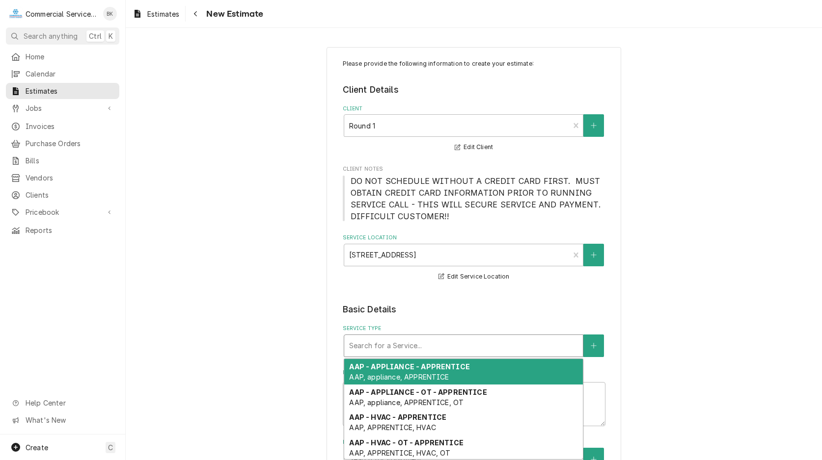
type textarea "x"
type input "d"
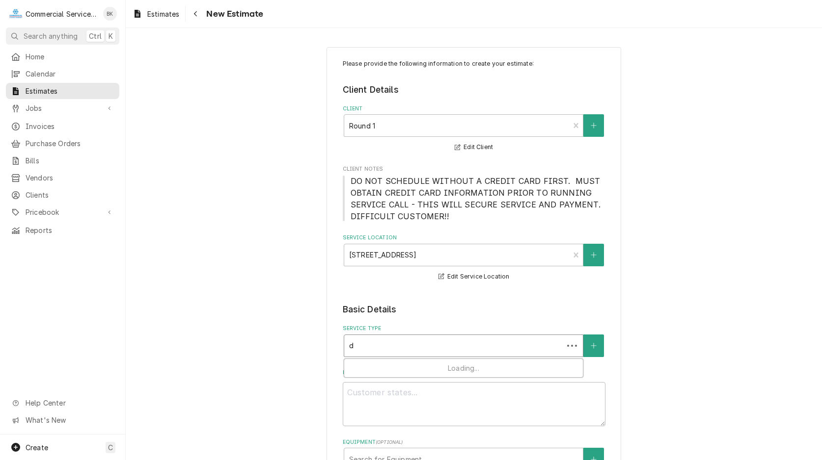
type textarea "x"
type input "dw"
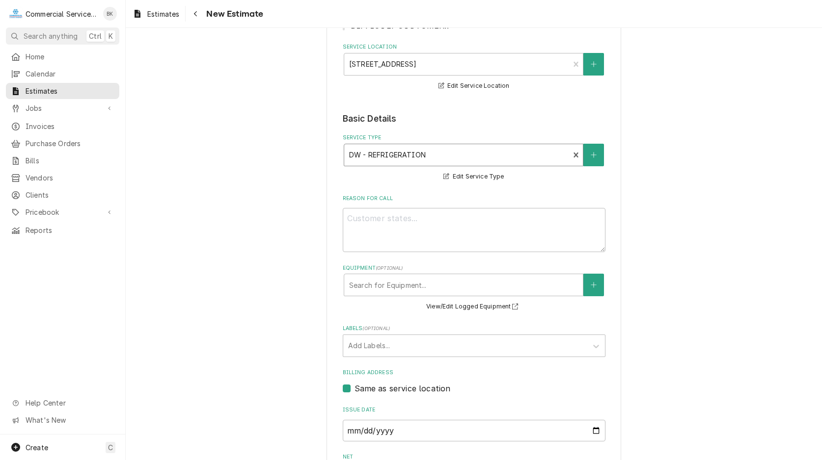
scroll to position [250, 0]
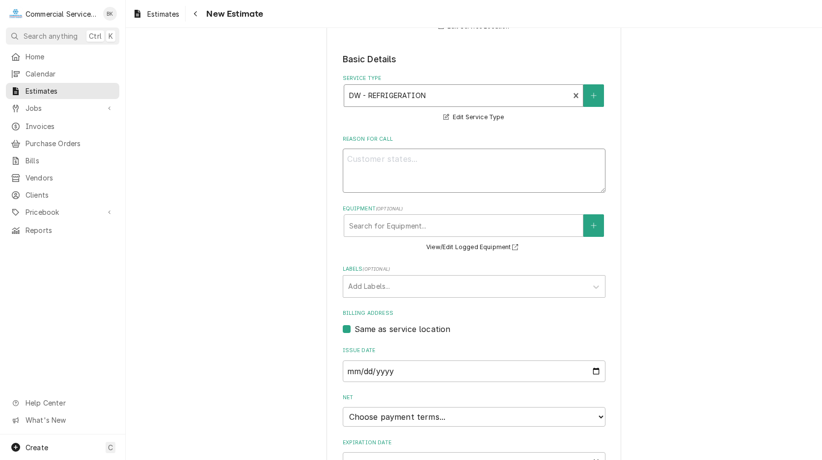
click at [439, 153] on textarea "Reason For Call" at bounding box center [474, 171] width 263 height 44
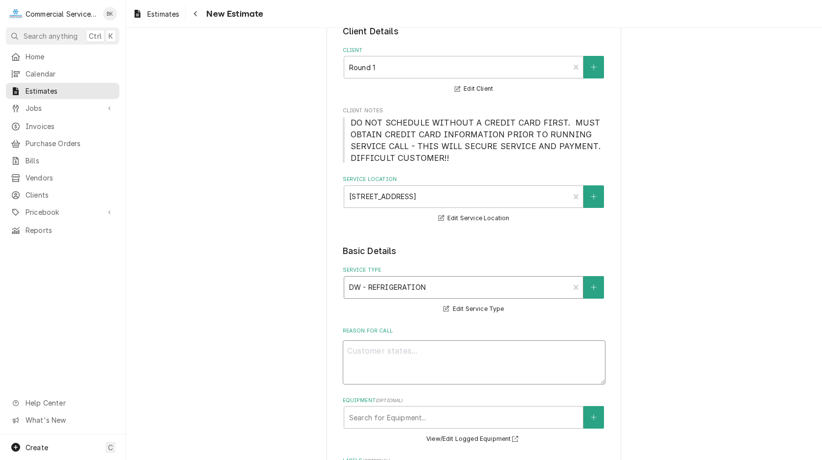
scroll to position [150, 0]
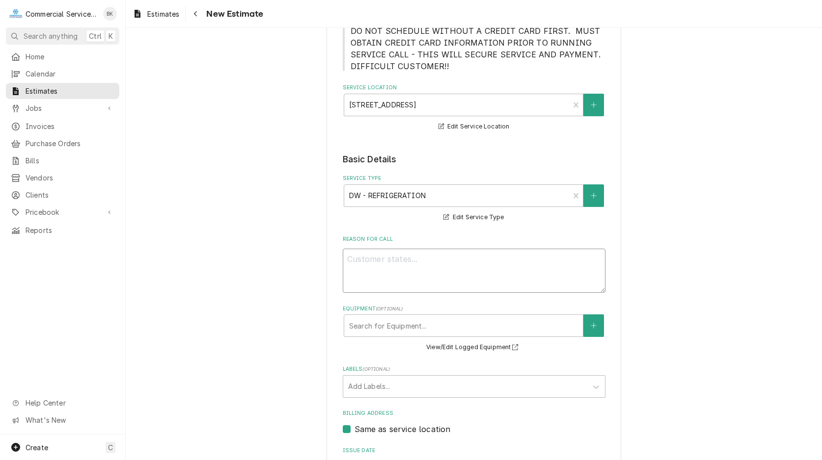
type textarea "x"
type textarea "T"
type textarea "x"
type textarea "Te"
type textarea "x"
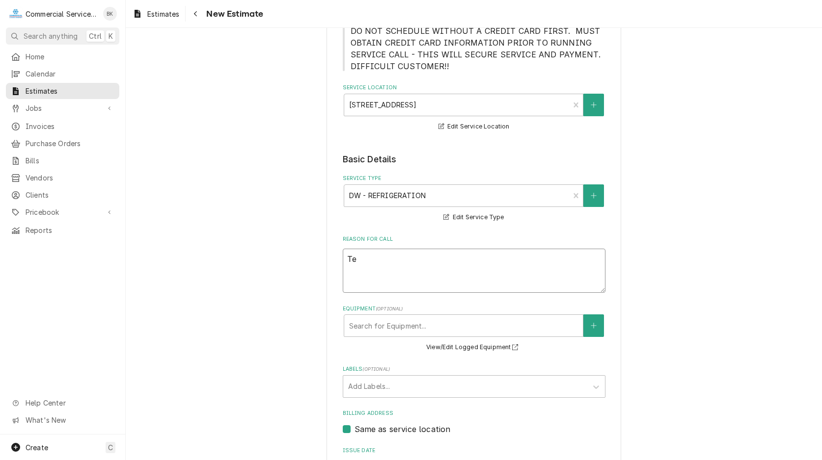
type textarea "Tem"
type textarea "x"
type textarea "Temp"
type textarea "x"
type textarea "Temp"
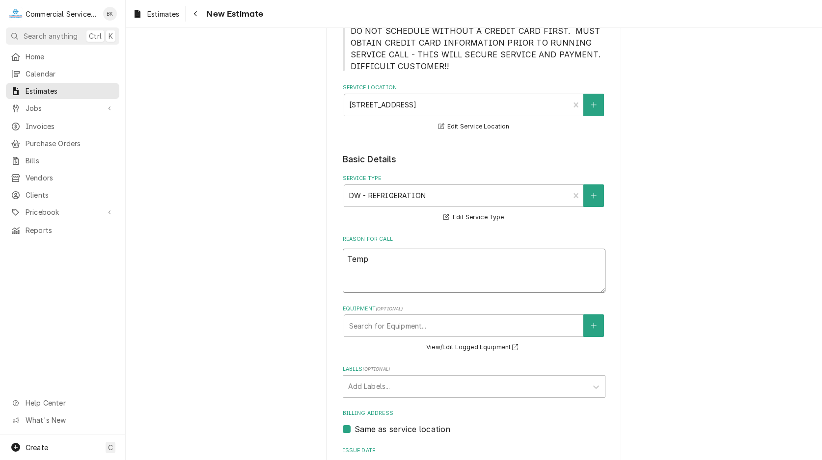
type textarea "x"
type textarea "Temp C"
type textarea "x"
type textarea "Temp Co"
type textarea "x"
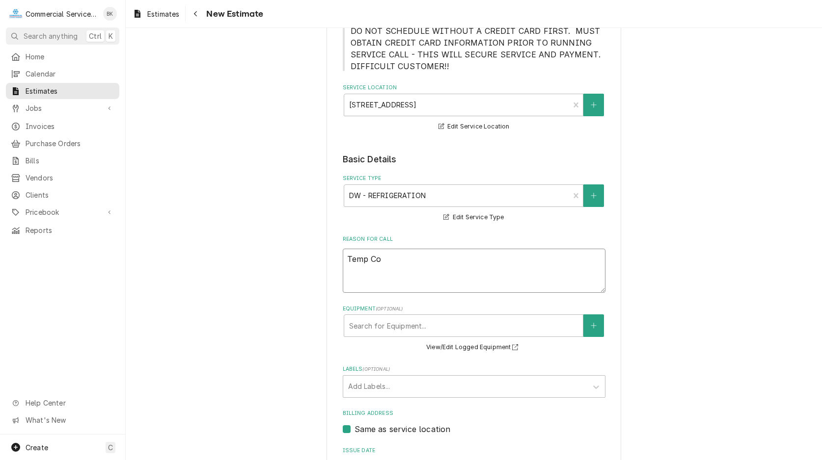
type textarea "Temp Con"
type textarea "x"
type textarea "Temp Cont"
type textarea "x"
type textarea "Temp Contr"
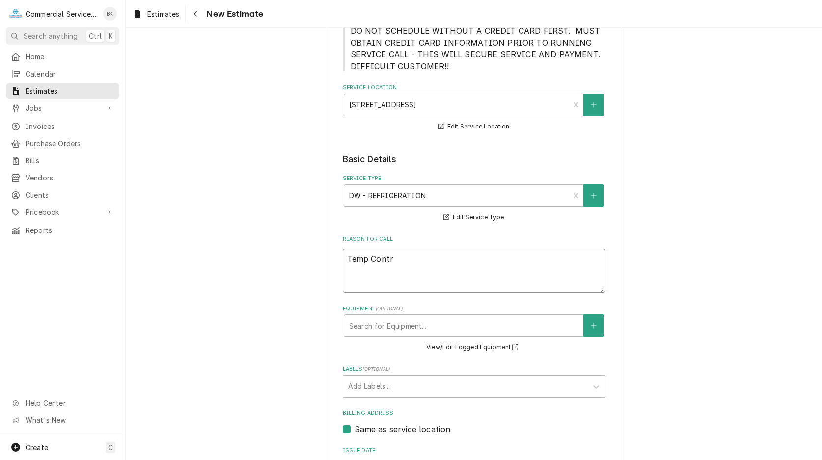
type textarea "x"
type textarea "Temp Contro"
type textarea "x"
type textarea "Temp Control"
type textarea "x"
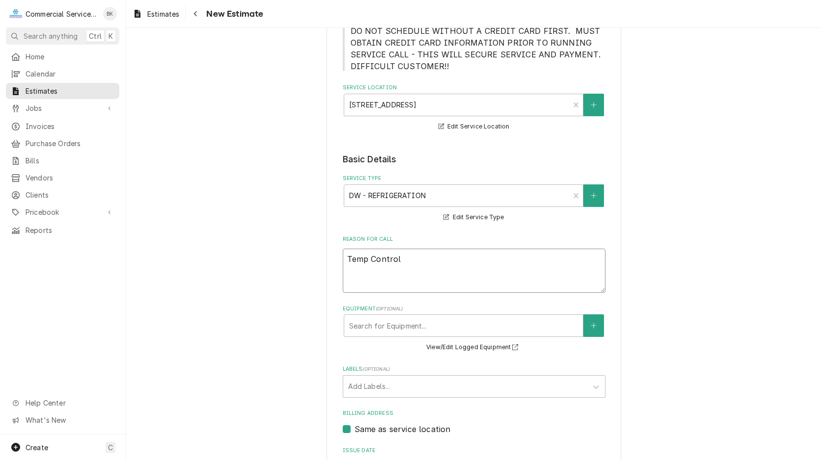
type textarea "Temp Controll"
type textarea "x"
type textarea "Temp Controlle"
type textarea "x"
type textarea "Temp Controller"
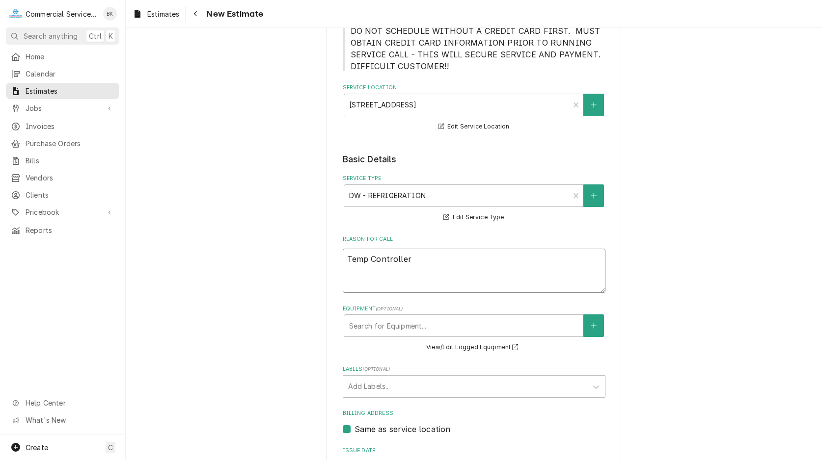
type textarea "x"
type textarea "Temp Controller"
type textarea "x"
type textarea "Temp Controller R"
type textarea "x"
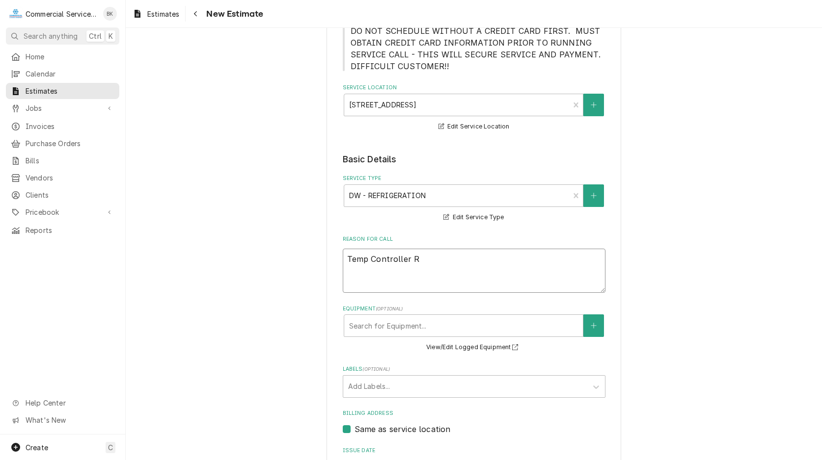
type textarea "Temp Controller Re"
type textarea "x"
type textarea "Temp Controller Rep"
type textarea "x"
type textarea "Temp Controller Repl"
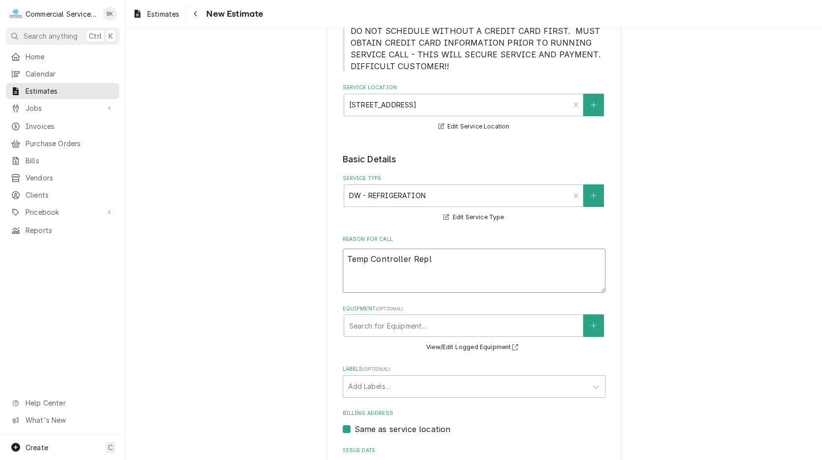
type textarea "x"
type textarea "Temp Controller Repla"
type textarea "x"
type textarea "Temp Controller Replac"
type textarea "x"
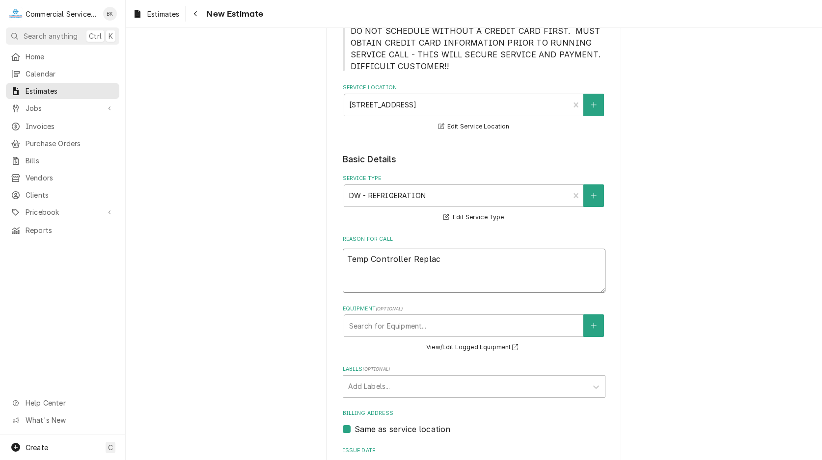
type textarea "Temp Controller Replacm"
type textarea "x"
type textarea "Temp Controller Replacme"
type textarea "x"
type textarea "Temp Controller Replacmen"
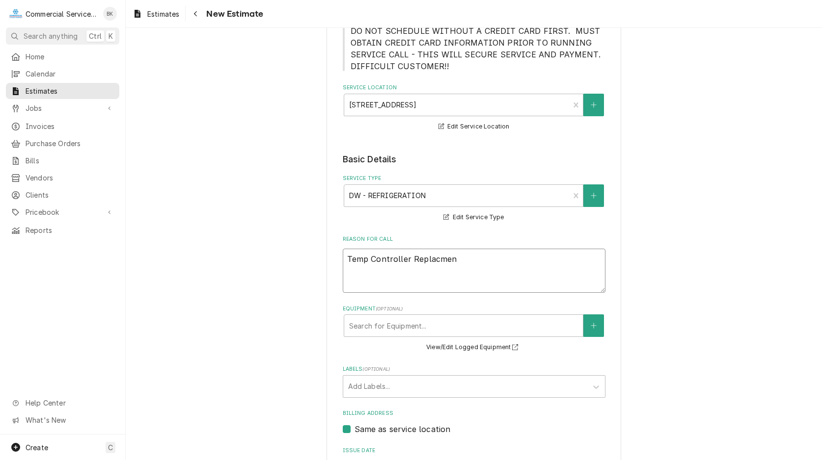
type textarea "x"
type textarea "Temp Controller Replacment"
type textarea "x"
type textarea "Temp Controller Replacment"
type textarea "x"
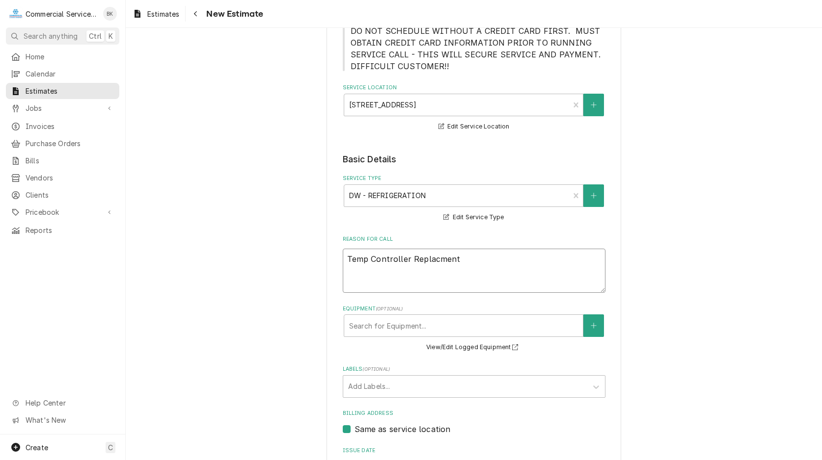
type textarea "Temp Controller Replacment"
type textarea "x"
type textarea "Temp Controller Replacmen"
type textarea "x"
type textarea "Temp Controller Replacme"
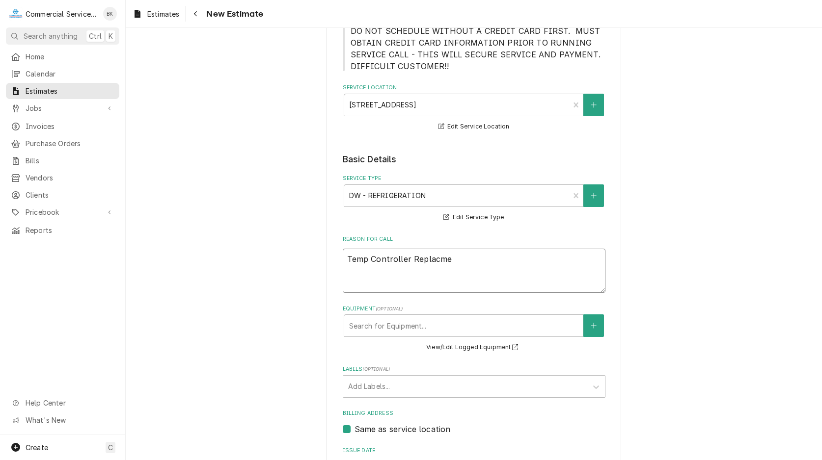
type textarea "x"
type textarea "Temp Controller Replacm"
type textarea "x"
type textarea "Temp Controller Replac"
type textarea "x"
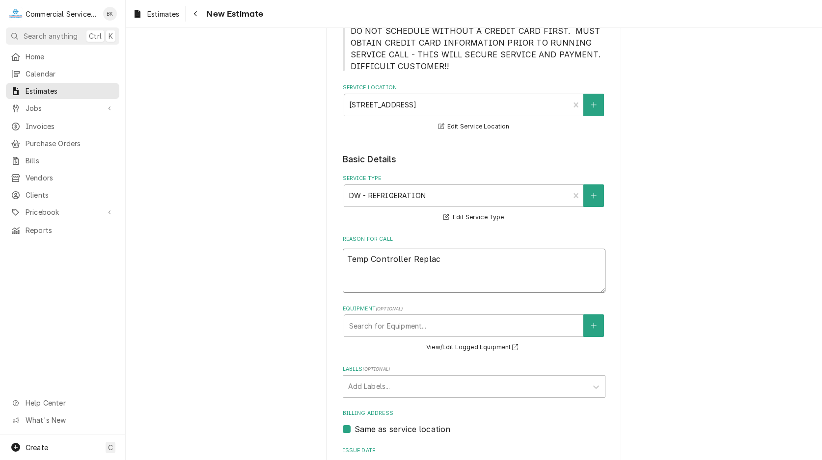
type textarea "Temp Controller Repla"
type textarea "x"
type textarea "Temp Controller Replac"
type textarea "x"
type textarea "Temp Controller Replace"
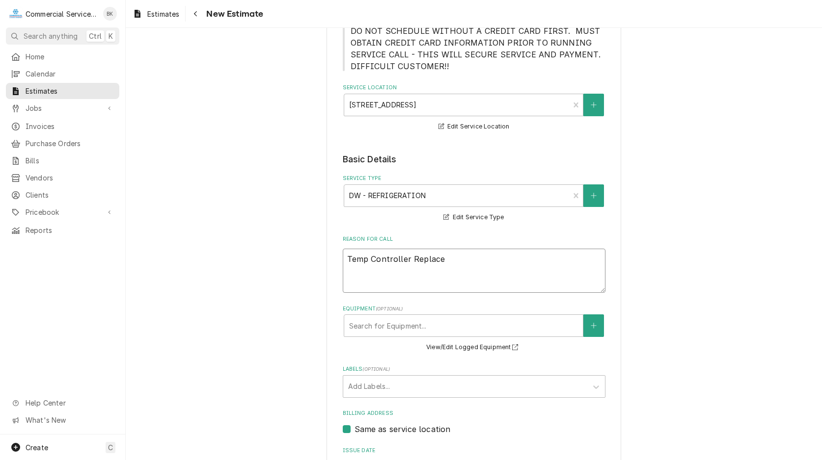
type textarea "x"
type textarea "Temp Controller Replacem"
type textarea "x"
type textarea "Temp Controller Replaceme"
type textarea "x"
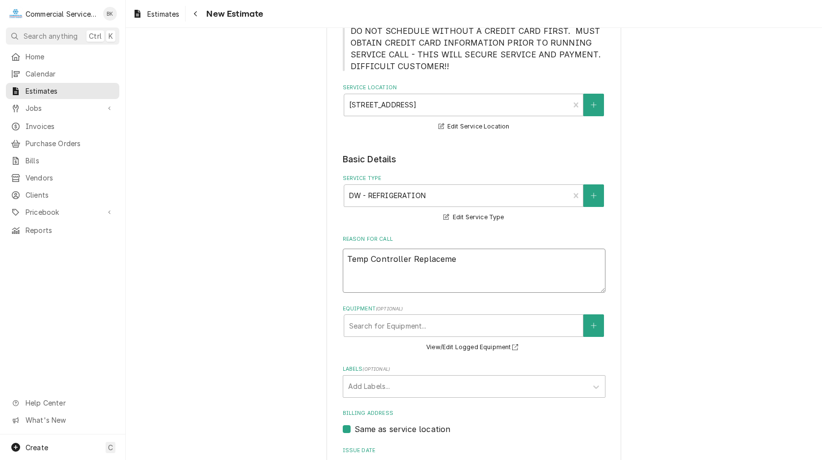
type textarea "Temp Controller Replacemen"
type textarea "x"
type textarea "Temp Controller Replacement"
type textarea "x"
type textarea "Temp Controller Replacement"
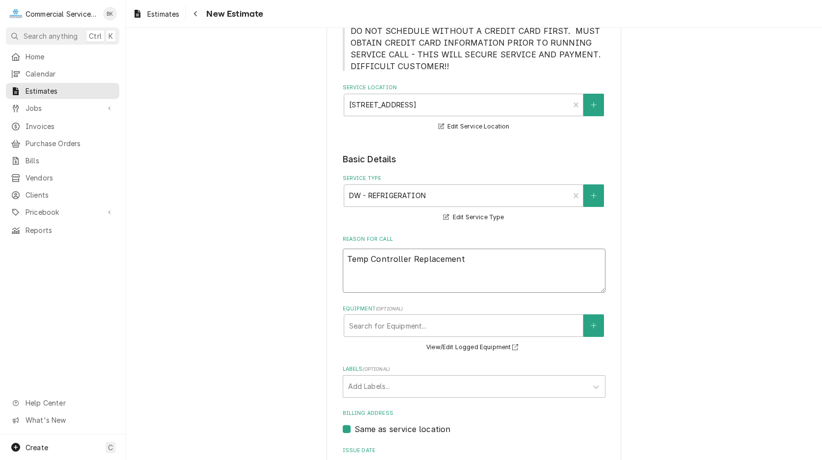
type textarea "x"
type textarea "Temp Controller Replacement a"
type textarea "x"
type textarea "Temp Controller Replacement an"
type textarea "x"
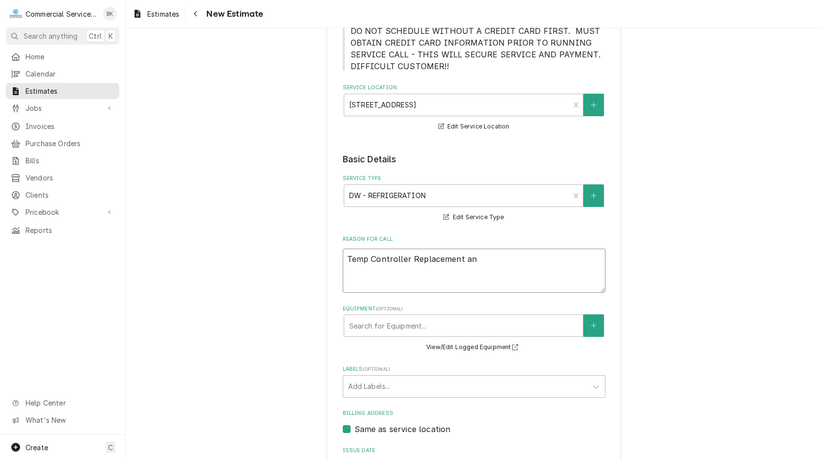
type textarea "Temp Controller Replacement and"
type textarea "x"
type textarea "Temp Controller Replacement and"
type textarea "x"
type textarea "Temp Controller Replacement and"
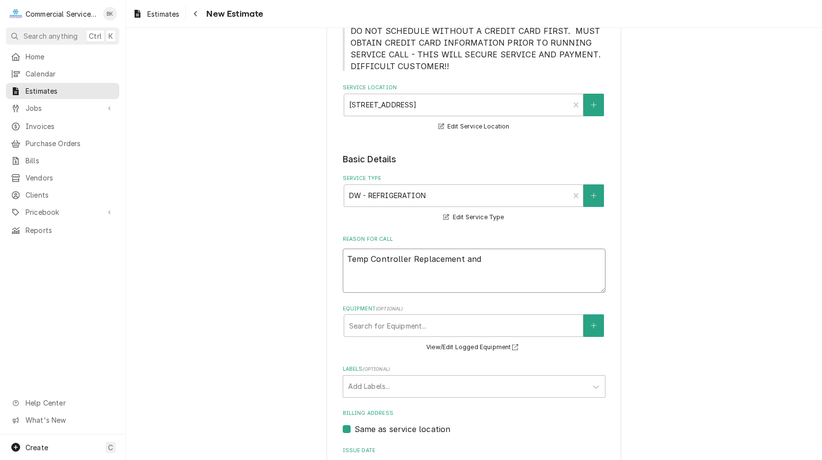
type textarea "x"
type textarea "Temp Controller Replacement an"
type textarea "x"
type textarea "Temp Controller Replacement a"
type textarea "x"
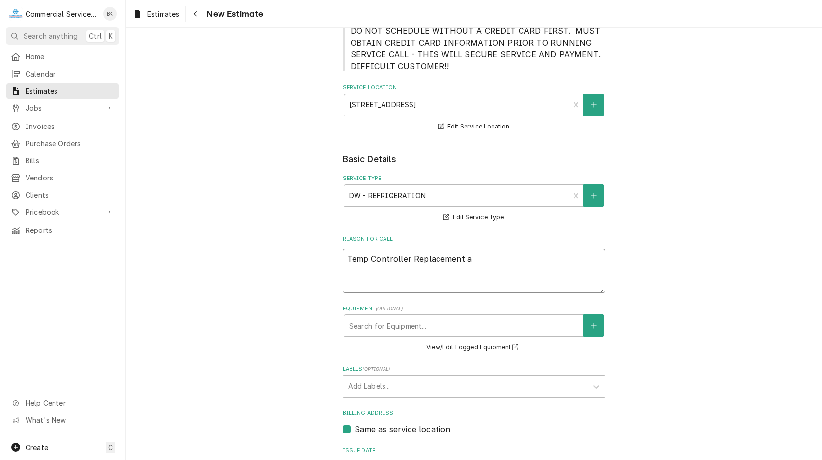
type textarea "Temp Controller Replacement"
type textarea "x"
type textarea "Temp Controller Replacement /"
type textarea "x"
type textarea "Temp Controller Replacement /"
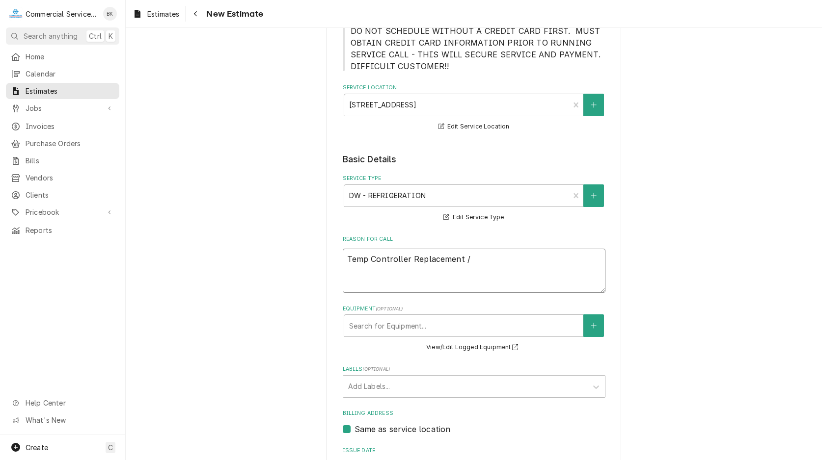
type textarea "x"
type textarea "Temp Controller Replacement / G"
type textarea "x"
type textarea "Temp Controller Replacement / Ga"
type textarea "x"
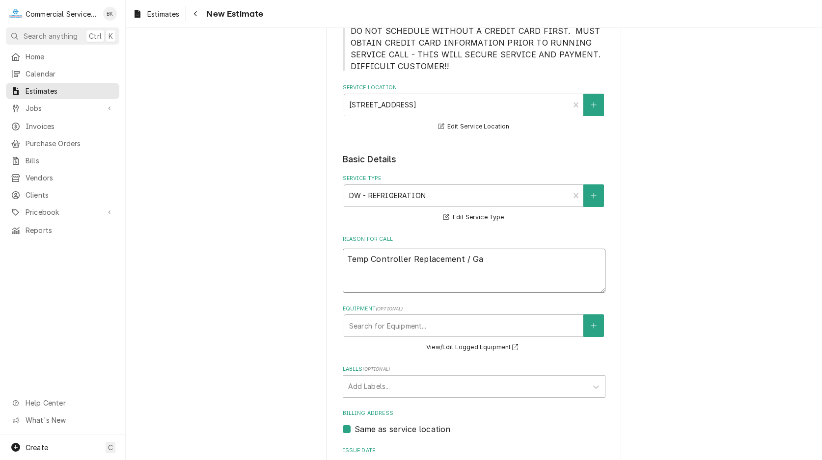
type textarea "Temp Controller Replacement / Gas"
type textarea "x"
type textarea "Temp Controller Replacement / Gask"
type textarea "x"
type textarea "Temp Controller Replacement / [PERSON_NAME]"
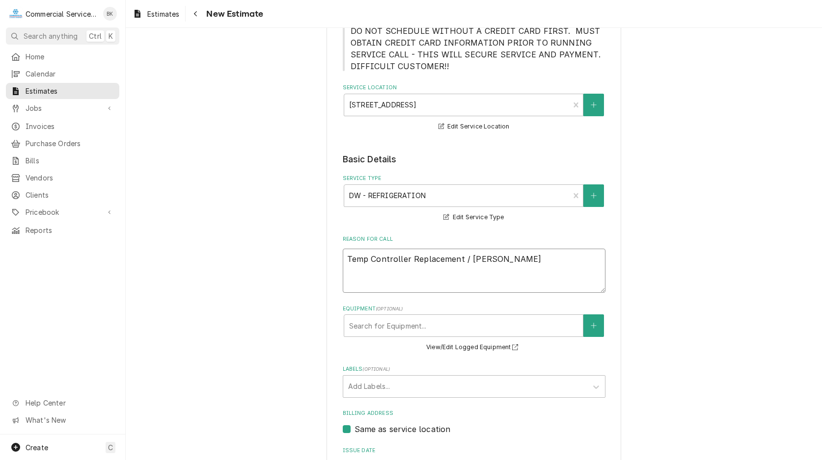
type textarea "x"
type textarea "Temp Controller Replacement / Gasket"
type textarea "x"
type textarea "Temp Controller Replacement / Gasket"
type textarea "x"
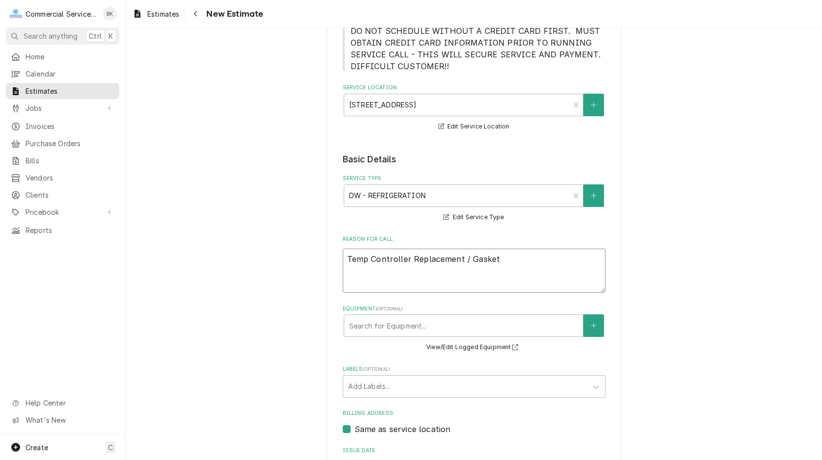
type textarea "Temp Controller Replacement / Gasket R"
type textarea "x"
type textarea "Temp Controller Replacement / Gasket Re"
type textarea "x"
type textarea "Temp Controller Replacement / Gasket Rep"
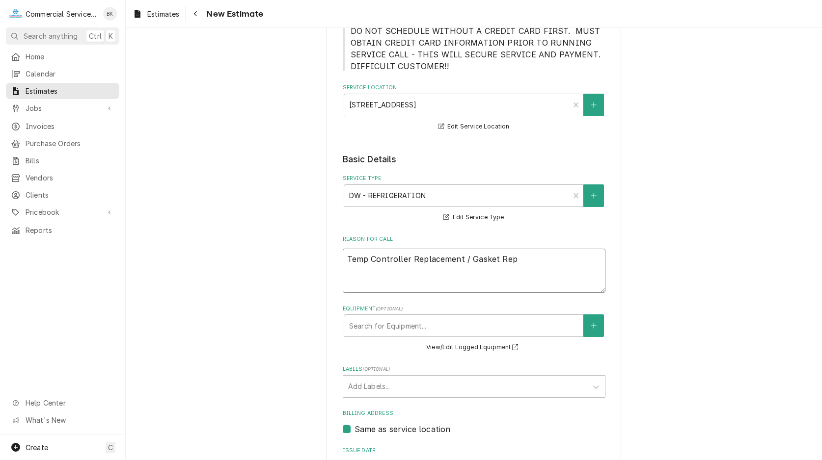
type textarea "x"
type textarea "Temp Controller Replacement / Gasket Repl"
type textarea "x"
type textarea "Temp Controller Replacement / Gasket Repla"
type textarea "x"
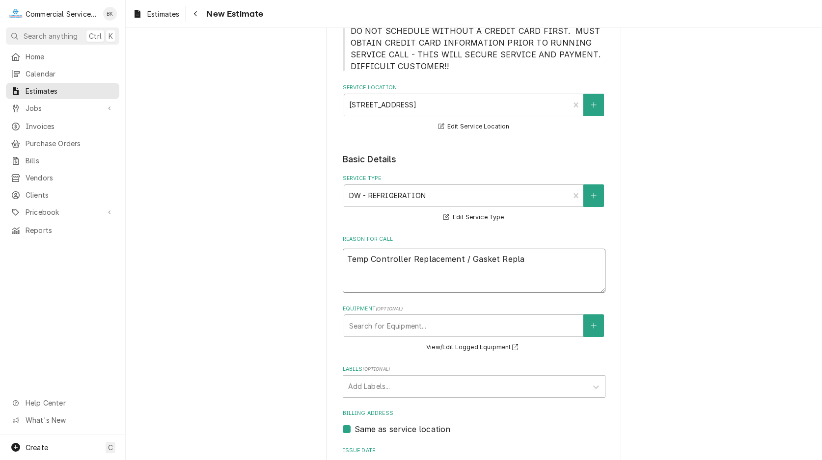
type textarea "Temp Controller Replacement / Gasket Replac"
type textarea "x"
type textarea "Temp Controller Replacement / Gasket Replacm"
type textarea "x"
type textarea "Temp Controller Replacement / Gasket Replacme"
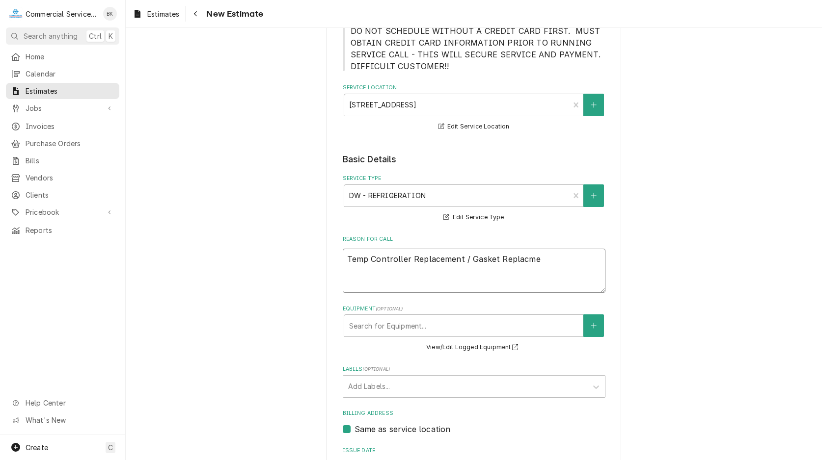
type textarea "x"
type textarea "Temp Controller Replacement / Gasket Replacmen"
type textarea "x"
type textarea "Temp Controller Replacement / Gasket Replacment"
type textarea "x"
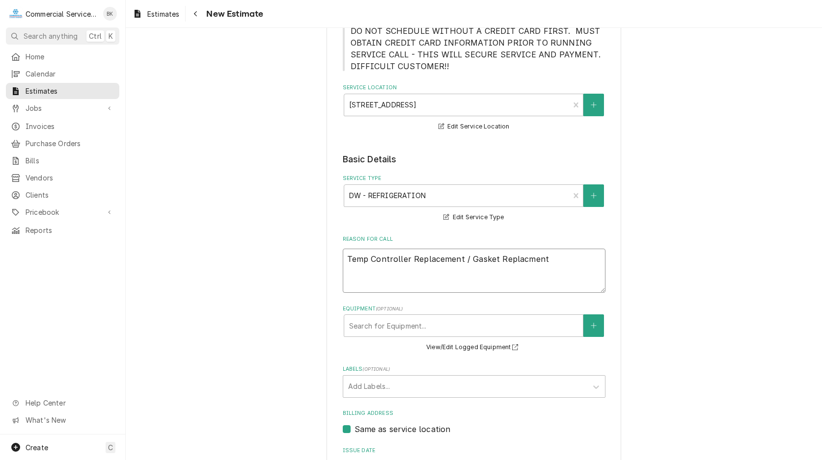
type textarea "Temp Controller Replacement / Gasket Replacmen"
type textarea "x"
type textarea "Temp Controller Replacement / Gasket Replacme"
type textarea "x"
type textarea "Temp Controller Replacement / Gasket Replacm"
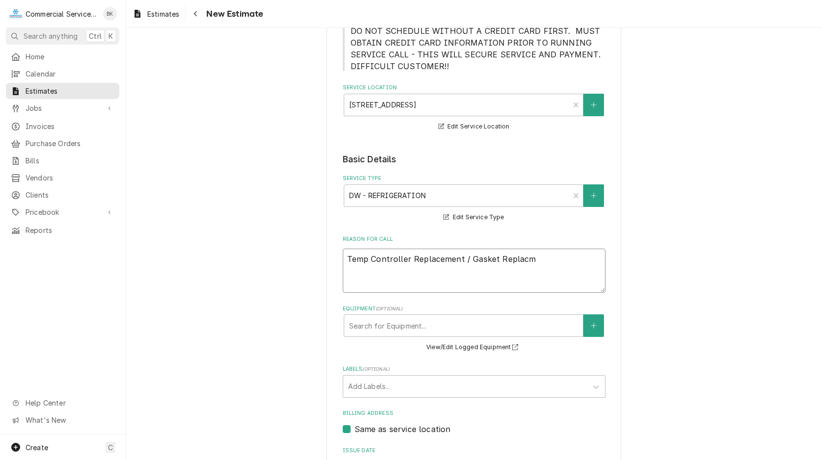
type textarea "x"
type textarea "Temp Controller Replacement / Gasket Replac"
type textarea "x"
type textarea "Temp Controller Replacement / Gasket Replace"
type textarea "x"
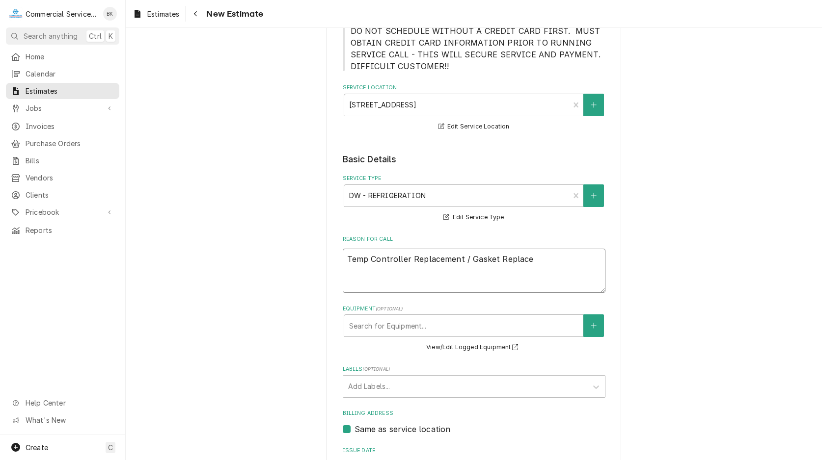
type textarea "Temp Controller Replacement / Gasket Replacem"
type textarea "x"
type textarea "Temp Controller Replacement / Gasket Replaceme"
type textarea "x"
type textarea "Temp Controller Replacement / Gasket Replacemen"
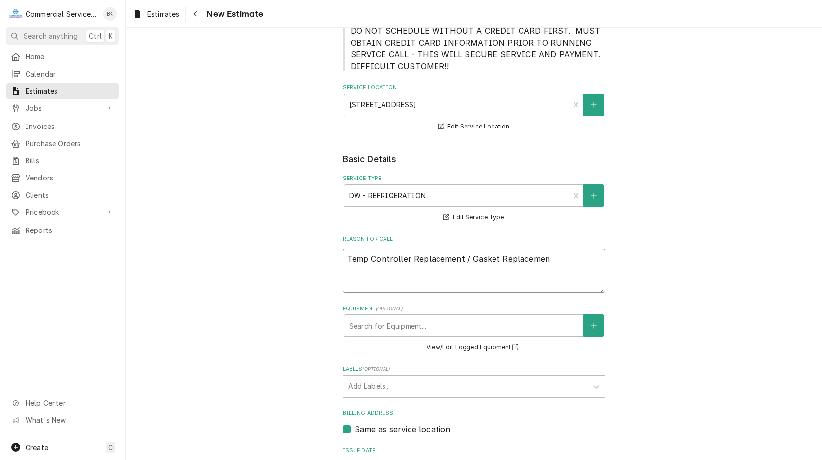
type textarea "x"
type textarea "Temp Controller Replacement / Gasket Replacement"
type textarea "x"
type textarea "Temp Controller Replacement / Gasket Replacement"
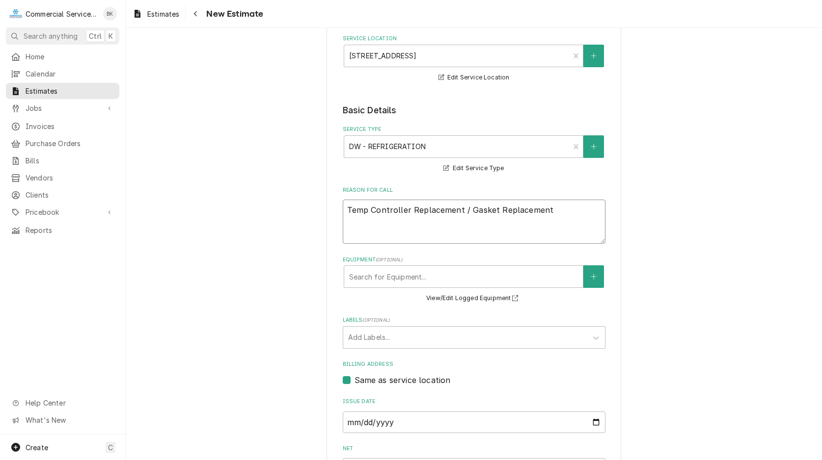
scroll to position [250, 0]
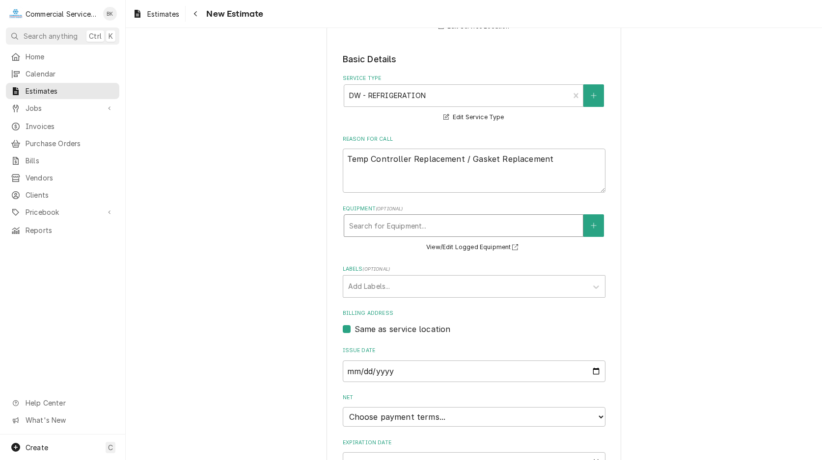
click at [419, 217] on div "Search for Equipment..." at bounding box center [463, 226] width 239 height 22
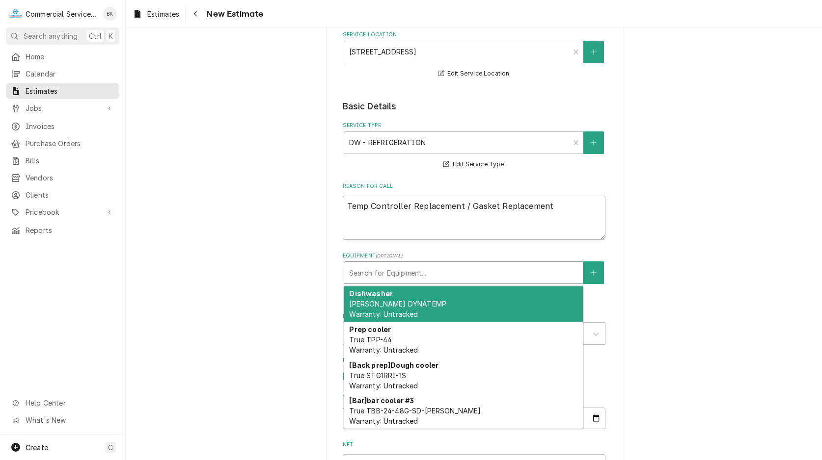
scroll to position [343, 0]
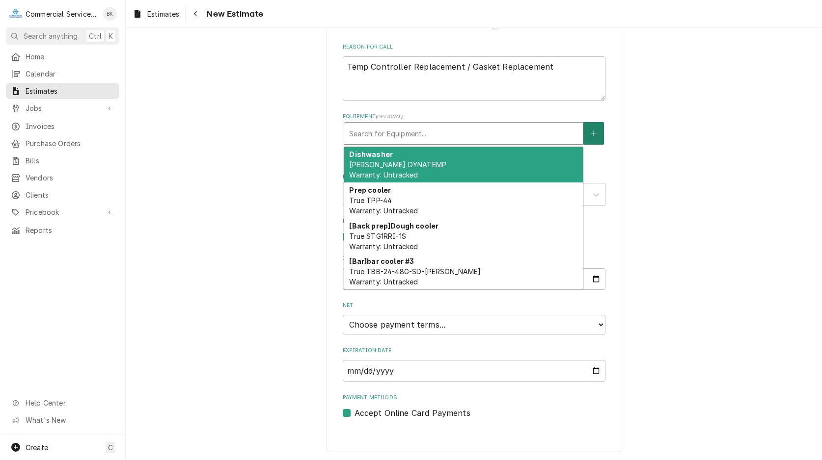
click at [601, 131] on button "Equipment" at bounding box center [593, 133] width 21 height 23
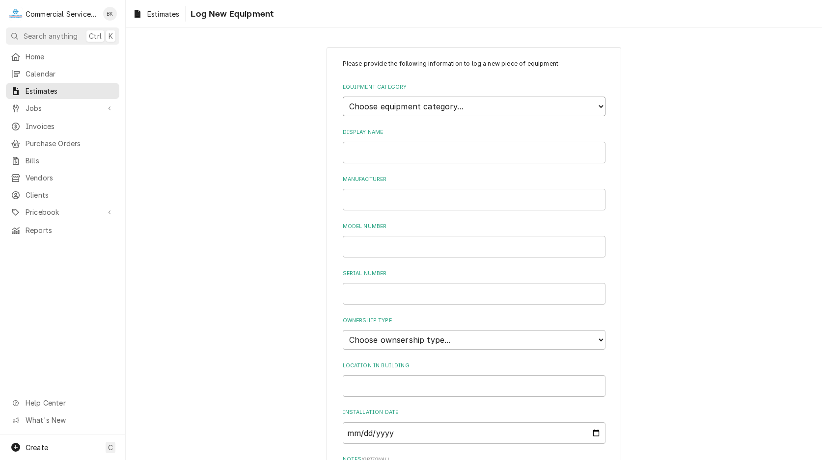
click at [343, 97] on select "Choose equipment category... Cooking Equipment Fryers Ice Machines Ovens and Ra…" at bounding box center [474, 107] width 263 height 20
select select "8"
click option "Refrigeration" at bounding box center [0, 0] width 0 height 0
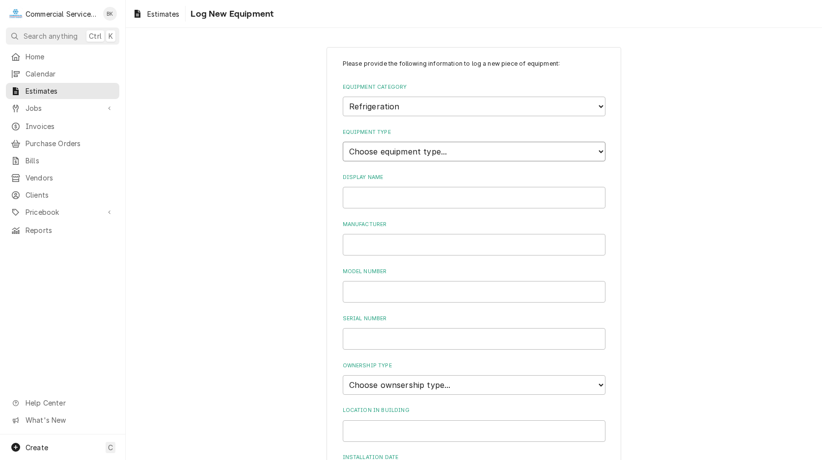
click at [343, 142] on select "Choose equipment type... Bar Refrigeration Blast Chiller Chef Base Freezer Chef…" at bounding box center [474, 152] width 263 height 20
select select "70"
click option "Reach-In Freezer" at bounding box center [0, 0] width 0 height 0
click at [380, 187] on input "Display Name" at bounding box center [474, 198] width 263 height 22
type input "R"
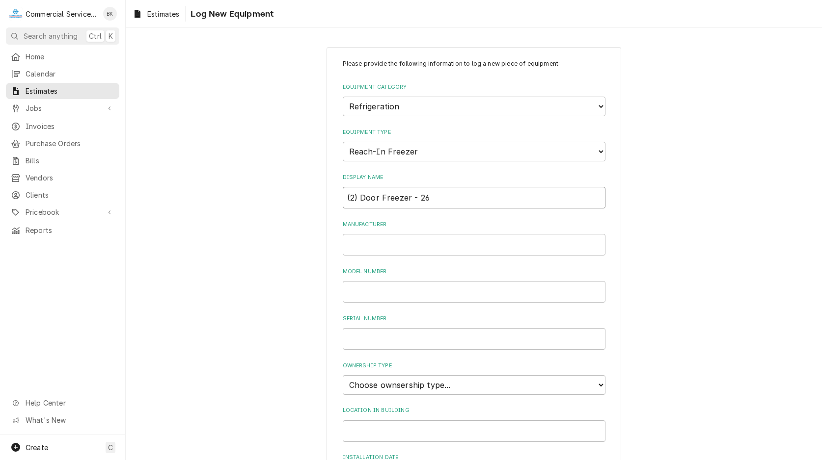
type input "(2) Door Freezer - 26"
click at [420, 238] on input "Manufacturer" at bounding box center [474, 245] width 263 height 22
type input "True"
type input "T"
type input "T-49F-HC"
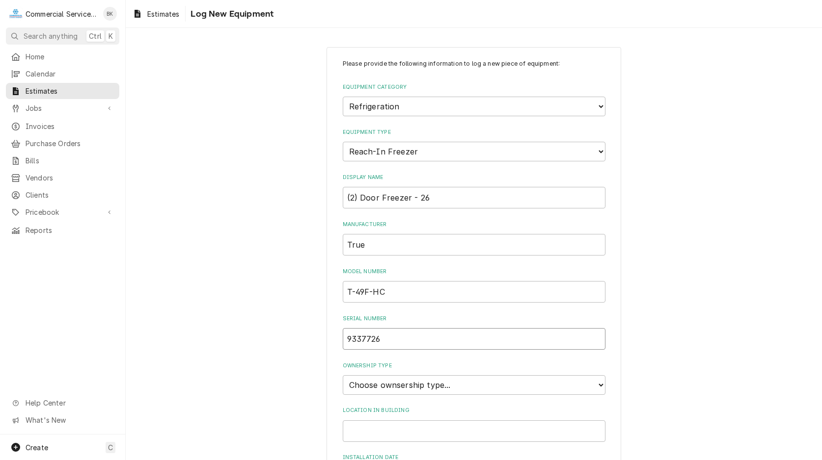
type input "9337726"
click at [457, 393] on div "Please provide the following information to log a new piece of equipment: Equip…" at bounding box center [474, 331] width 263 height 544
click at [343, 375] on select "Choose ownsership type... Unknown Owned Leased Rented" at bounding box center [474, 385] width 263 height 20
select select "0"
click option "Unknown" at bounding box center [0, 0] width 0 height 0
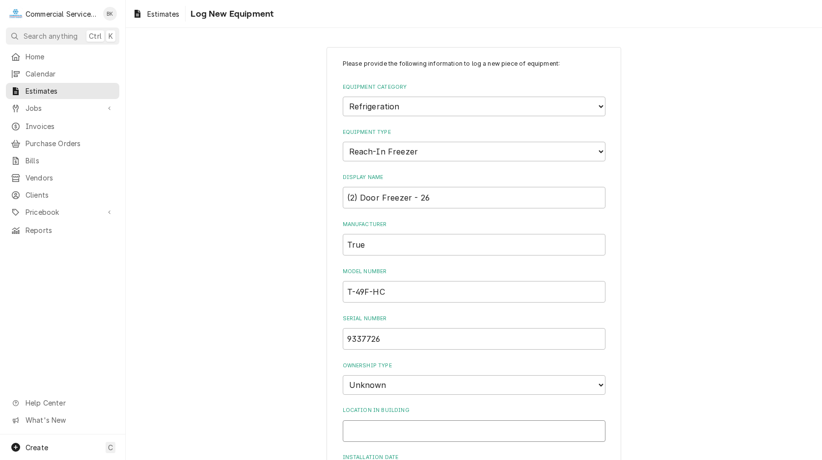
click at [403, 428] on input "Location in Building" at bounding box center [474, 432] width 263 height 22
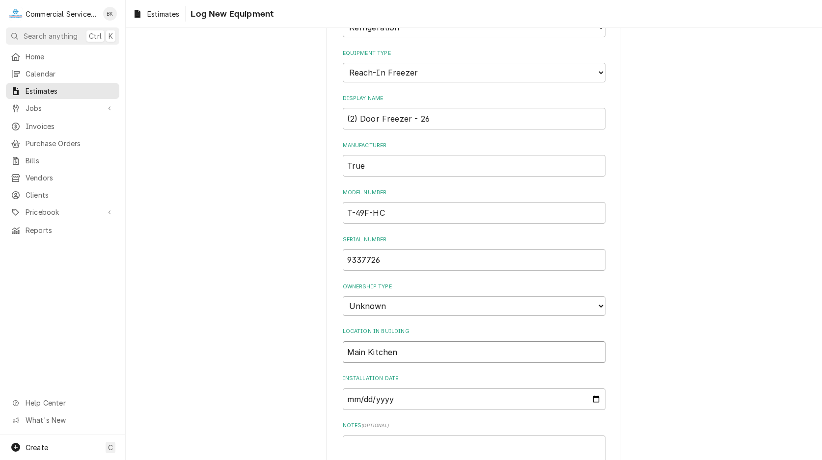
scroll to position [200, 0]
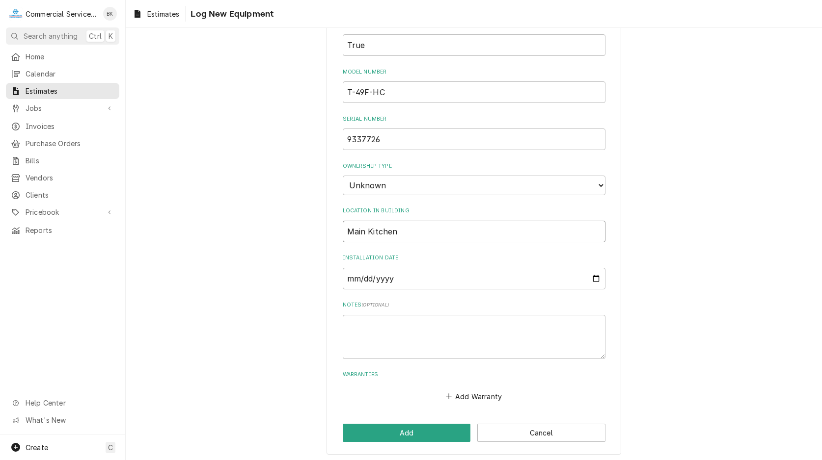
type input "Main Kitchen"
click at [397, 275] on input "Installation Date" at bounding box center [474, 279] width 263 height 22
click at [436, 424] on button "Add" at bounding box center [407, 433] width 128 height 18
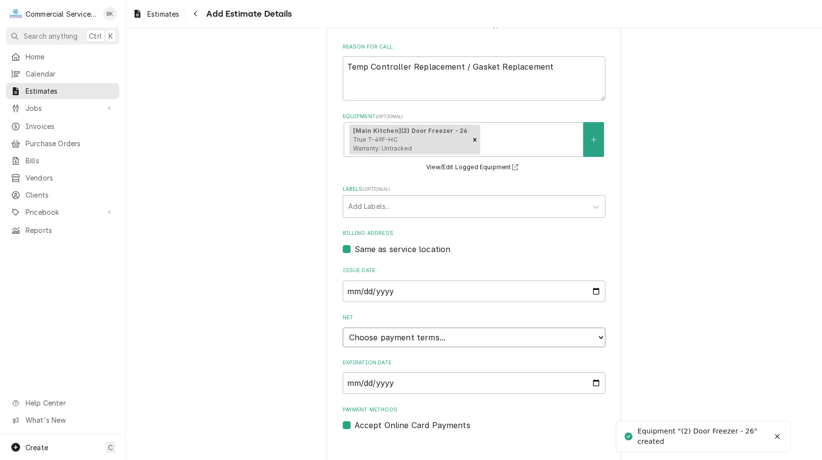
click at [343, 328] on select "Choose payment terms... Same Day Net 7 Net 14 Net 21 Net 30 Net 45 Net 60 Net 90" at bounding box center [474, 338] width 263 height 20
type textarea "x"
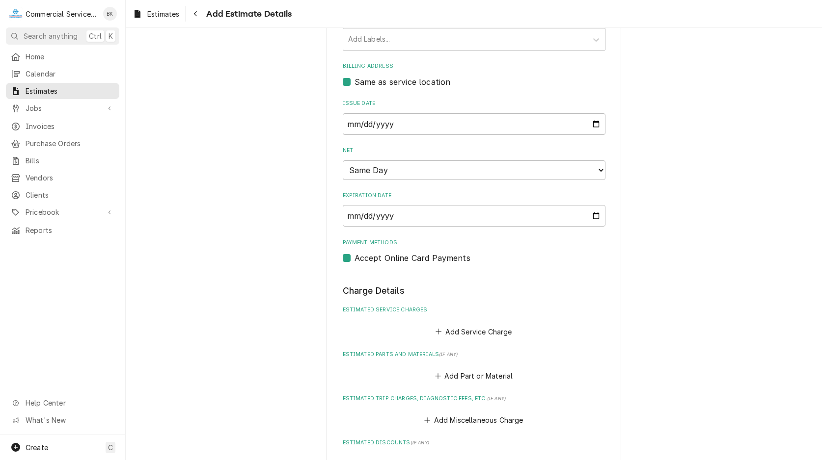
scroll to position [543, 0]
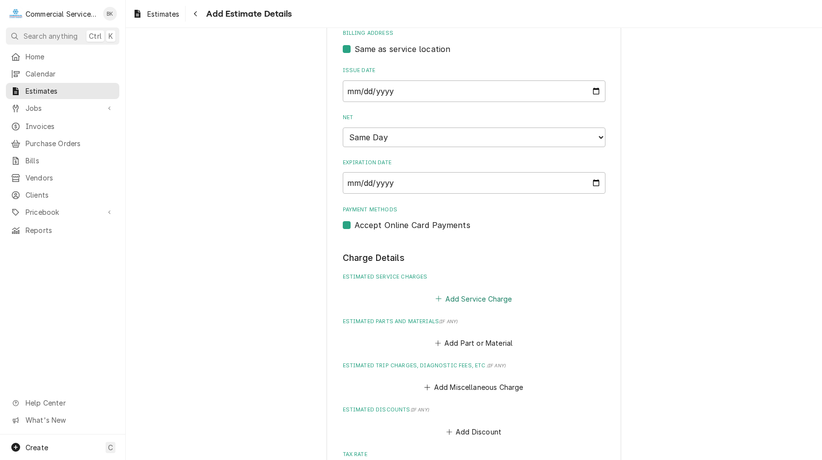
click at [471, 299] on button "Add Service Charge" at bounding box center [474, 299] width 80 height 14
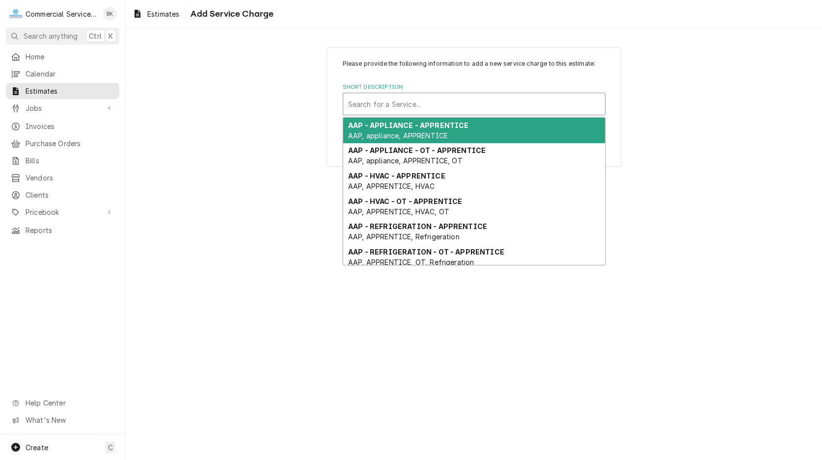
click at [411, 113] on div "Short Description" at bounding box center [474, 104] width 252 height 18
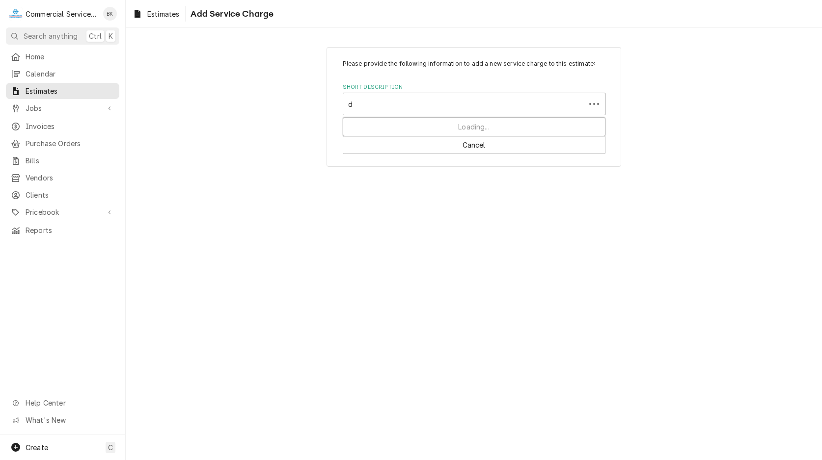
type input "dw"
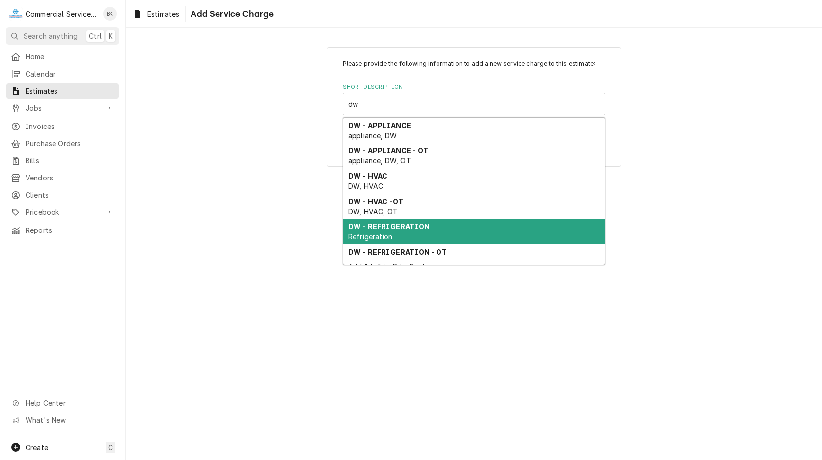
click at [382, 230] on strong "DW - REFRIGERATION" at bounding box center [388, 226] width 81 height 8
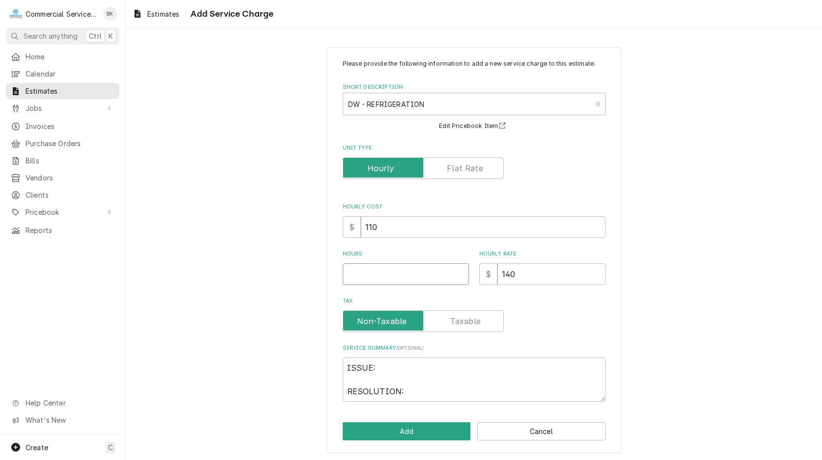
click at [407, 276] on input "Hours" at bounding box center [406, 275] width 126 height 22
type textarea "x"
type input "1"
type textarea "x"
type input "1.5"
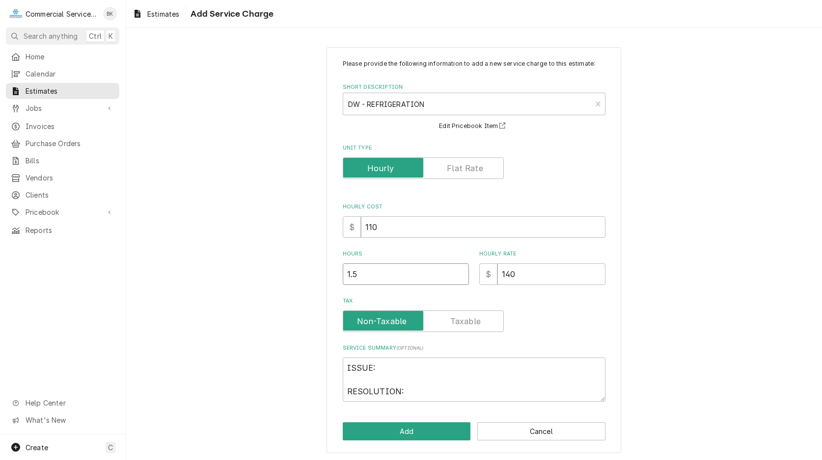
type textarea "x"
type input "1.5"
drag, startPoint x: 400, startPoint y: 397, endPoint x: 324, endPoint y: 360, distance: 83.8
click at [343, 360] on textarea "ISSUE: RESOLUTION:" at bounding box center [474, 380] width 263 height 44
type textarea "x"
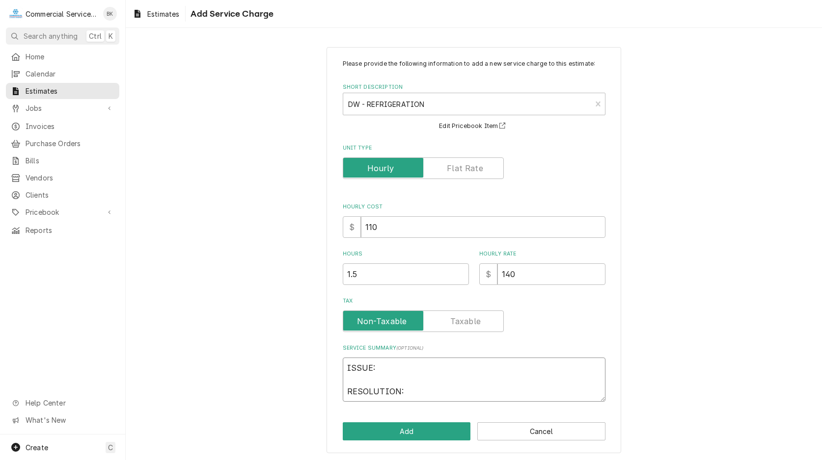
type textarea "R"
type textarea "x"
type textarea "Re"
type textarea "x"
type textarea "Rep"
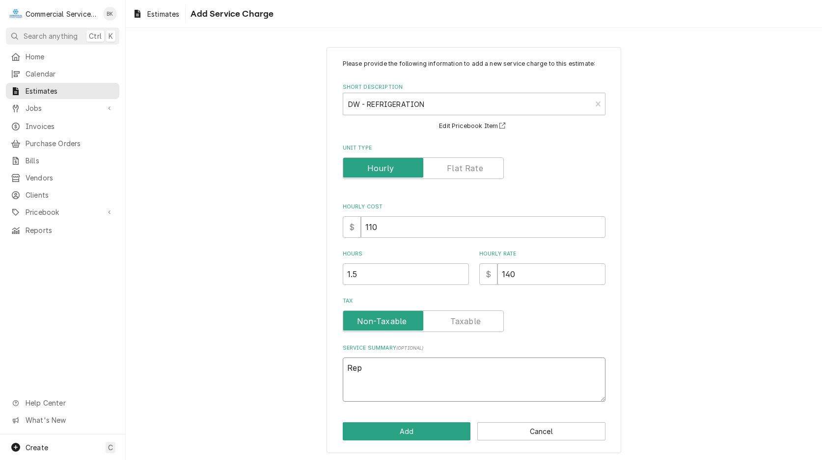
type textarea "x"
type textarea "Repl"
type textarea "x"
type textarea "Repla"
type textarea "x"
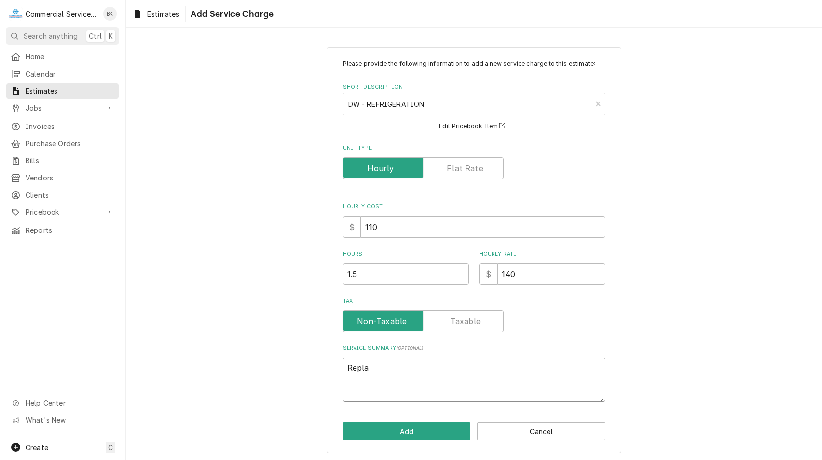
type textarea "Replac"
type textarea "x"
type textarea "Replacm"
type textarea "x"
type textarea "Replacme"
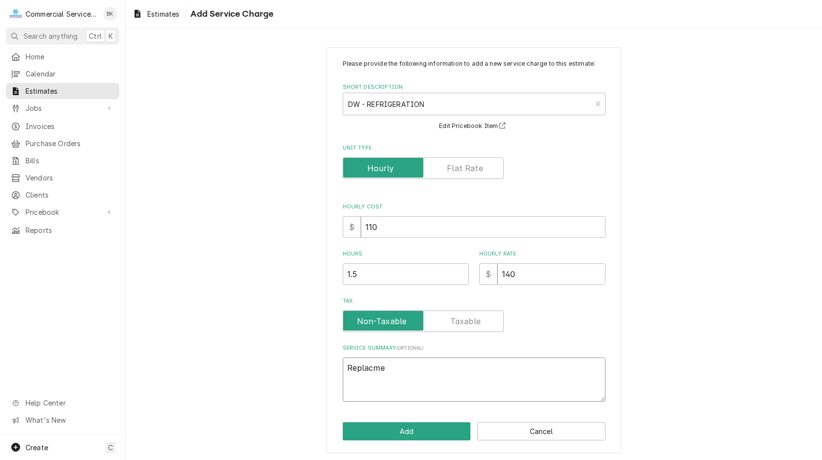
type textarea "x"
type textarea "Replacmen"
type textarea "x"
type textarea "Replacme"
click at [396, 432] on button "Add" at bounding box center [407, 432] width 128 height 18
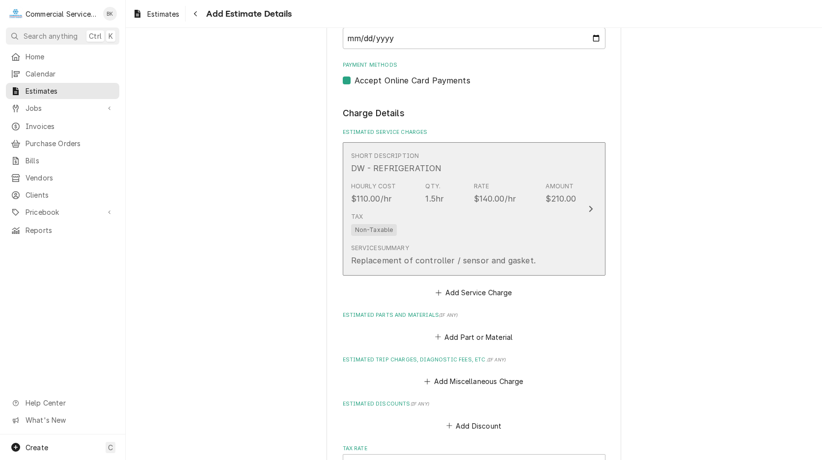
scroll to position [693, 0]
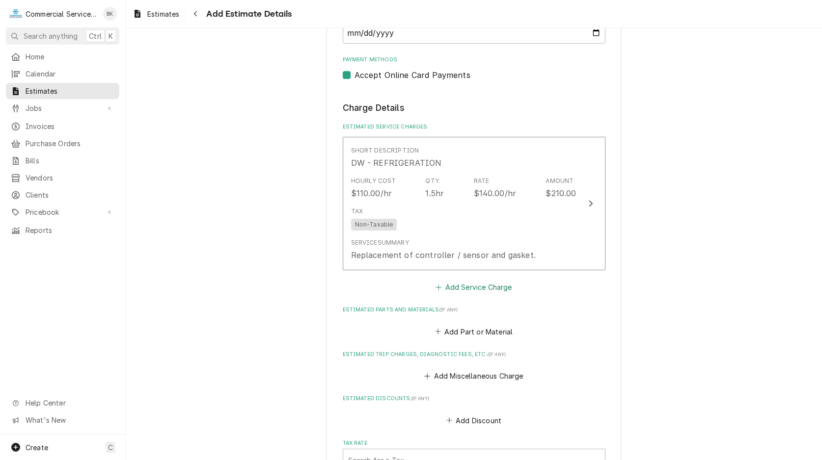
click at [474, 288] on button "Add Service Charge" at bounding box center [474, 288] width 80 height 14
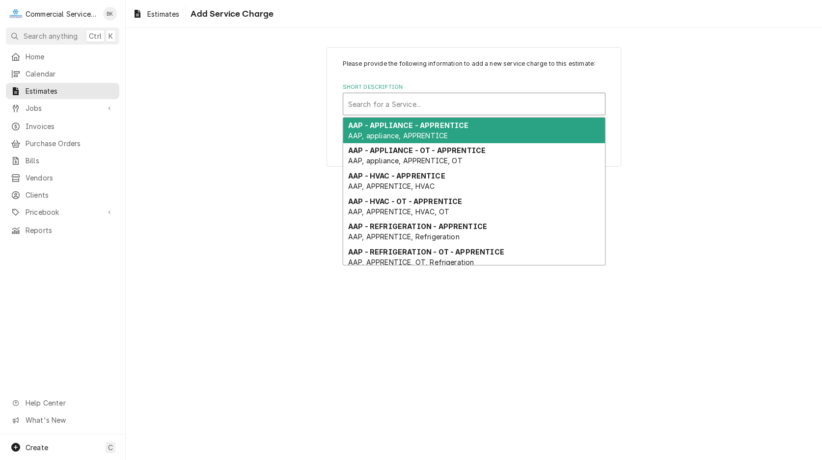
click at [422, 100] on div "Short Description" at bounding box center [474, 104] width 252 height 18
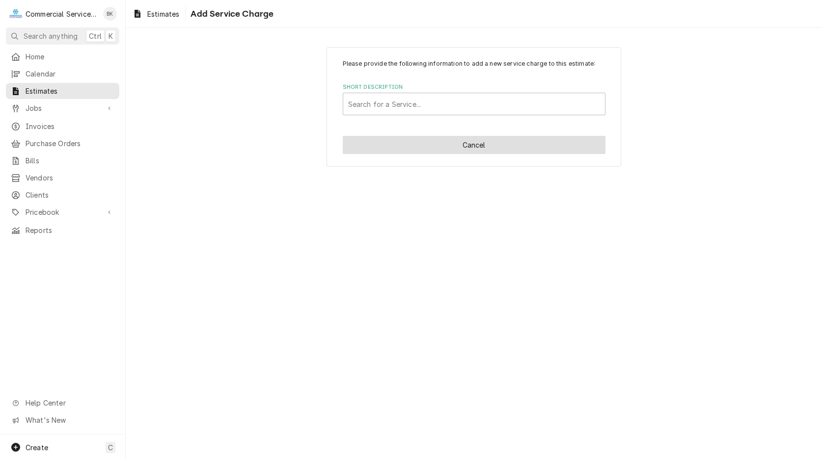
click at [446, 146] on button "Cancel" at bounding box center [474, 145] width 263 height 18
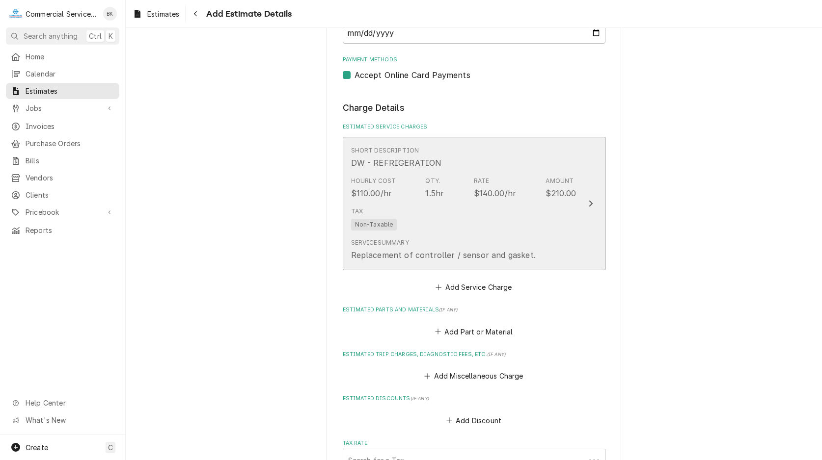
scroll to position [681, 0]
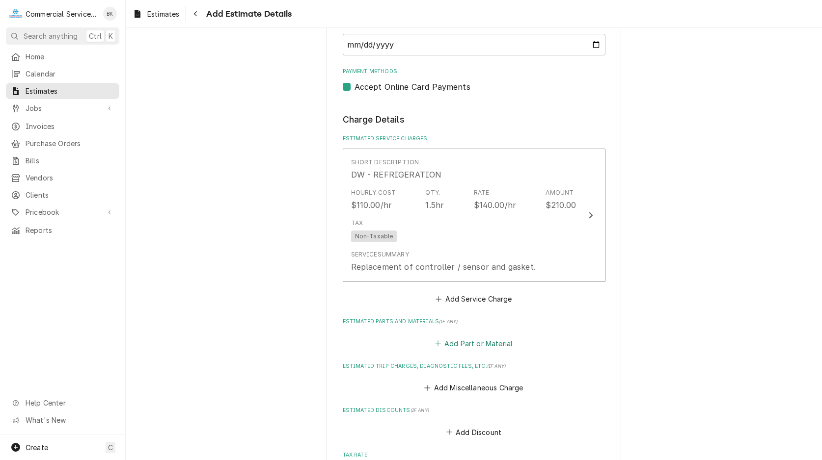
click at [454, 341] on button "Add Part or Material" at bounding box center [473, 344] width 81 height 14
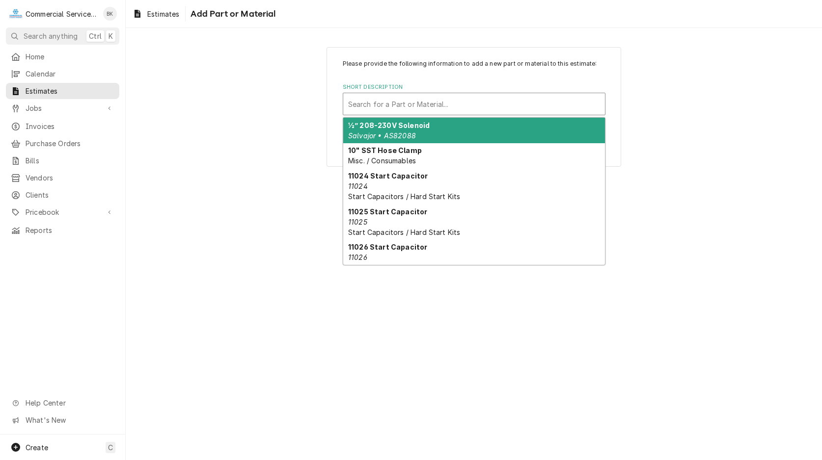
click at [406, 102] on div "Short Description" at bounding box center [474, 104] width 252 height 18
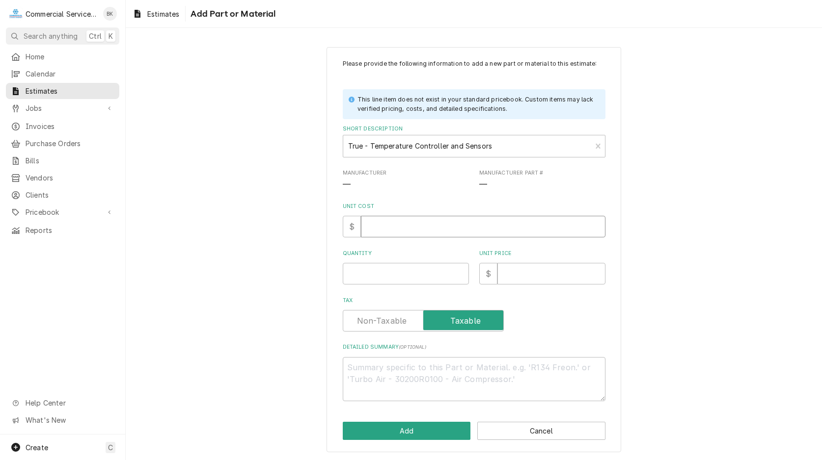
click at [413, 222] on input "Unit Cost" at bounding box center [483, 227] width 244 height 22
click at [420, 367] on textarea "Detailed Summary ( optional )" at bounding box center [474, 378] width 263 height 44
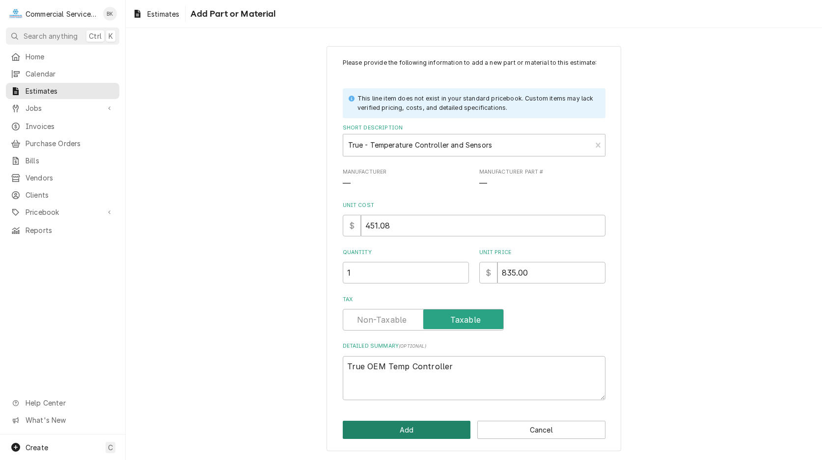
click at [433, 426] on button "Add" at bounding box center [407, 430] width 128 height 18
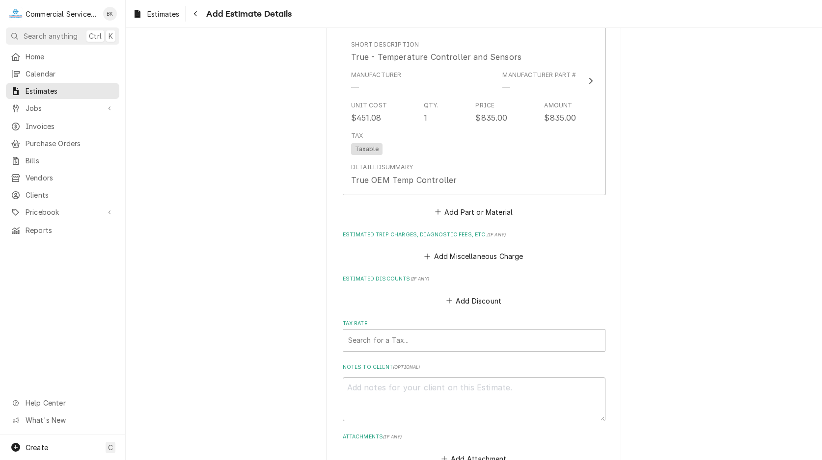
scroll to position [1020, 0]
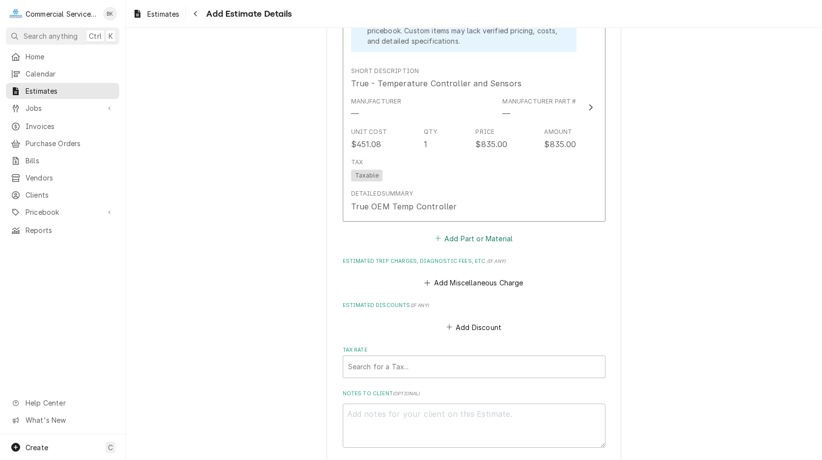
click at [478, 237] on button "Add Part or Material" at bounding box center [473, 239] width 81 height 14
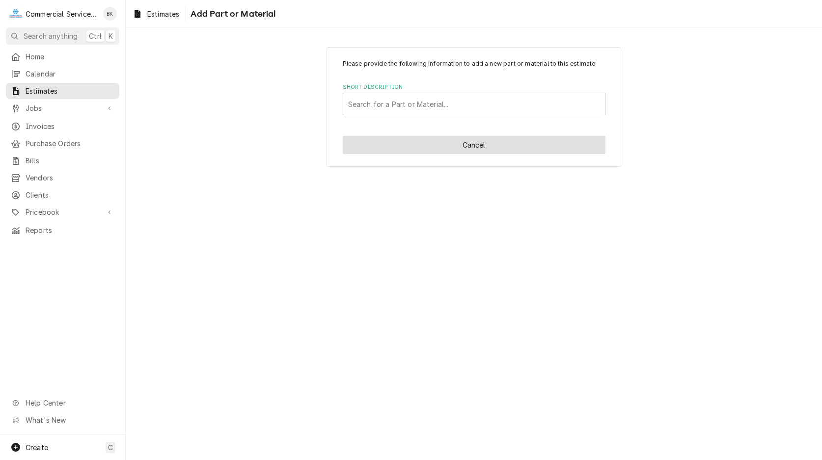
click at [475, 148] on button "Cancel" at bounding box center [474, 145] width 263 height 18
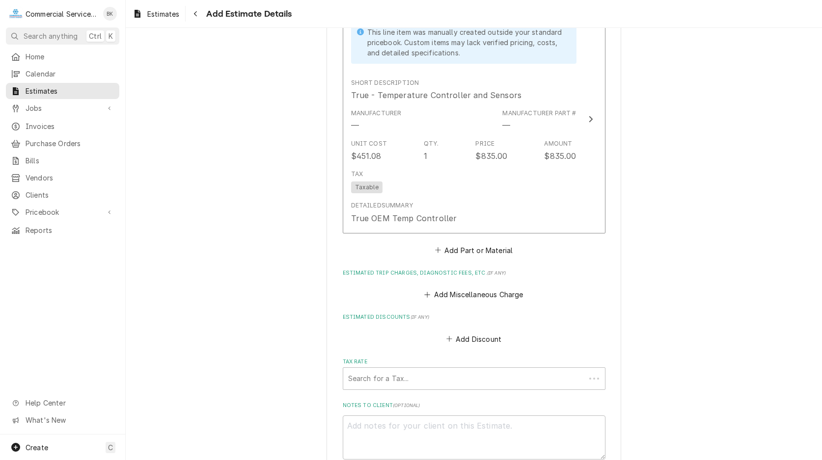
scroll to position [1008, 0]
click at [456, 292] on button "Add Miscellaneous Charge" at bounding box center [474, 295] width 102 height 14
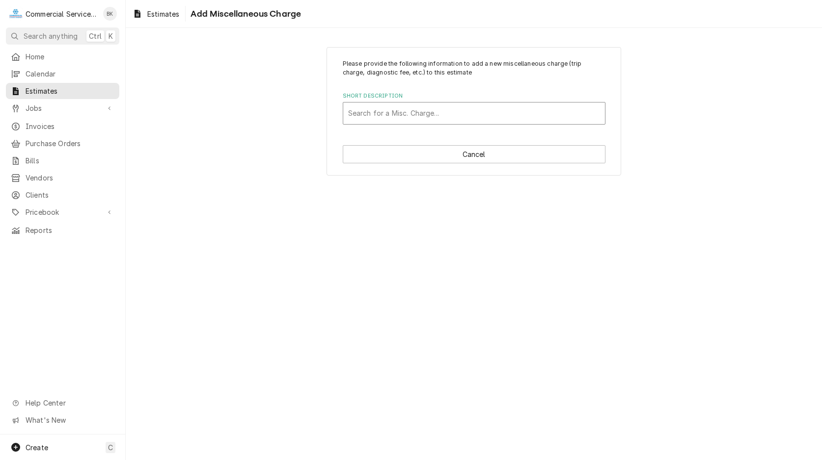
click at [427, 118] on div "Short Description" at bounding box center [474, 114] width 252 height 18
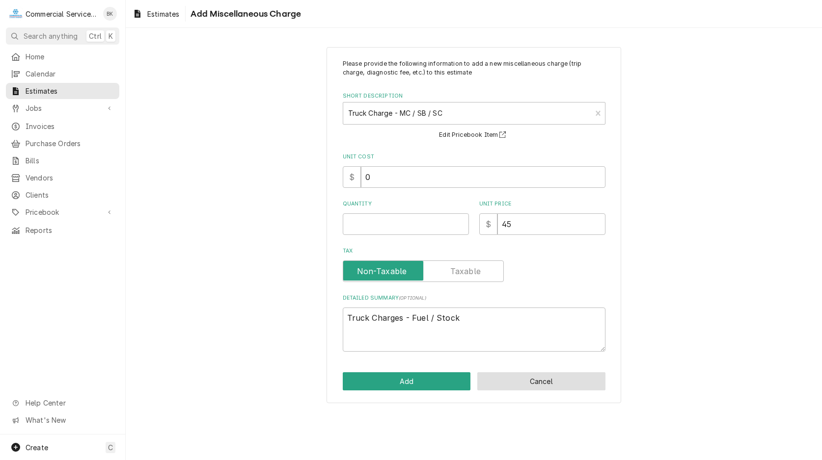
click at [532, 379] on button "Cancel" at bounding box center [541, 382] width 128 height 18
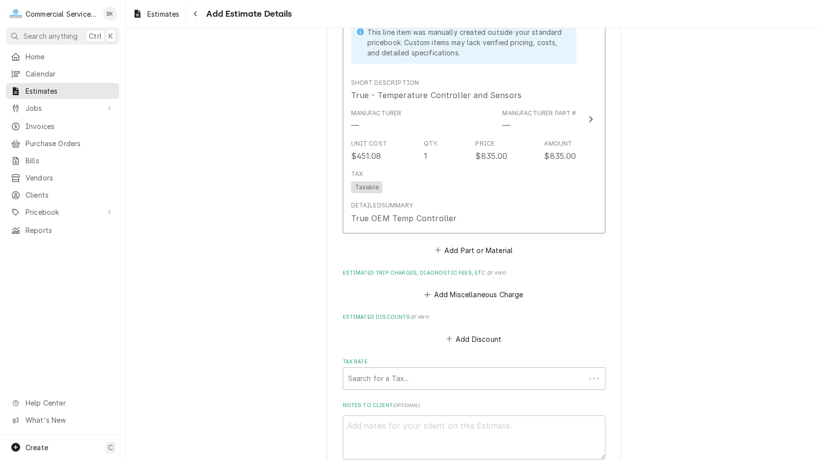
scroll to position [996, 0]
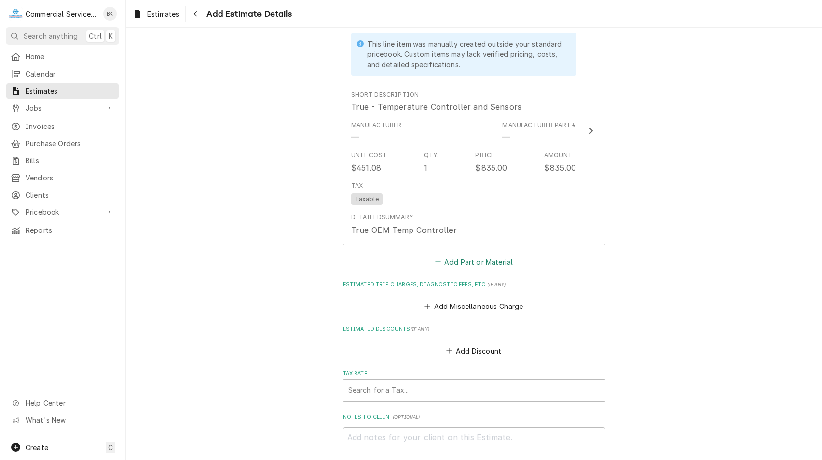
click at [477, 263] on button "Add Part or Material" at bounding box center [473, 262] width 81 height 14
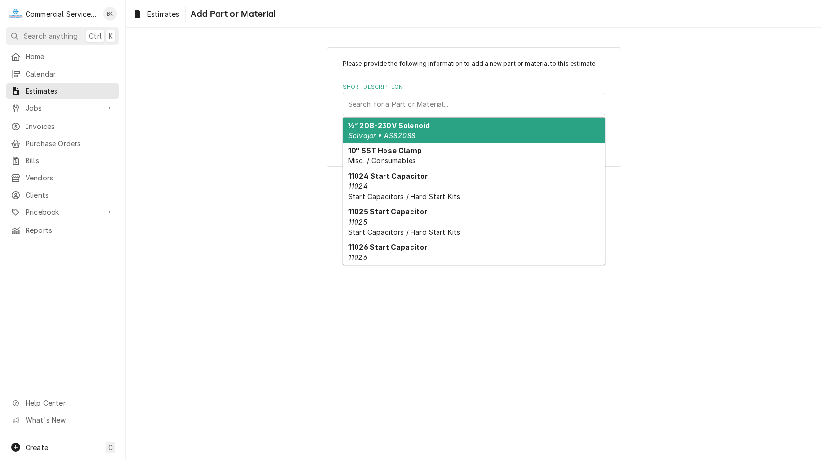
click at [433, 99] on div "Short Description" at bounding box center [474, 104] width 252 height 18
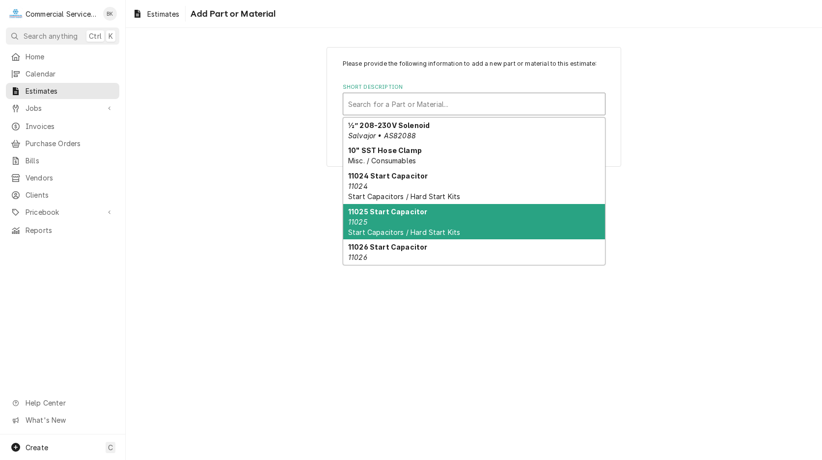
drag, startPoint x: 706, startPoint y: 225, endPoint x: 703, endPoint y: 230, distance: 5.6
click at [706, 227] on div "Please provide the following information to add a new part or material to this …" at bounding box center [474, 244] width 696 height 432
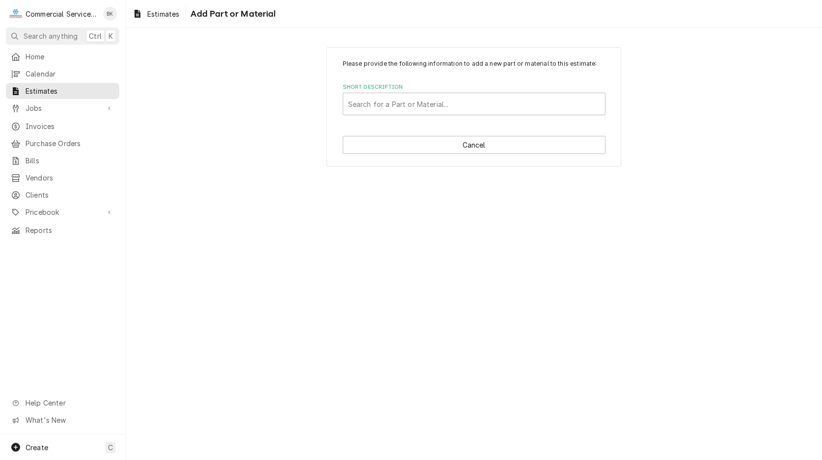
click at [494, 134] on div "Please provide the following information to add a new part or material to this …" at bounding box center [473, 107] width 294 height 120
click at [494, 145] on button "Cancel" at bounding box center [474, 145] width 263 height 18
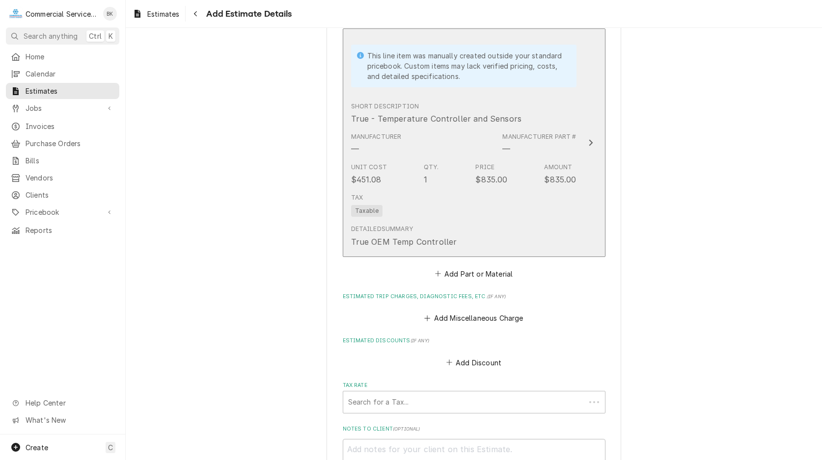
scroll to position [985, 0]
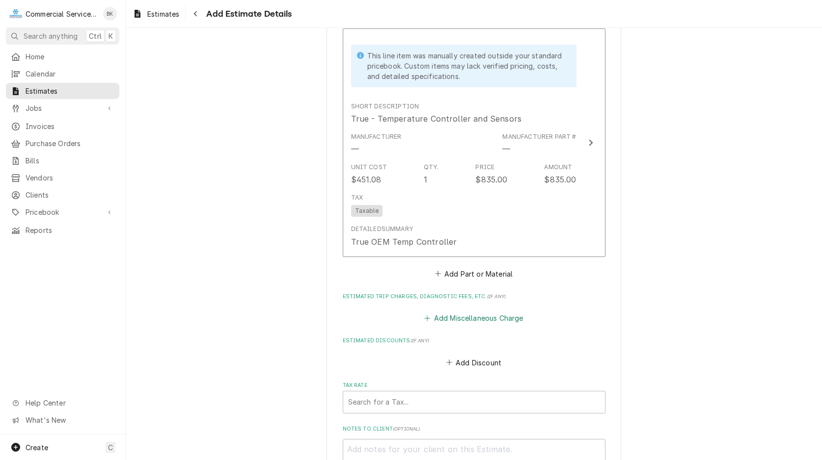
click at [472, 316] on button "Add Miscellaneous Charge" at bounding box center [474, 319] width 102 height 14
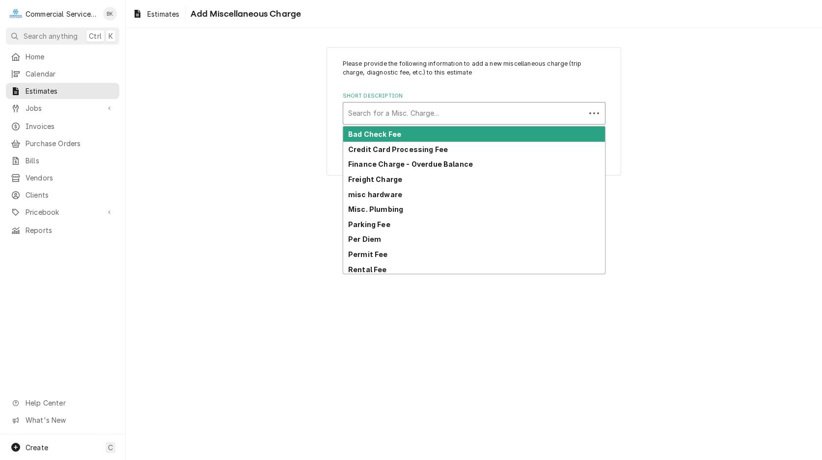
click at [402, 116] on div "Short Description" at bounding box center [464, 114] width 232 height 18
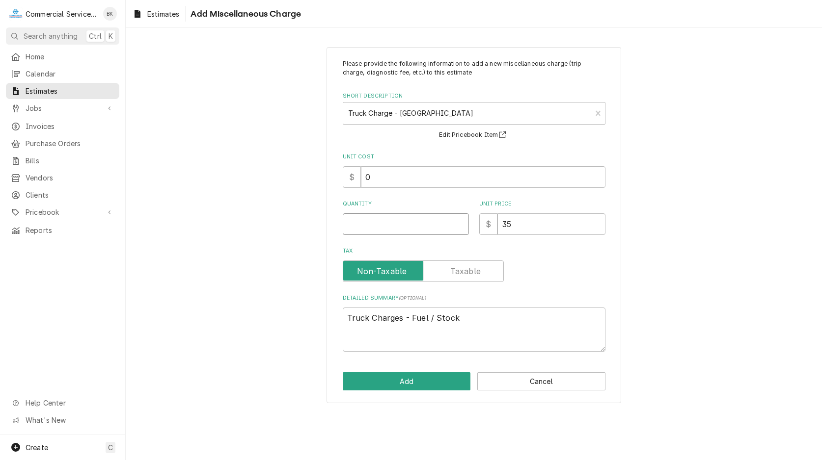
click at [380, 221] on input "Quantity" at bounding box center [406, 225] width 126 height 22
drag, startPoint x: 380, startPoint y: 220, endPoint x: 331, endPoint y: 260, distance: 63.5
click at [380, 221] on input "1" at bounding box center [406, 225] width 126 height 22
click at [427, 383] on button "Add" at bounding box center [407, 382] width 128 height 18
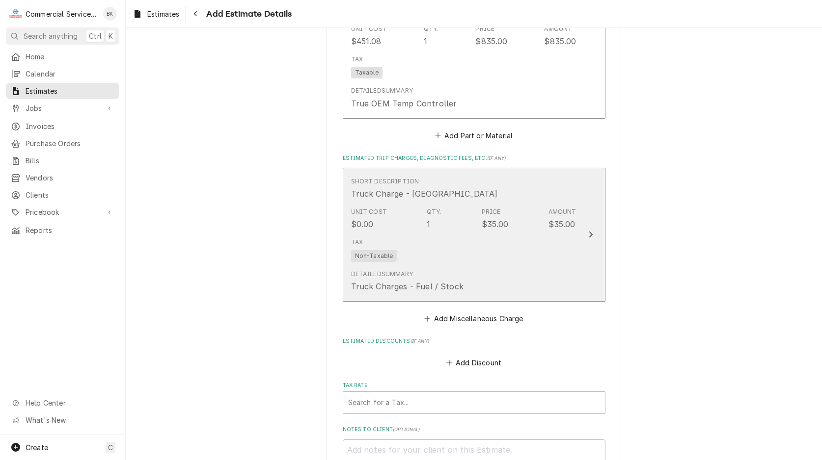
scroll to position [1073, 0]
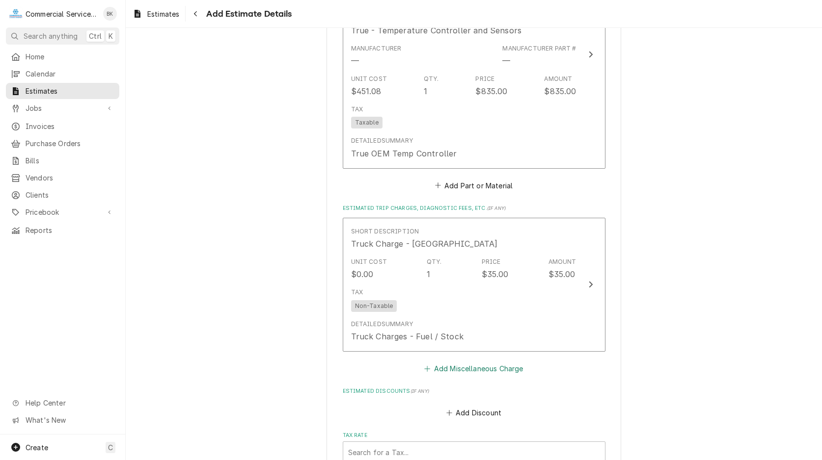
click at [502, 364] on button "Add Miscellaneous Charge" at bounding box center [474, 369] width 102 height 14
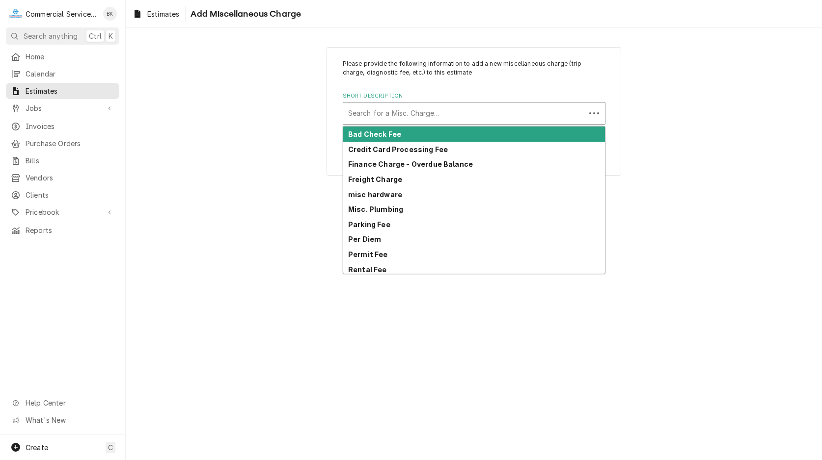
click at [404, 103] on div "Search for a Misc. Charge..." at bounding box center [464, 114] width 242 height 22
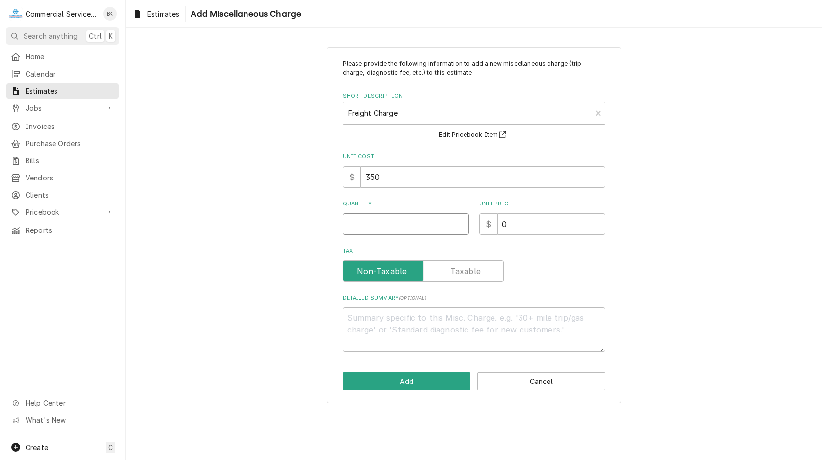
click at [362, 224] on input "Quantity" at bounding box center [406, 225] width 126 height 22
click at [408, 383] on button "Add" at bounding box center [407, 382] width 128 height 18
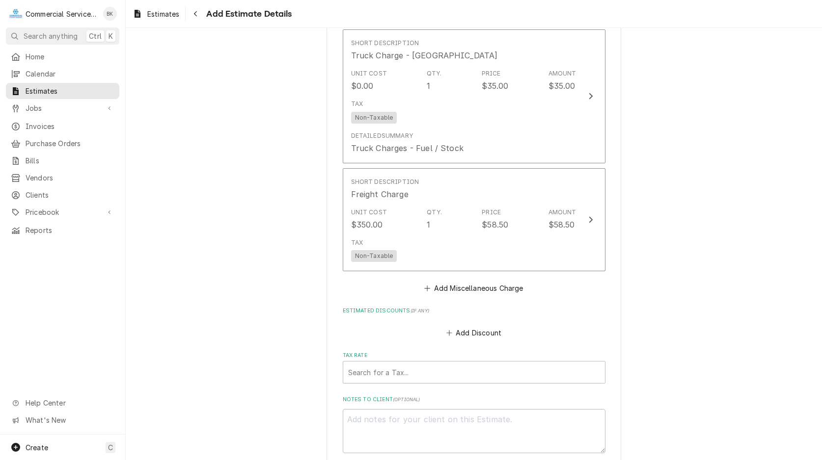
scroll to position [1462, 0]
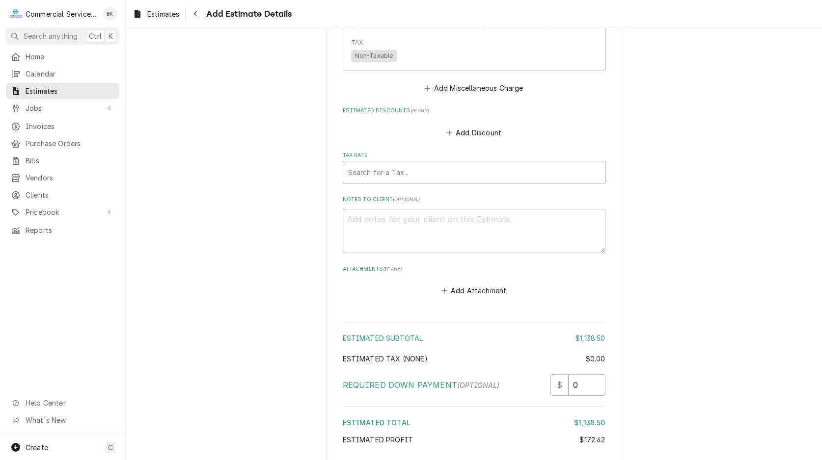
click at [429, 166] on div "Tax Rate" at bounding box center [474, 172] width 252 height 18
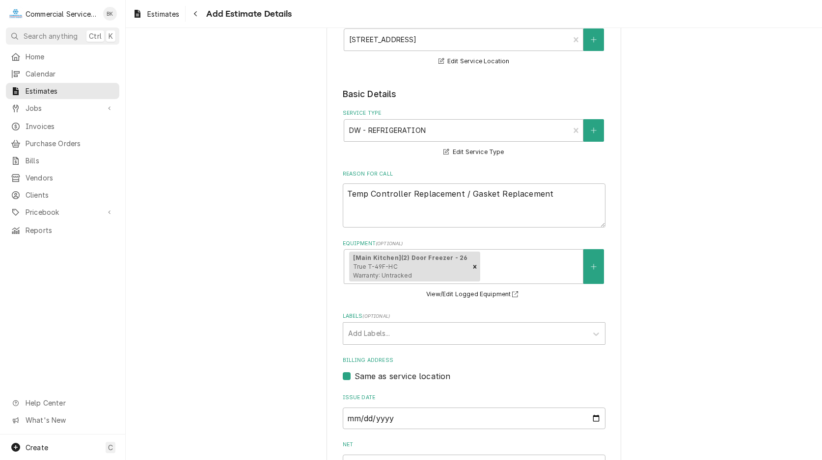
scroll to position [201, 0]
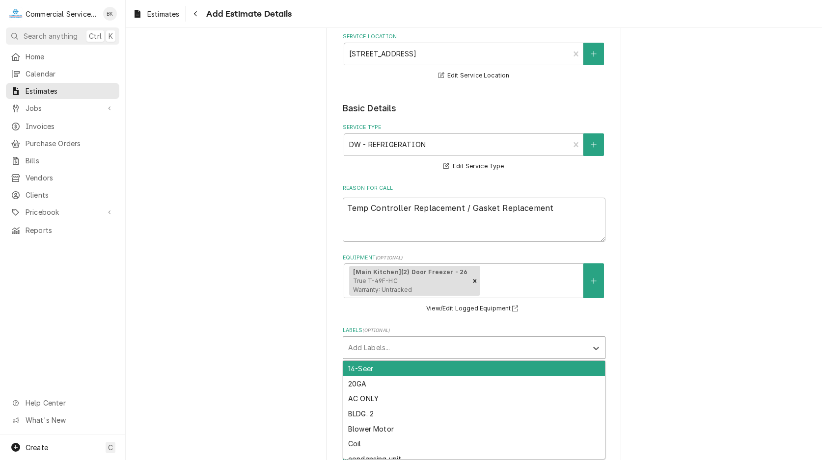
click at [439, 351] on div "Labels" at bounding box center [465, 348] width 234 height 18
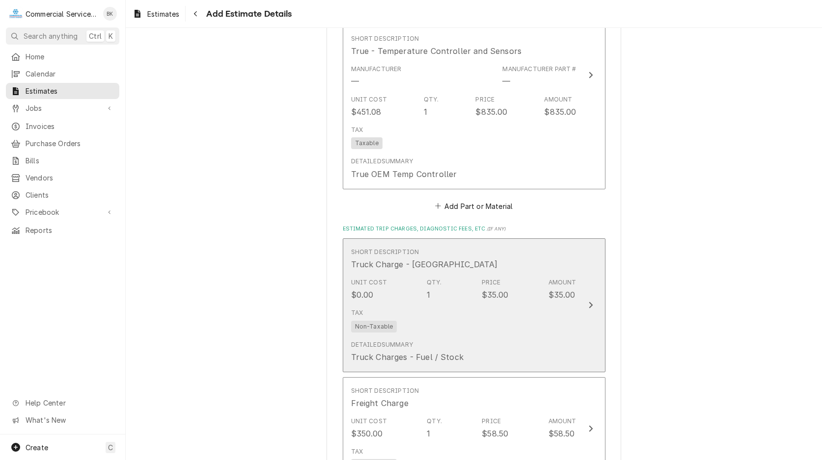
scroll to position [1002, 0]
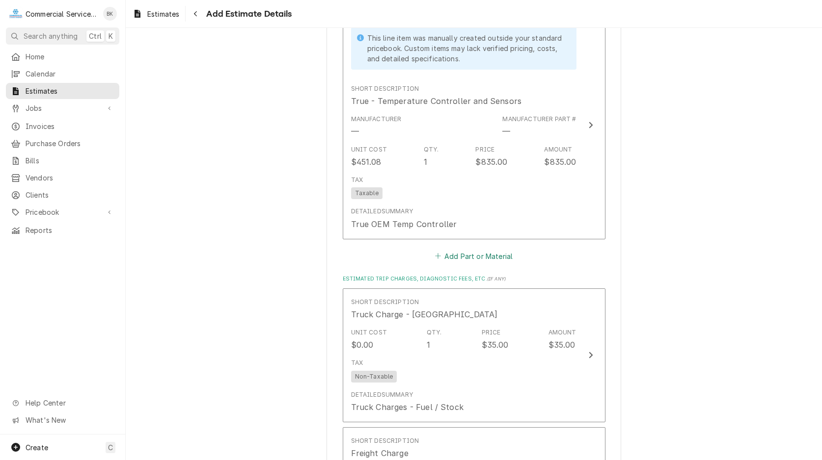
click at [474, 254] on button "Add Part or Material" at bounding box center [473, 256] width 81 height 14
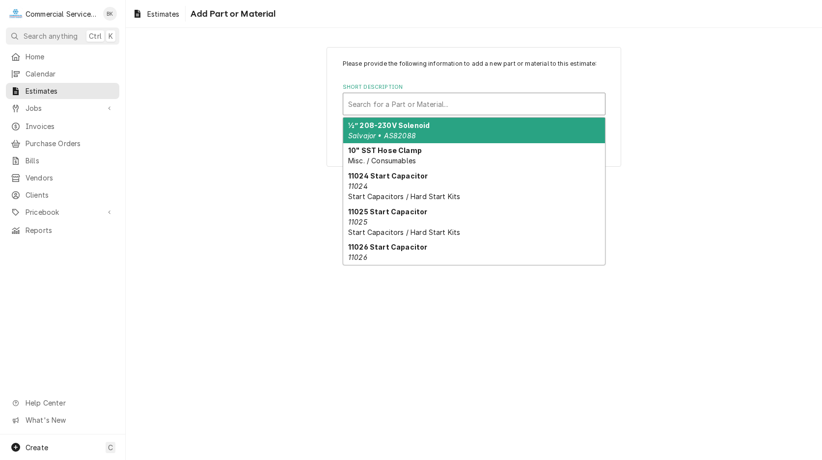
click at [433, 107] on div "Short Description" at bounding box center [474, 104] width 252 height 18
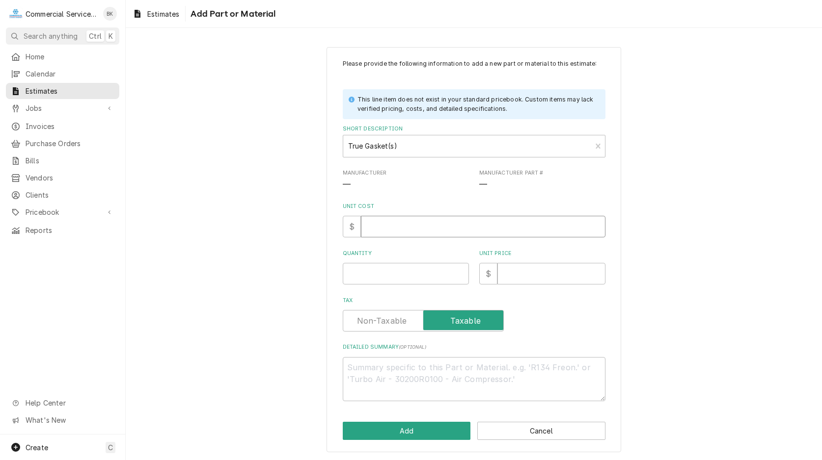
click at [392, 223] on input "Unit Cost" at bounding box center [483, 227] width 244 height 22
click at [389, 227] on input "Unit Cost" at bounding box center [483, 227] width 244 height 22
click at [427, 430] on button "Add" at bounding box center [407, 430] width 128 height 18
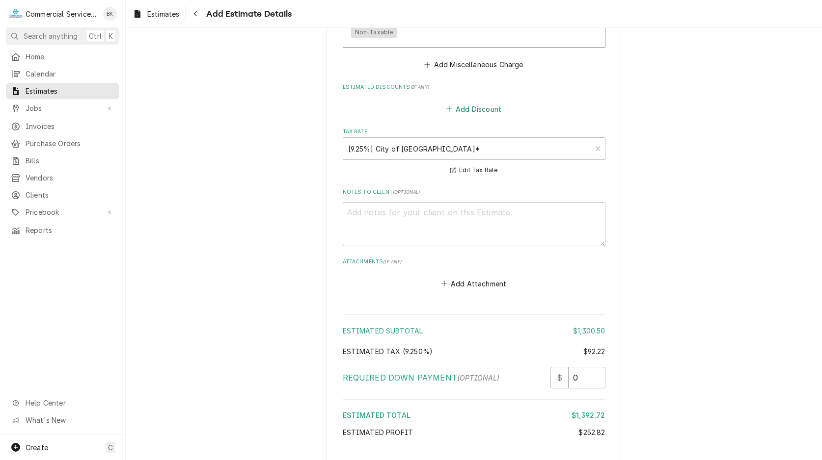
scroll to position [1756, 0]
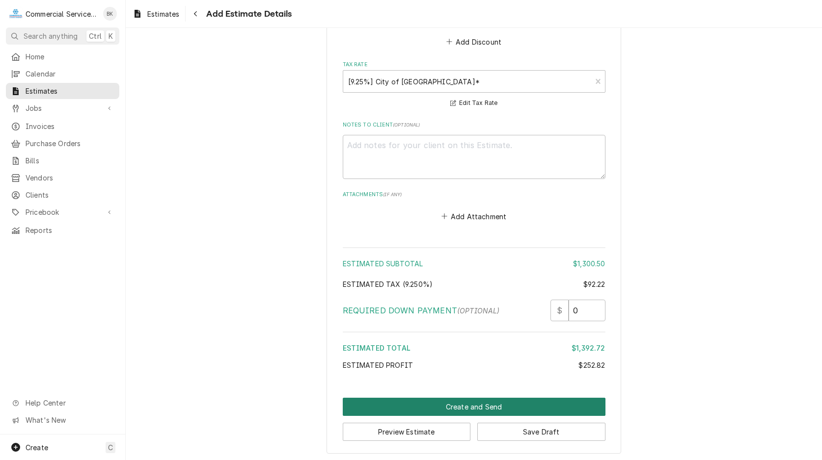
click at [471, 403] on button "Create and Send" at bounding box center [474, 407] width 263 height 18
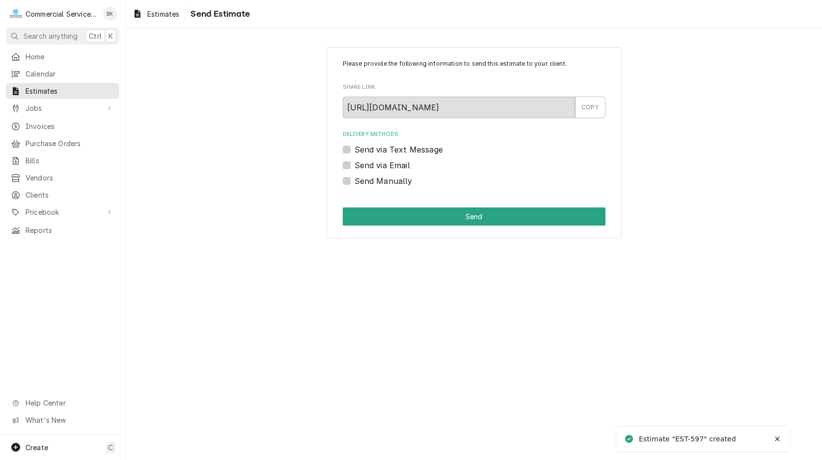
click at [397, 161] on label "Send via Email" at bounding box center [381, 166] width 55 height 12
click at [397, 161] on input "Send via Email" at bounding box center [485, 171] width 263 height 22
checkbox input "true"
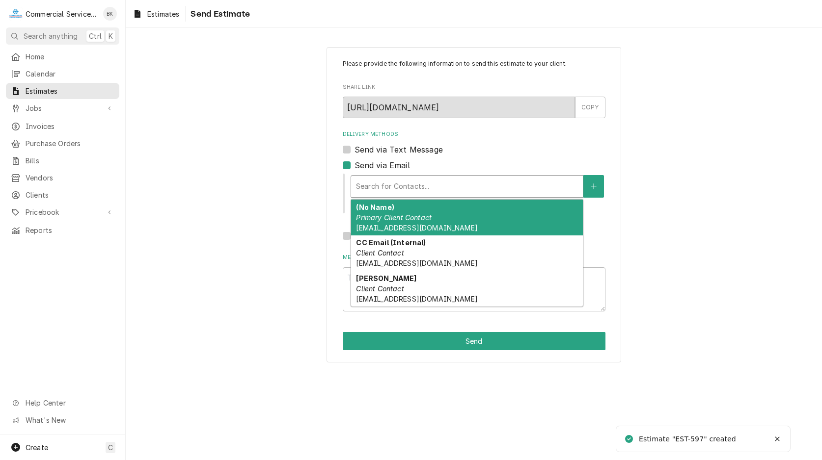
click at [437, 187] on div "Delivery Methods" at bounding box center [467, 187] width 222 height 18
click at [415, 218] on em "Primary Client Contact" at bounding box center [394, 218] width 76 height 8
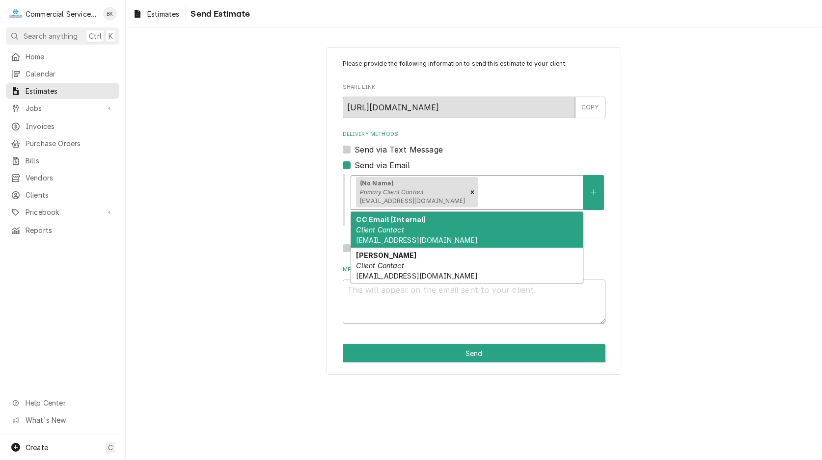
click at [480, 199] on div "Delivery Methods" at bounding box center [529, 193] width 98 height 18
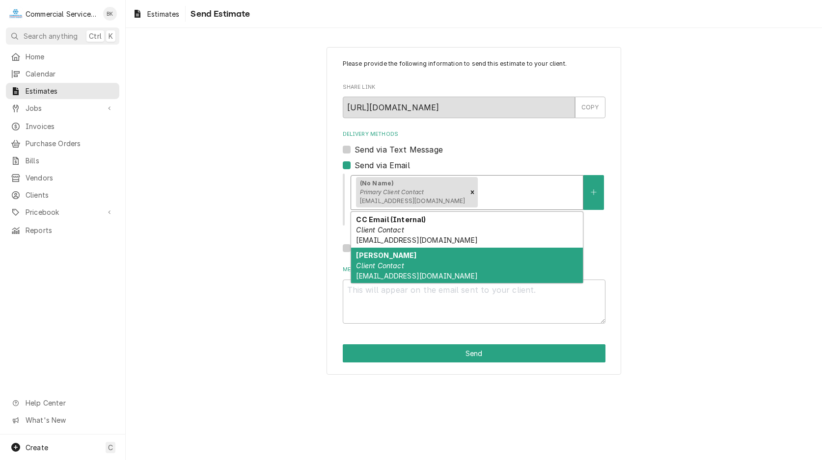
click at [403, 267] on em "Client Contact" at bounding box center [380, 266] width 48 height 8
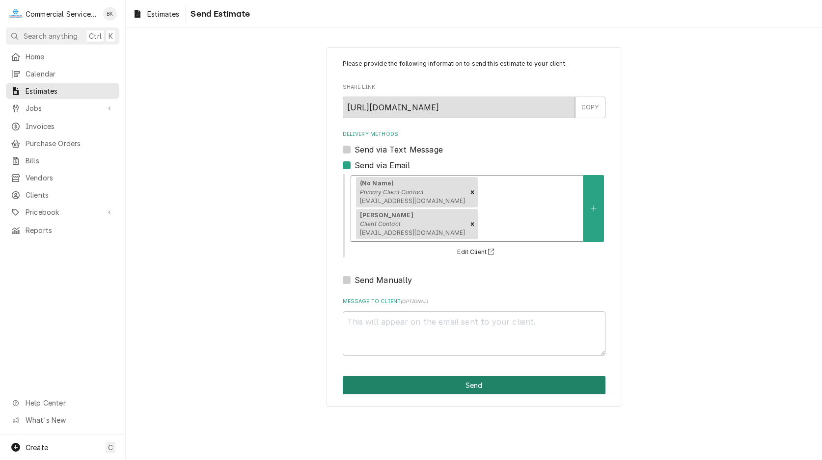
click at [461, 376] on button "Send" at bounding box center [474, 385] width 263 height 18
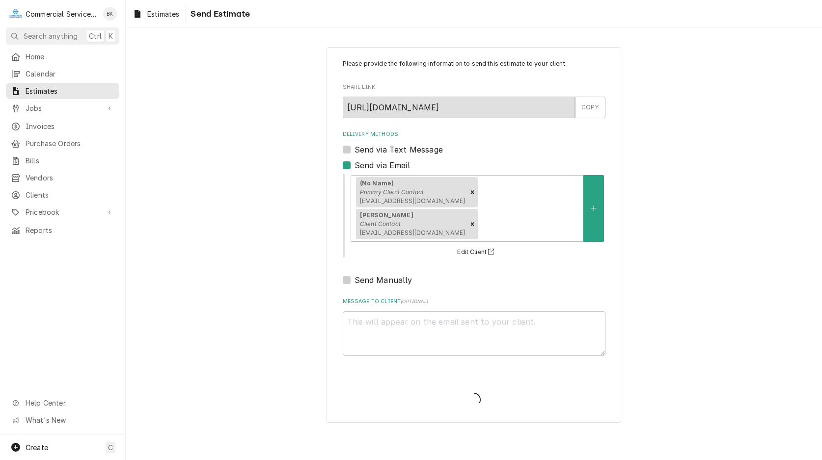
type textarea "x"
